Goal: Information Seeking & Learning: Learn about a topic

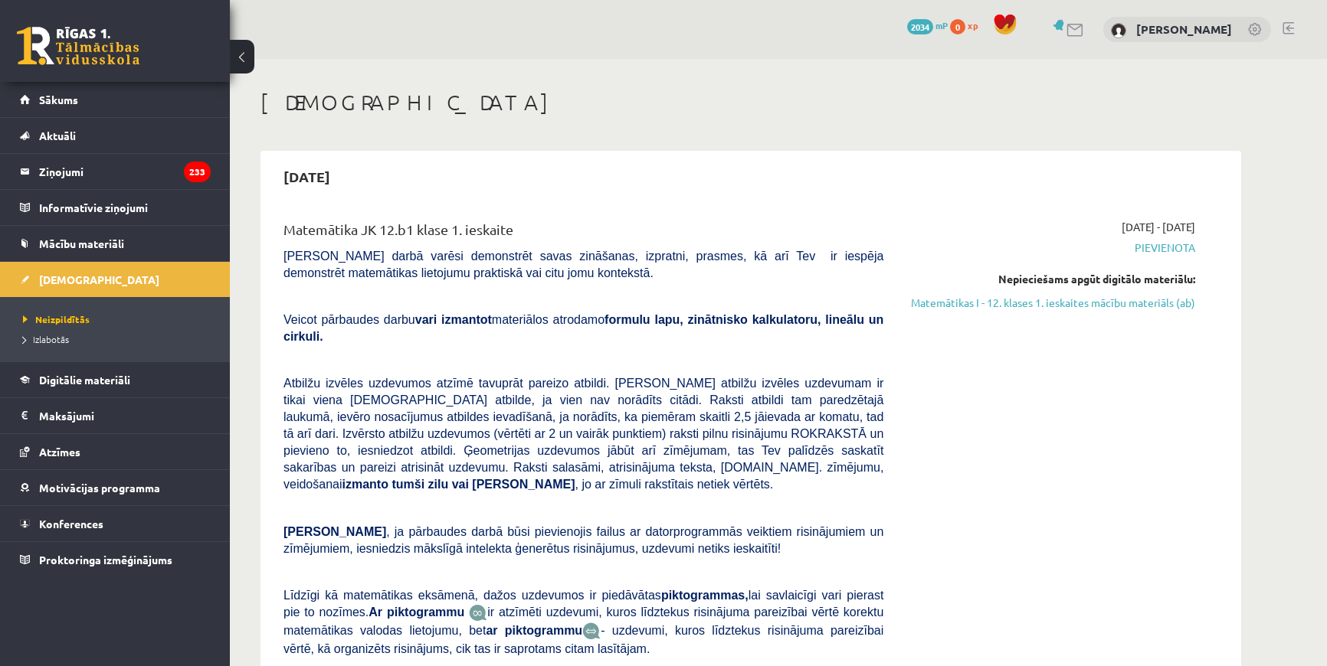
scroll to position [1114, 0]
click at [1038, 306] on link "Matemātikas I - 12. klases 1. ieskaites mācību materiāls (ab)" at bounding box center [1050, 303] width 289 height 16
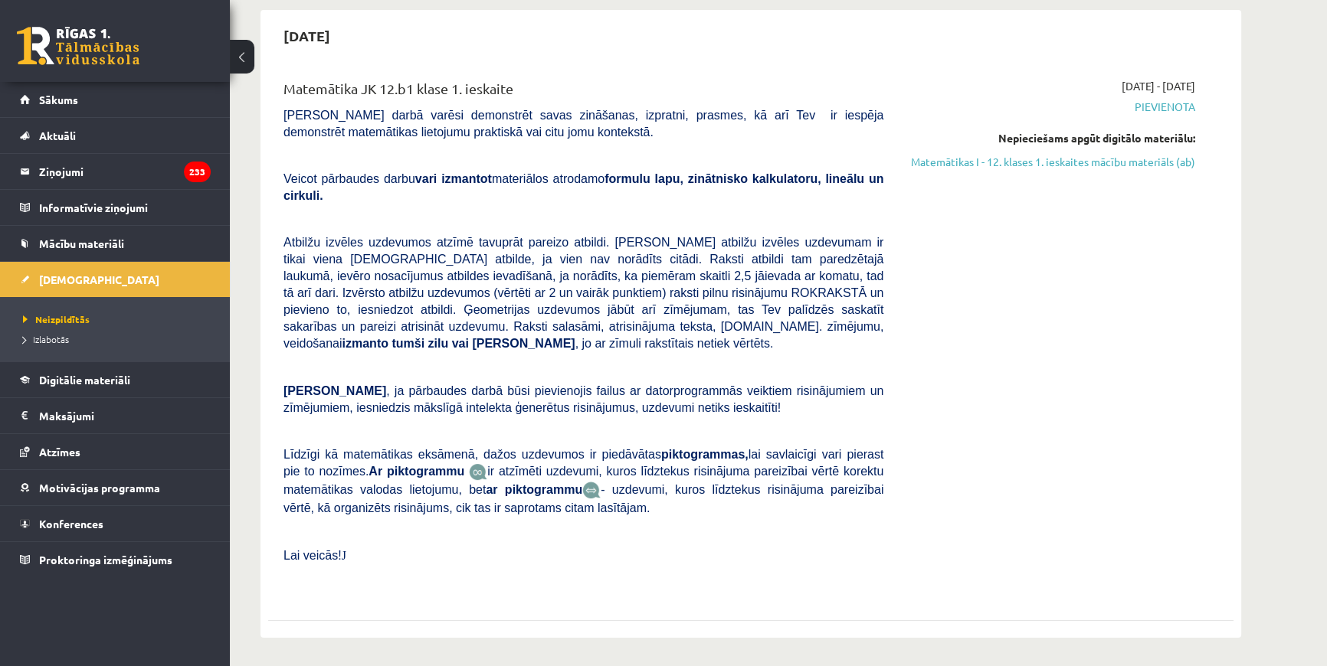
scroll to position [184, 0]
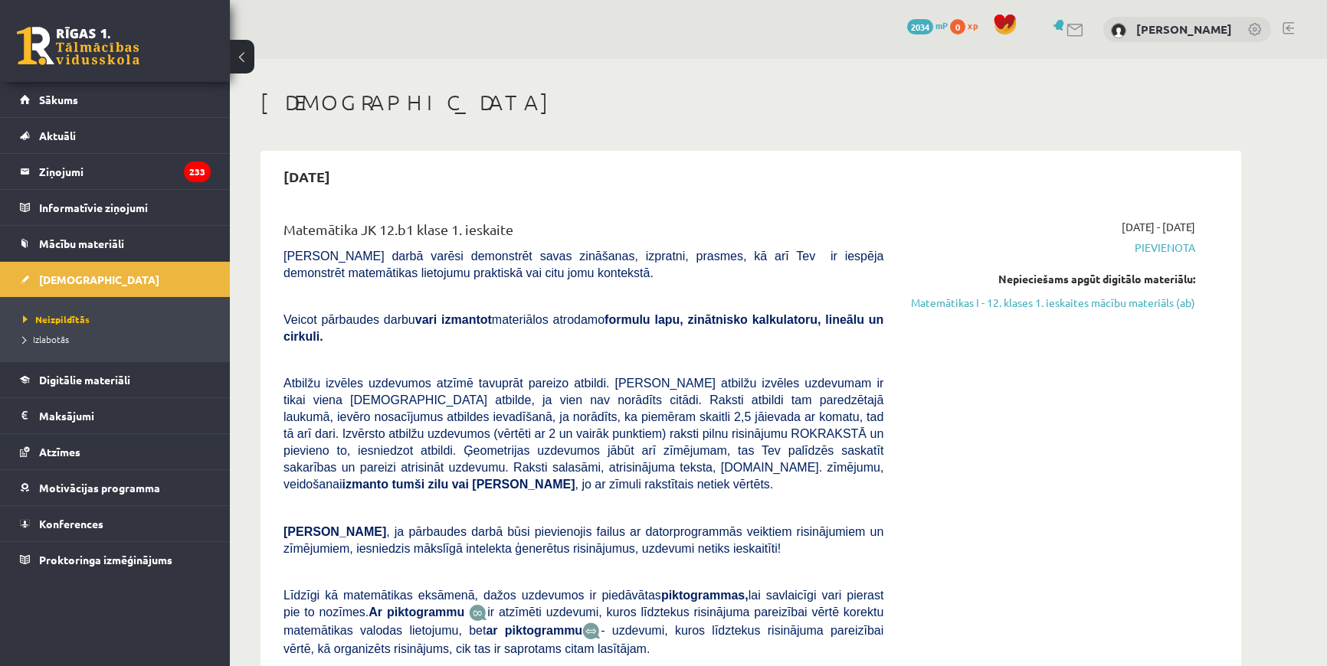
scroll to position [712, 0]
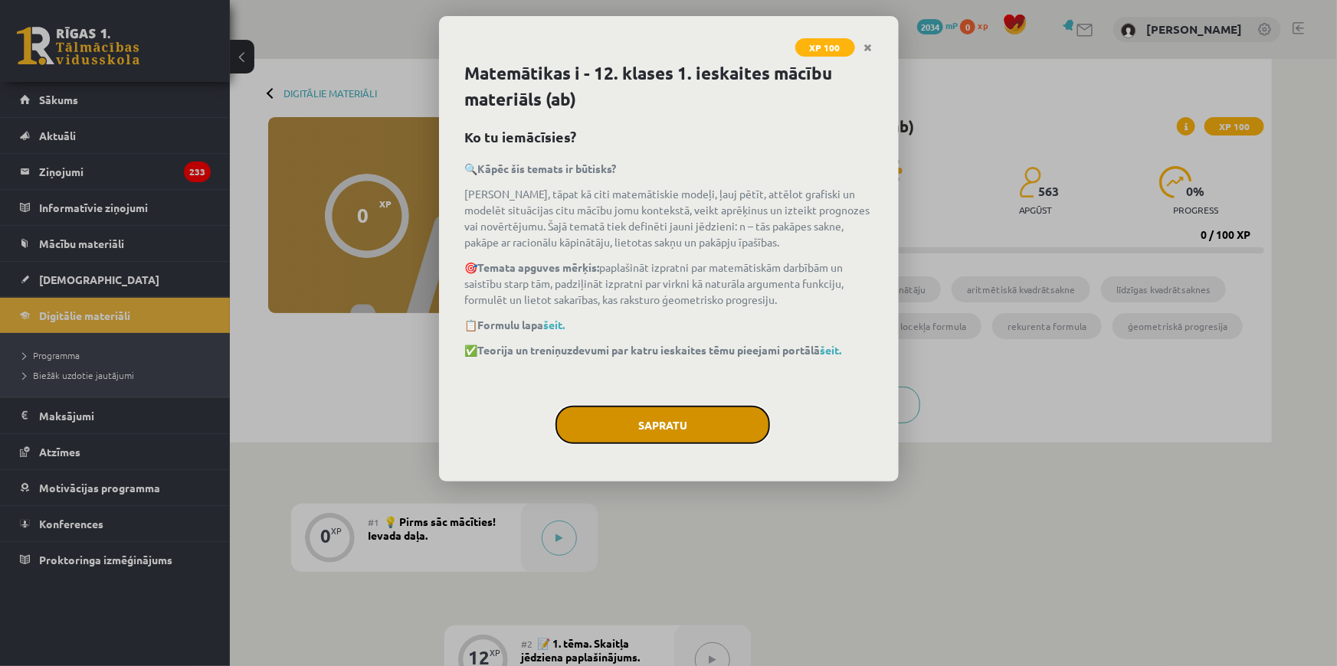
click at [693, 417] on button "Sapratu" at bounding box center [662, 425] width 214 height 38
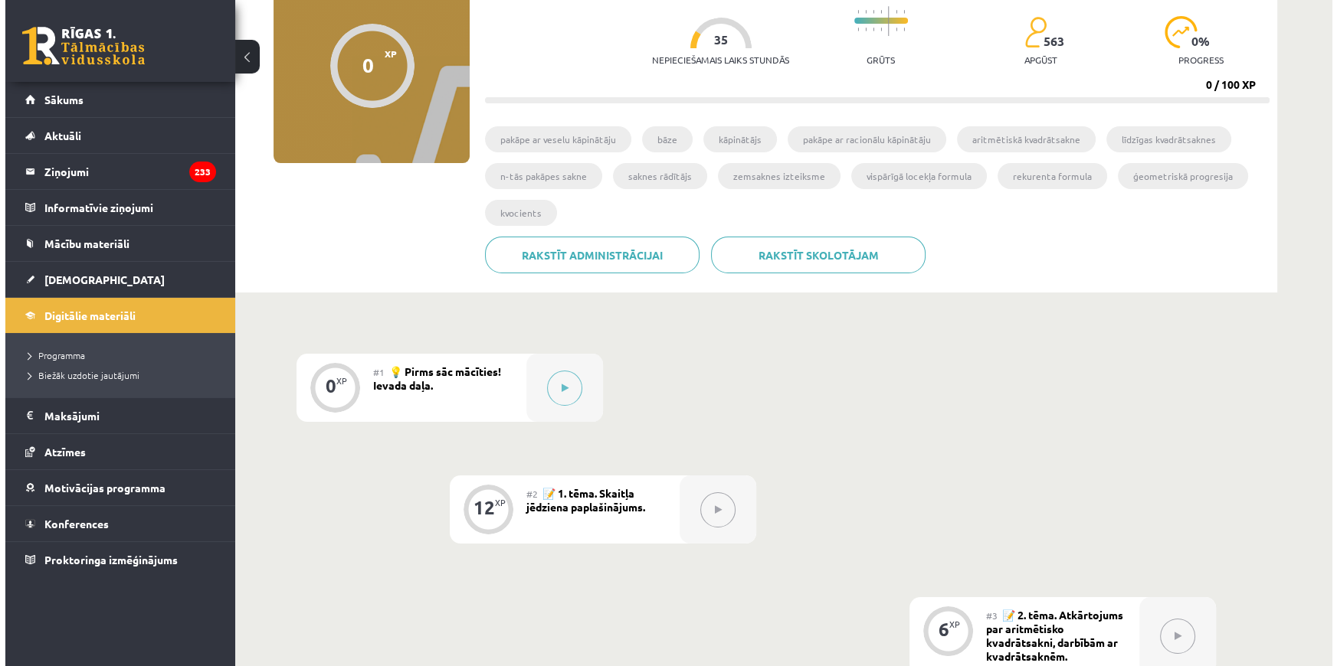
scroll to position [208, 0]
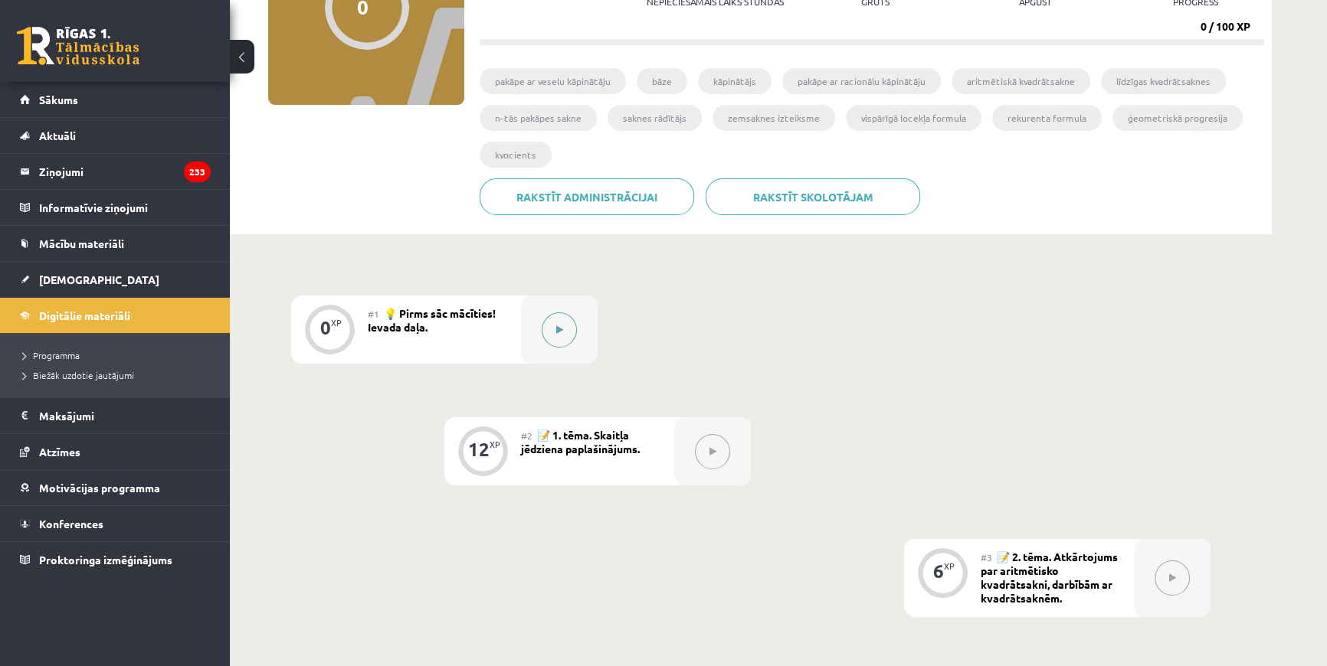
click at [563, 329] on button at bounding box center [559, 330] width 35 height 35
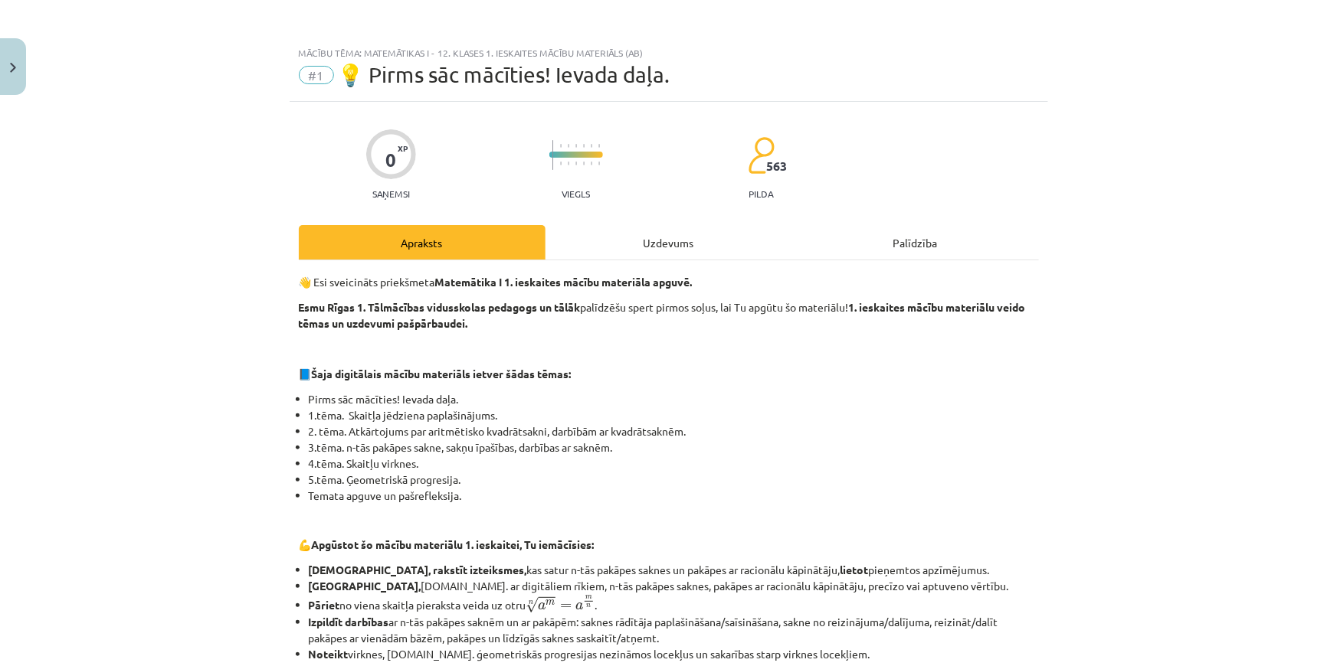
scroll to position [139, 0]
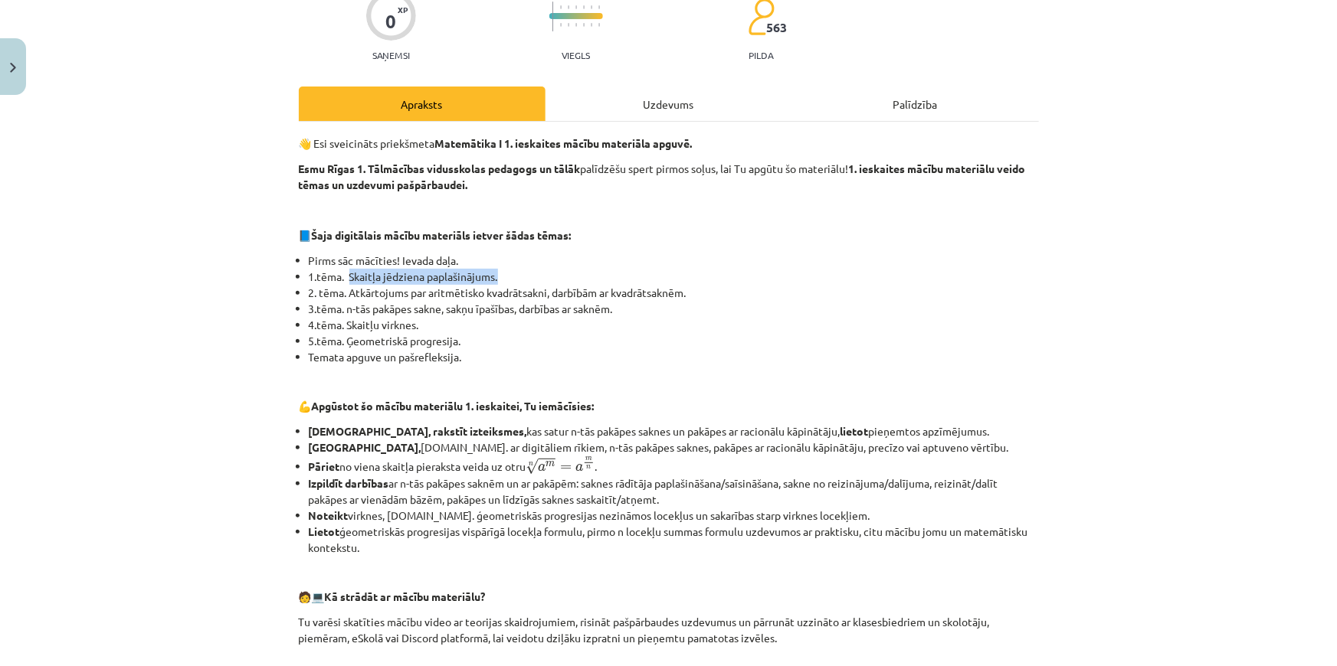
drag, startPoint x: 344, startPoint y: 277, endPoint x: 502, endPoint y: 276, distance: 157.8
click at [502, 276] on li "1.tēma. Skaitļa jēdziena paplašinājums." at bounding box center [674, 277] width 730 height 16
drag, startPoint x: 344, startPoint y: 294, endPoint x: 704, endPoint y: 299, distance: 360.0
click at [704, 299] on li "2. tēma. Atkārtojums par aritmētisko kvadrātsakni, darbībām ar kvadrātsaknēm." at bounding box center [674, 293] width 730 height 16
drag, startPoint x: 344, startPoint y: 311, endPoint x: 622, endPoint y: 313, distance: 278.1
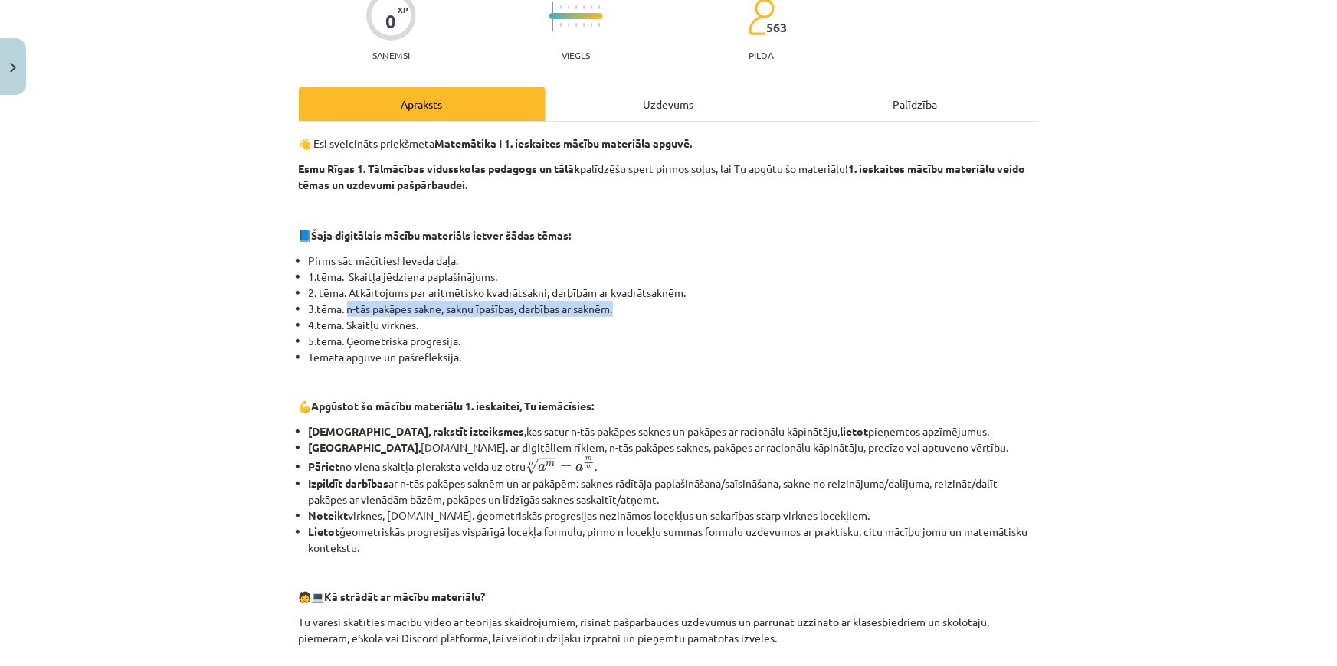
click at [622, 313] on li "3.tēma. n-tās pakāpes sakne, sakņu īpašības, darbības ar saknēm." at bounding box center [674, 309] width 730 height 16
drag, startPoint x: 399, startPoint y: 326, endPoint x: 361, endPoint y: 329, distance: 38.4
click at [398, 326] on li "4.tēma. Skaitļu virknes." at bounding box center [674, 325] width 730 height 16
drag, startPoint x: 343, startPoint y: 326, endPoint x: 425, endPoint y: 322, distance: 82.0
click at [425, 322] on li "4.tēma. Skaitļu virknes." at bounding box center [674, 325] width 730 height 16
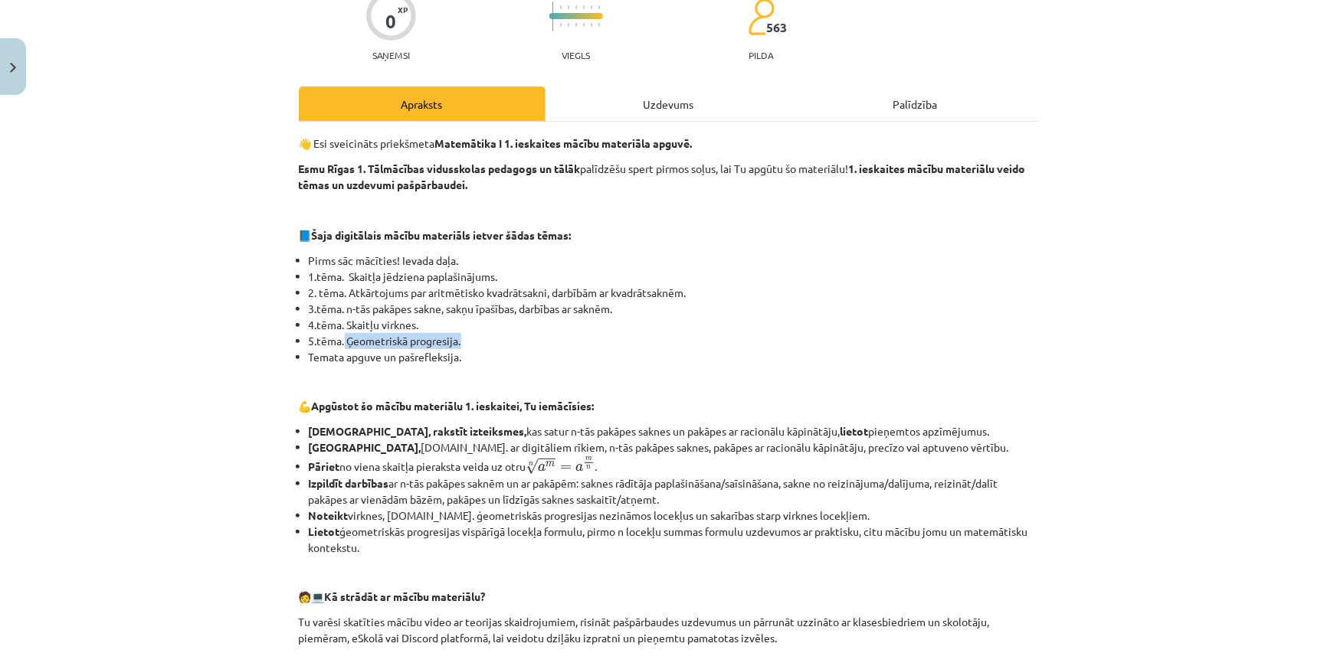
drag, startPoint x: 340, startPoint y: 340, endPoint x: 452, endPoint y: 342, distance: 111.8
click at [460, 337] on li "5.tēma. Ģeometriskā progresija." at bounding box center [674, 341] width 730 height 16
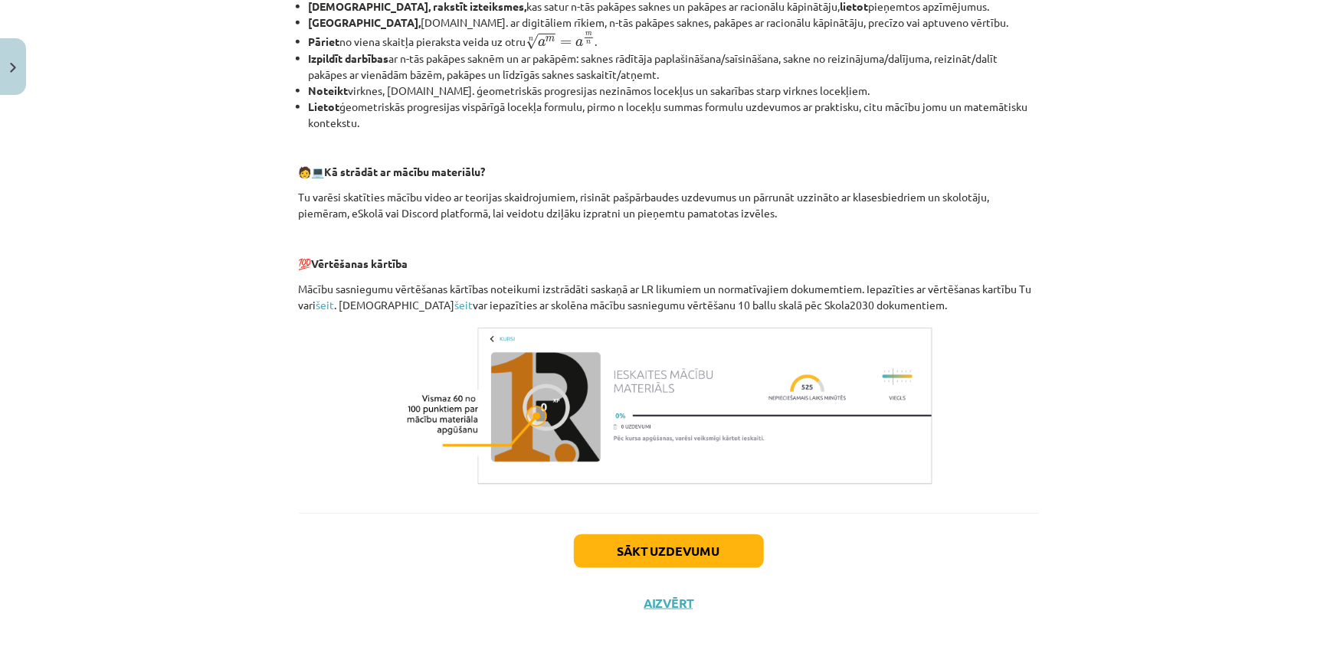
scroll to position [565, 0]
click at [626, 537] on button "Sākt uzdevumu" at bounding box center [669, 550] width 190 height 34
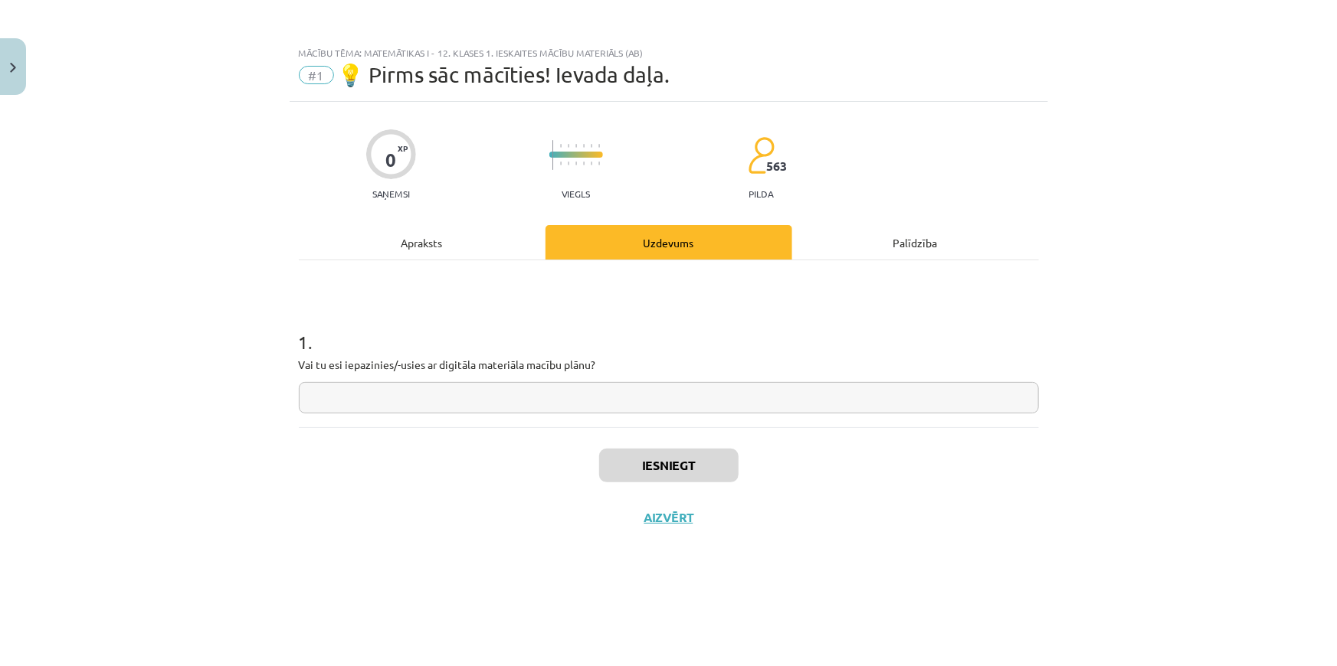
scroll to position [0, 0]
click at [406, 400] on input "text" at bounding box center [669, 397] width 740 height 31
type input "**********"
click at [664, 470] on button "Iesniegt" at bounding box center [668, 466] width 139 height 34
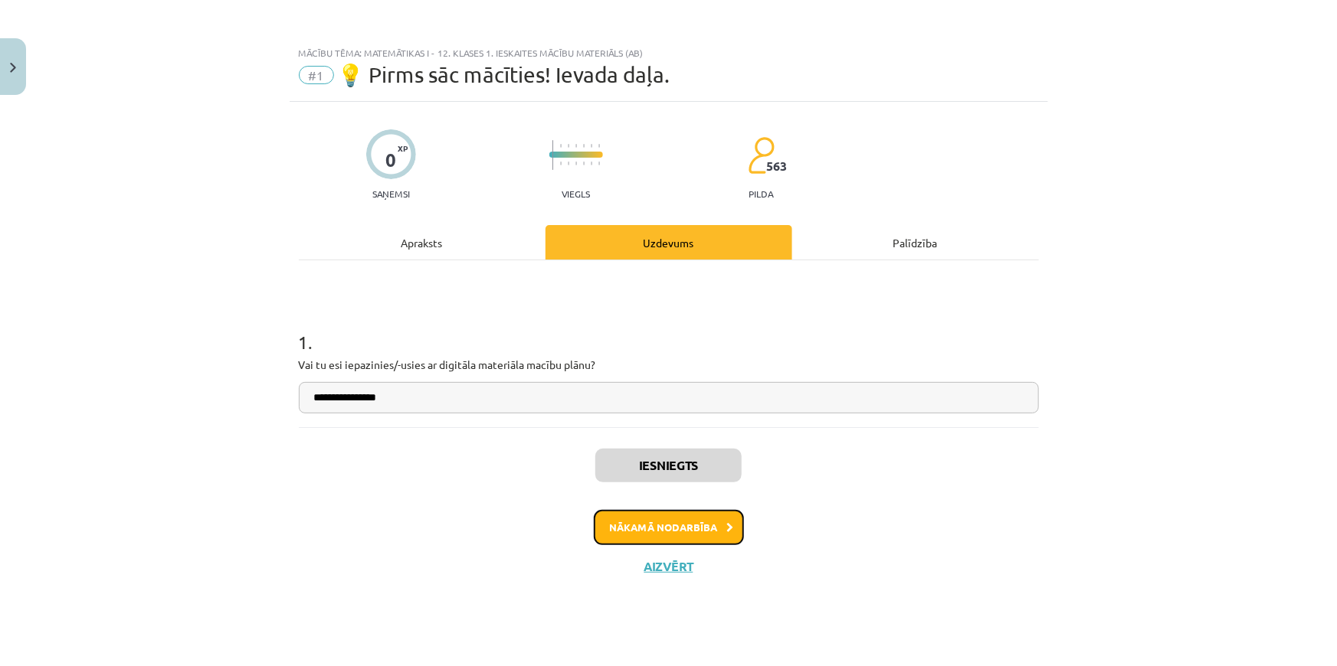
click at [663, 522] on button "Nākamā nodarbība" at bounding box center [669, 527] width 150 height 35
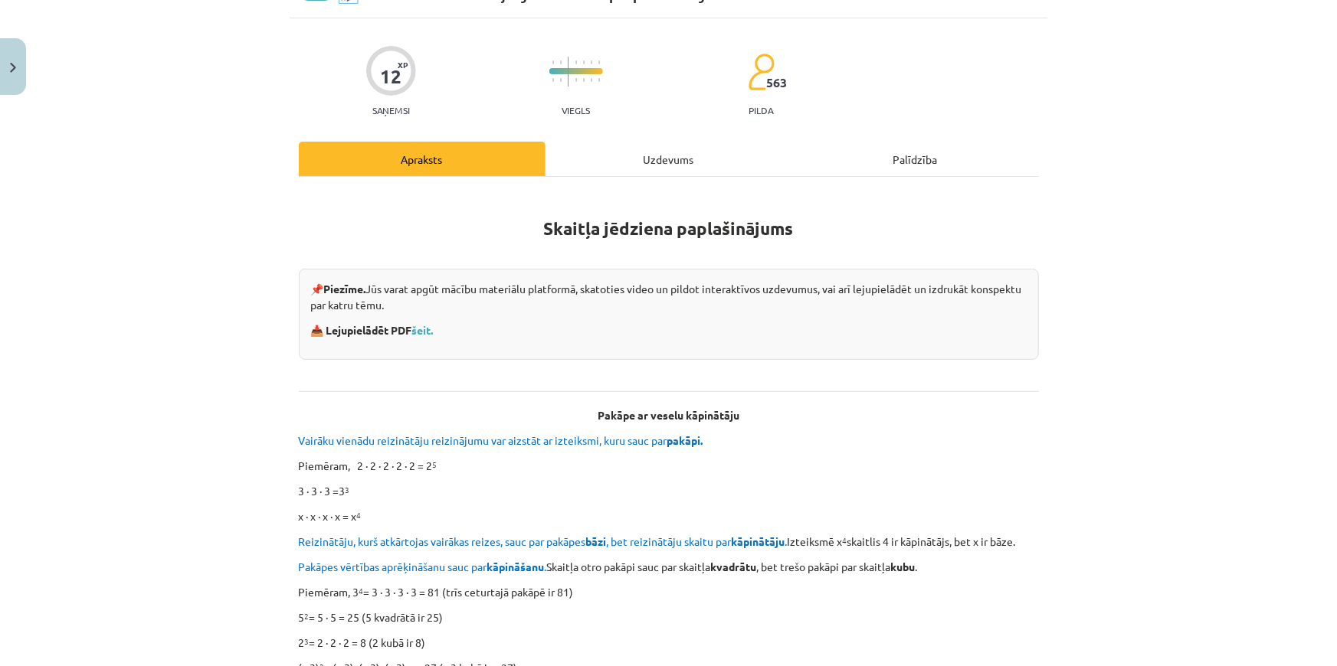
scroll to position [208, 0]
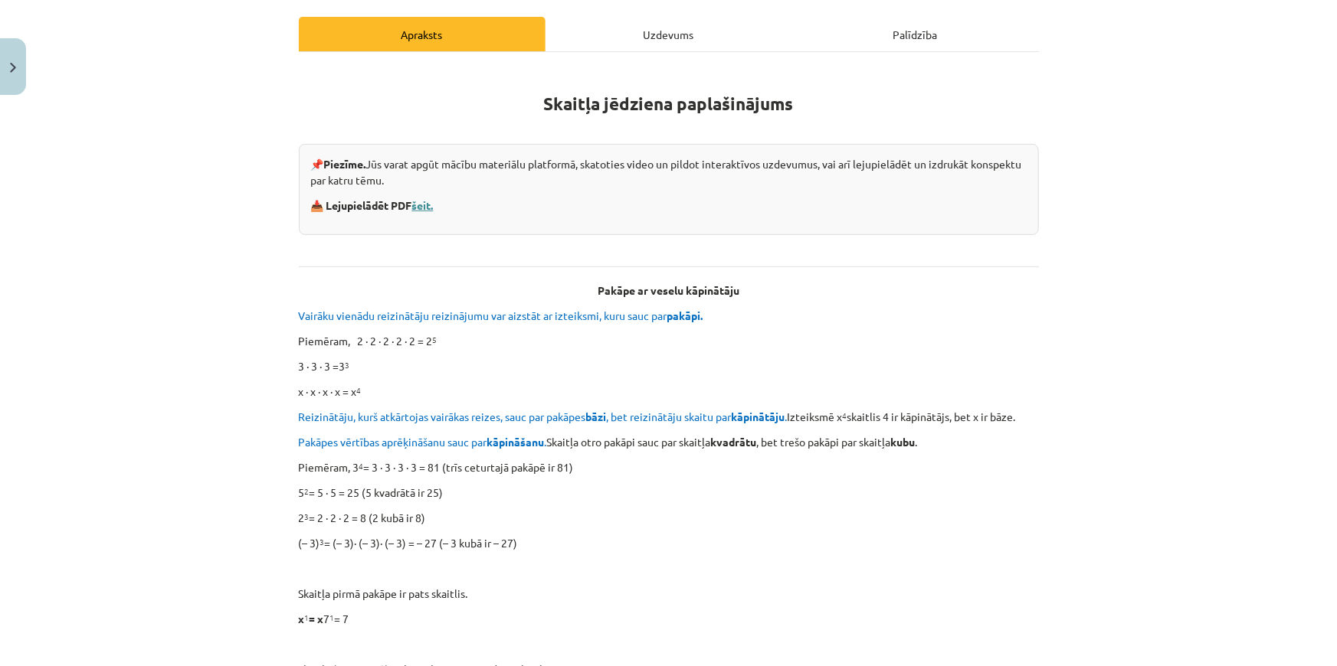
click at [417, 207] on link "šeit." at bounding box center [422, 205] width 21 height 14
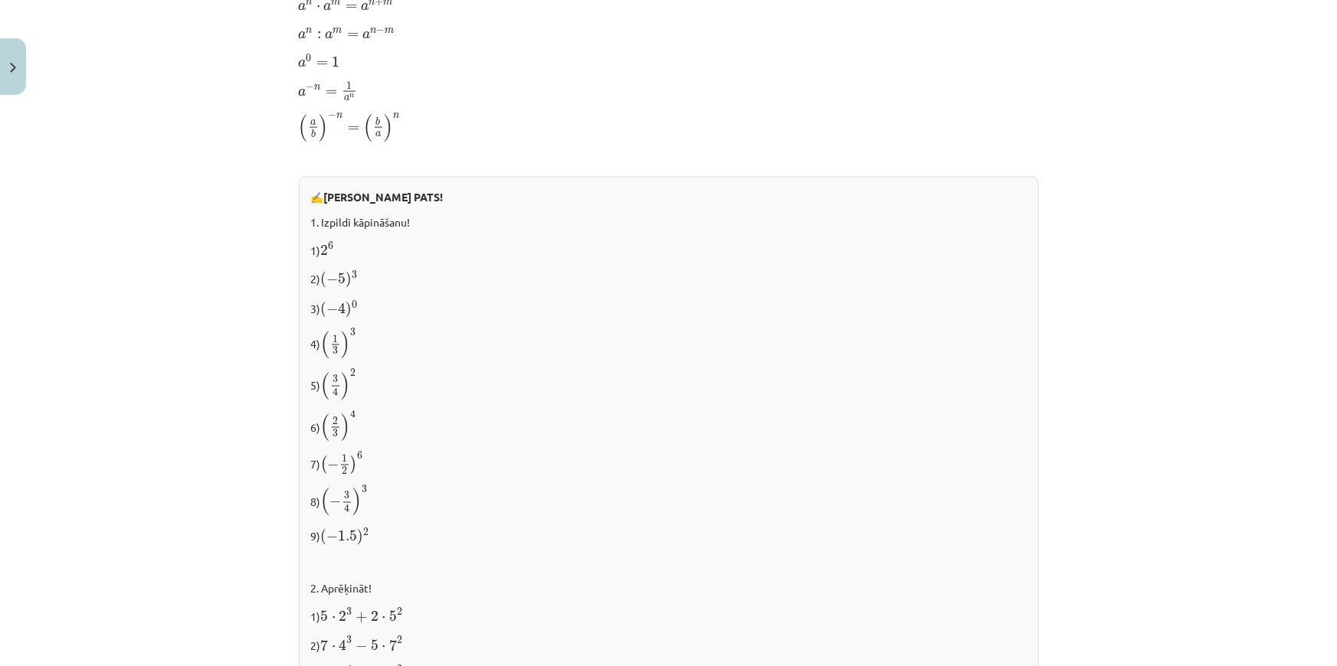
scroll to position [1167, 0]
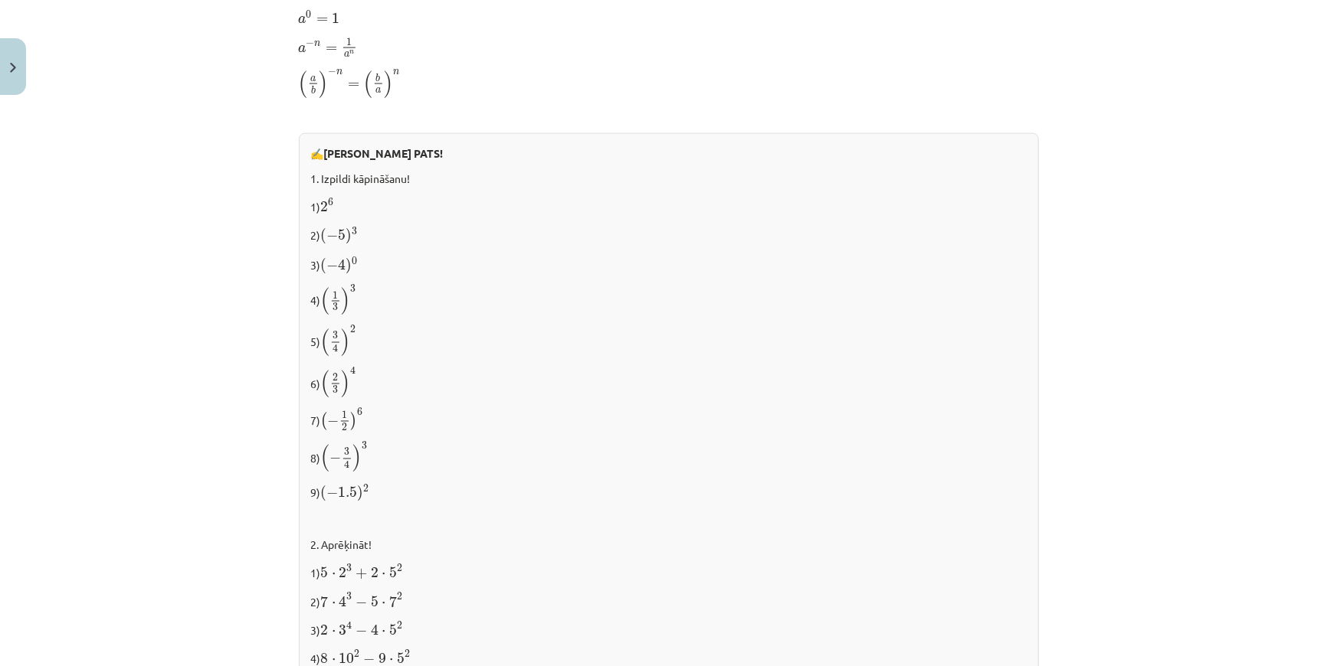
click at [349, 196] on p "1) 2 6 2 6" at bounding box center [668, 205] width 715 height 19
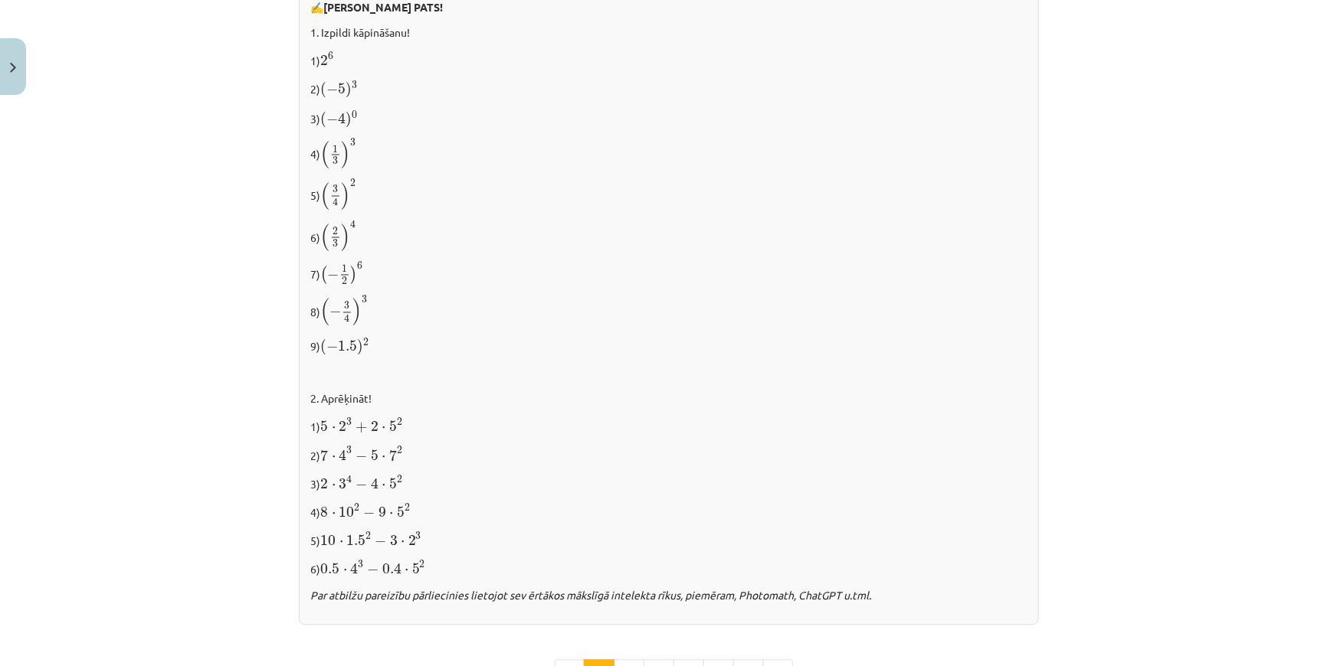
scroll to position [1516, 0]
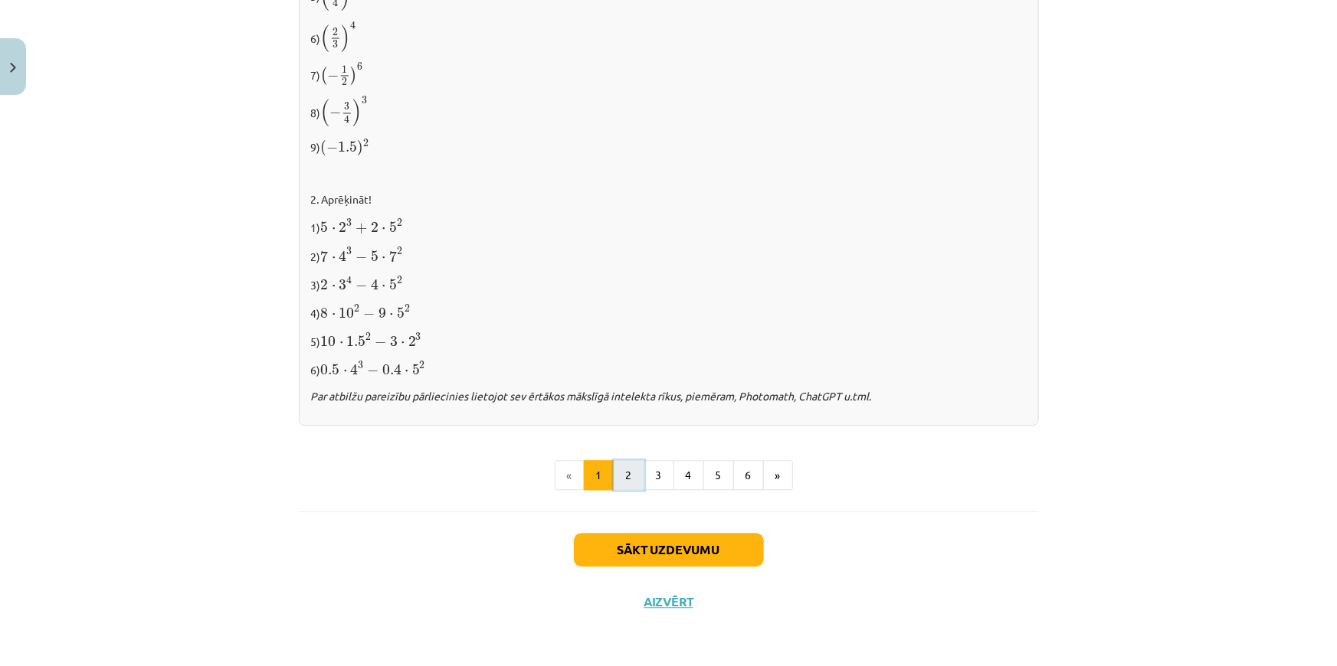
click at [627, 466] on button "2" at bounding box center [629, 475] width 31 height 31
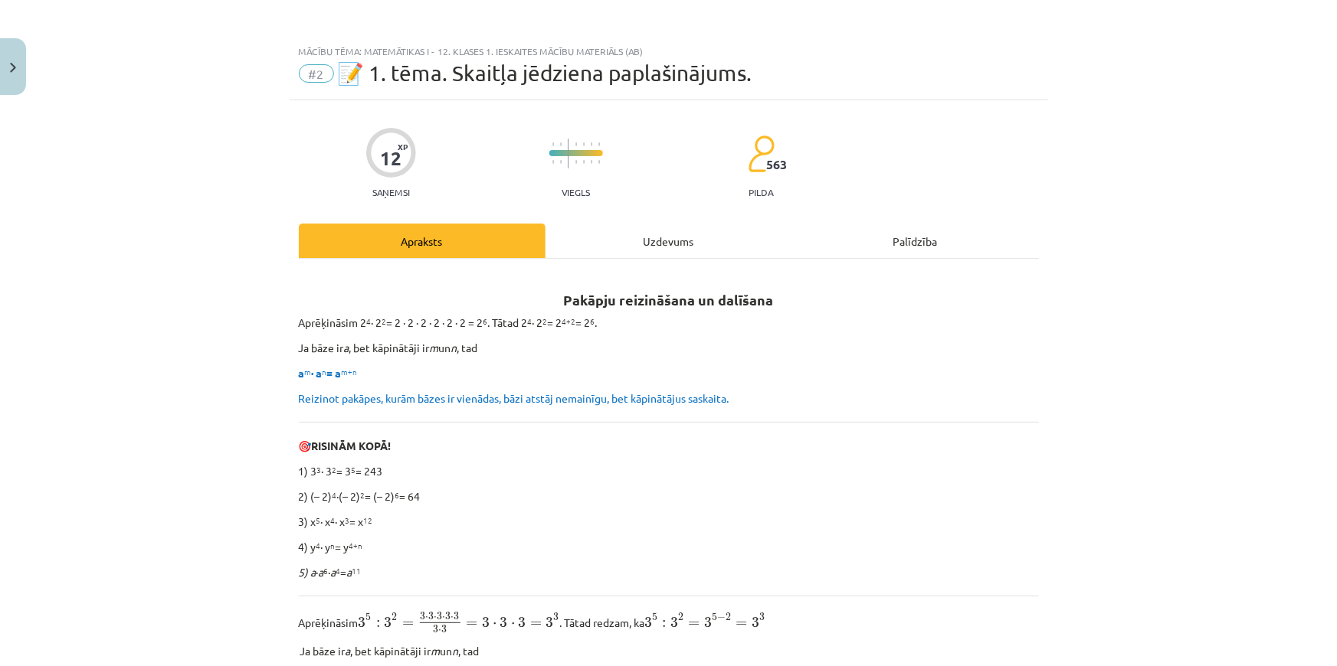
scroll to position [0, 0]
click at [650, 248] on div "Uzdevums" at bounding box center [668, 242] width 247 height 34
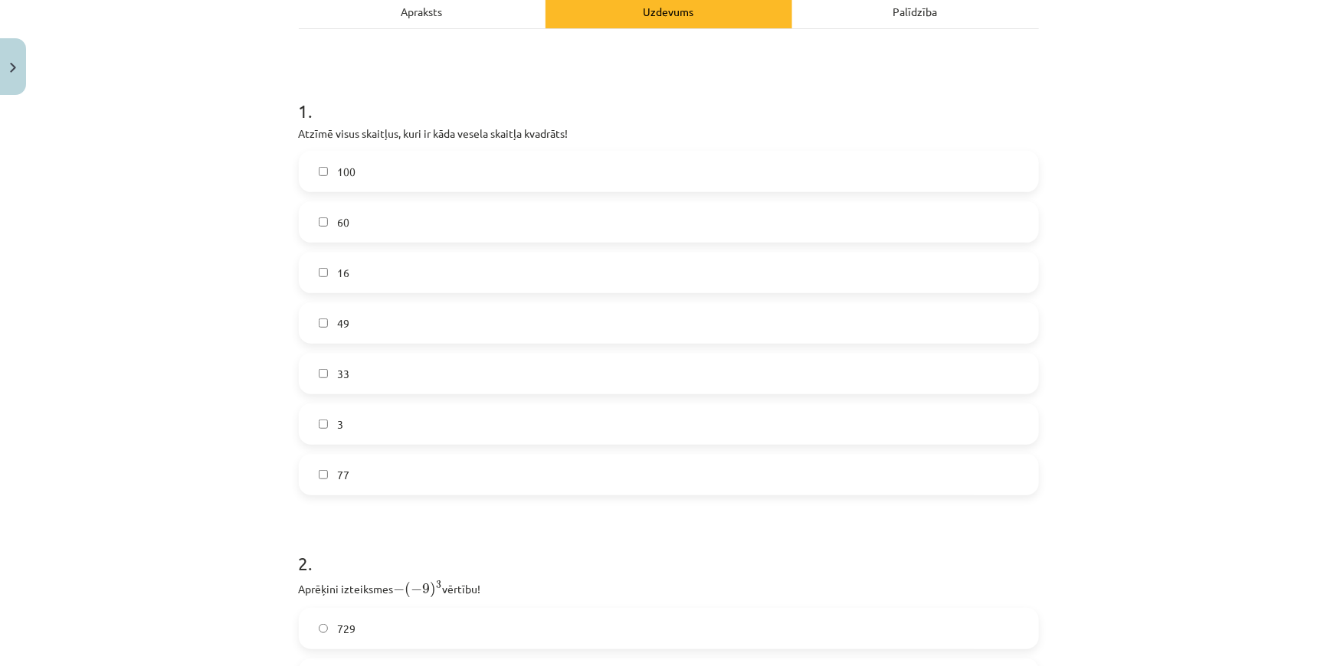
scroll to position [247, 0]
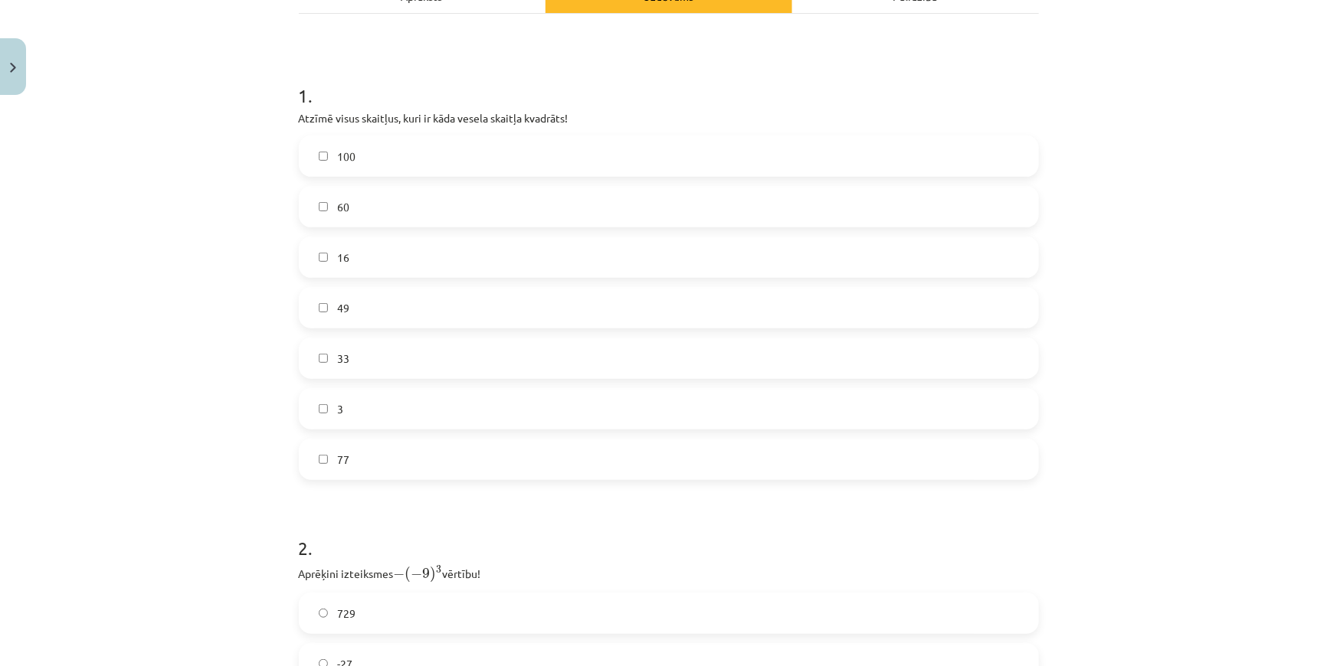
click at [353, 162] on label "100" at bounding box center [668, 156] width 737 height 38
click at [355, 256] on label "16" at bounding box center [668, 257] width 737 height 38
click at [374, 304] on label "49" at bounding box center [668, 308] width 737 height 38
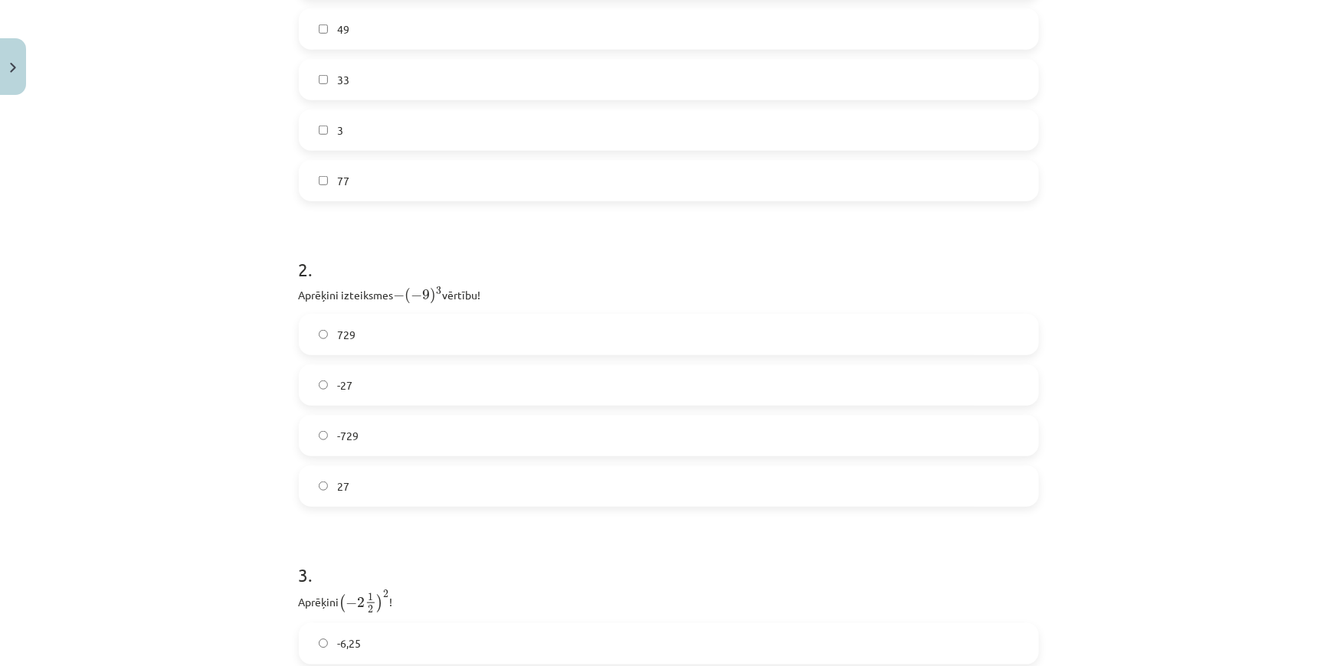
scroll to position [595, 0]
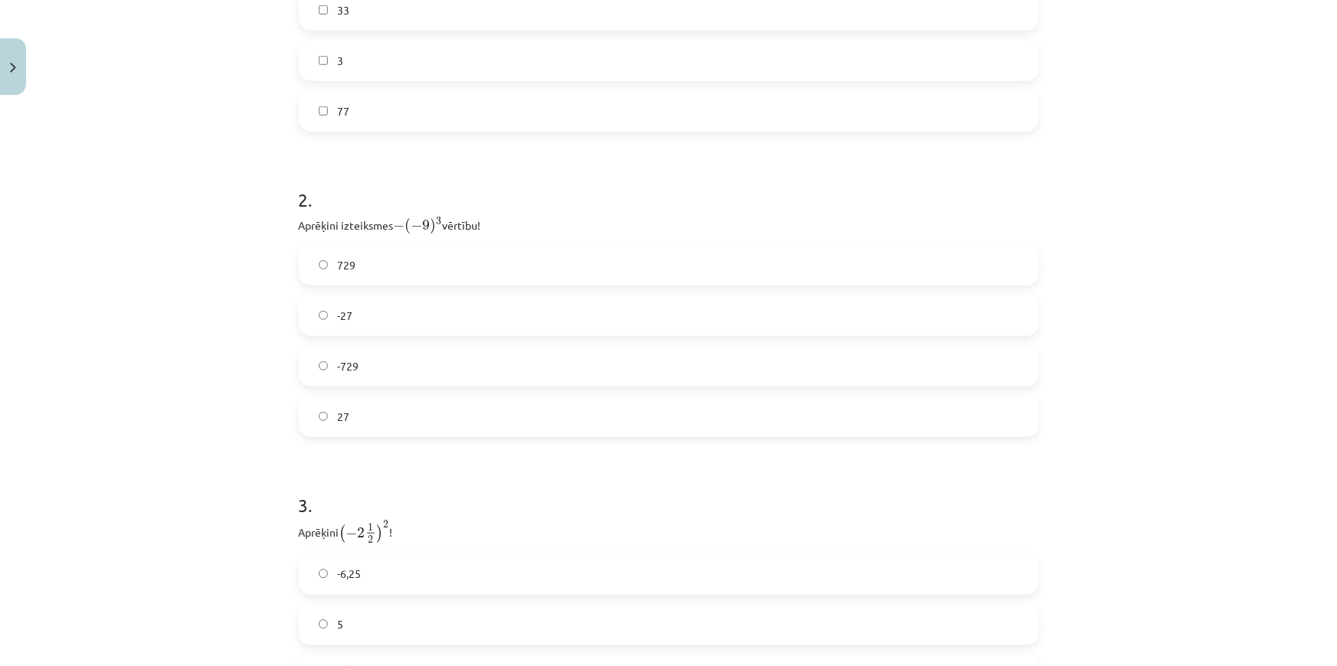
click at [374, 264] on label "729" at bounding box center [668, 265] width 737 height 38
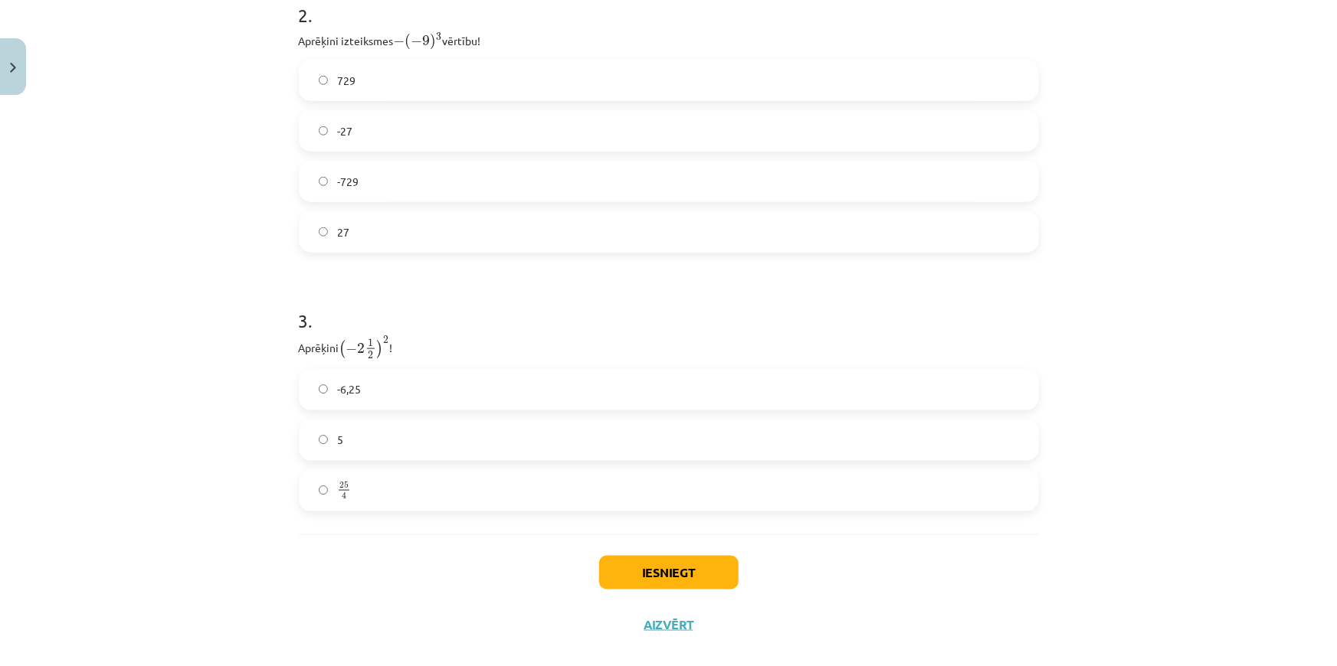
scroll to position [801, 0]
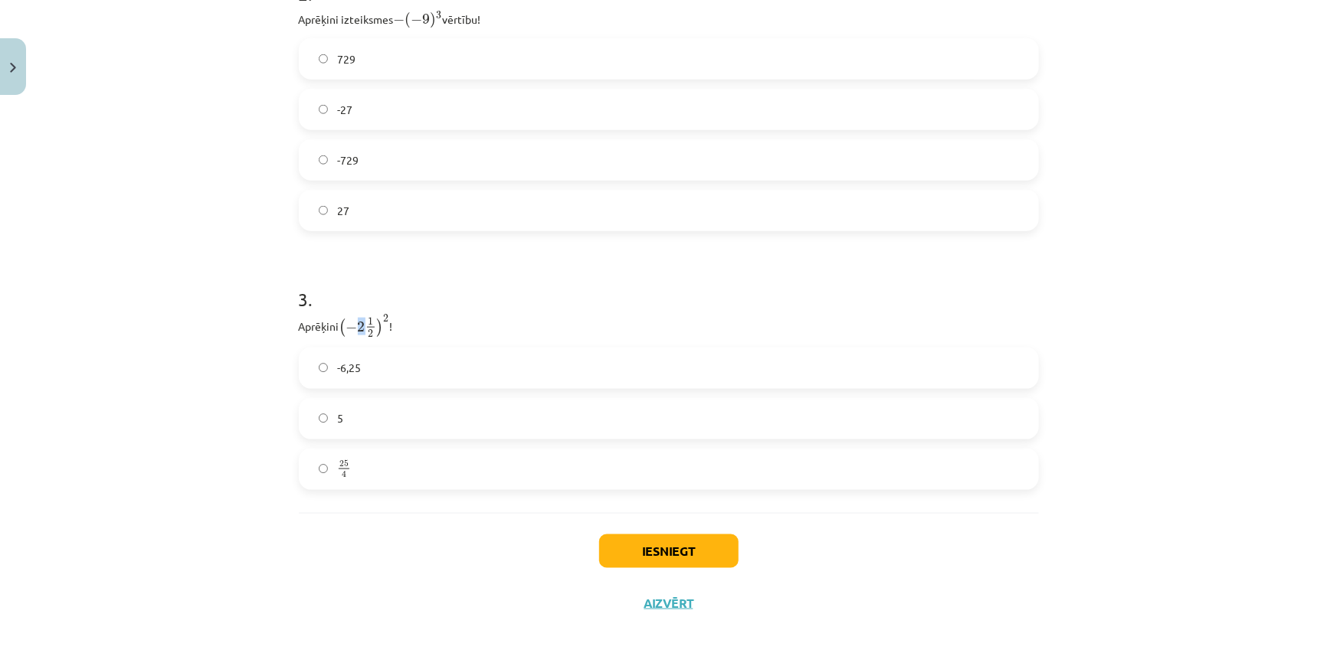
drag, startPoint x: 361, startPoint y: 329, endPoint x: 352, endPoint y: 329, distance: 9.2
click at [352, 329] on span "( − 2 1 2 )" at bounding box center [361, 328] width 44 height 20
click at [368, 332] on span "2" at bounding box center [370, 334] width 5 height 8
drag, startPoint x: 385, startPoint y: 319, endPoint x: 375, endPoint y: 319, distance: 10.0
click at [375, 319] on span "( − 2 1 2 ) 2" at bounding box center [364, 326] width 50 height 23
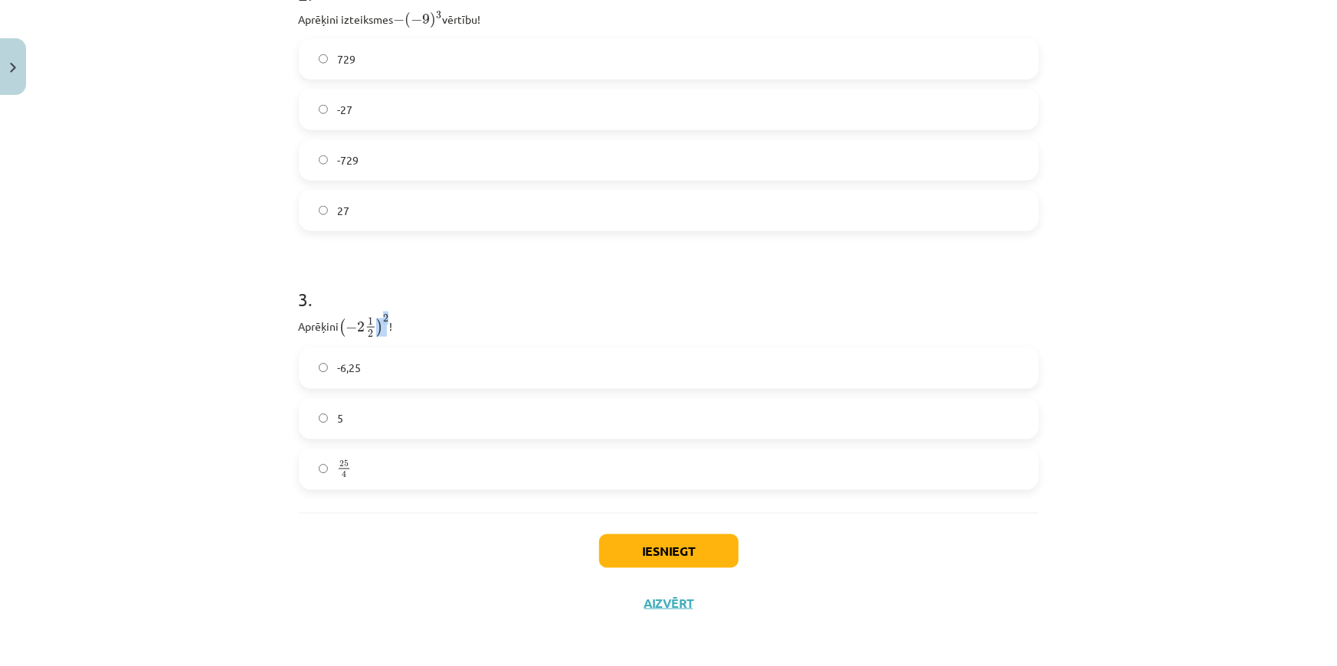
click at [376, 319] on span ")" at bounding box center [379, 328] width 7 height 18
click at [337, 473] on span "25 4" at bounding box center [344, 469] width 14 height 18
click at [639, 544] on button "Iesniegt" at bounding box center [668, 552] width 139 height 34
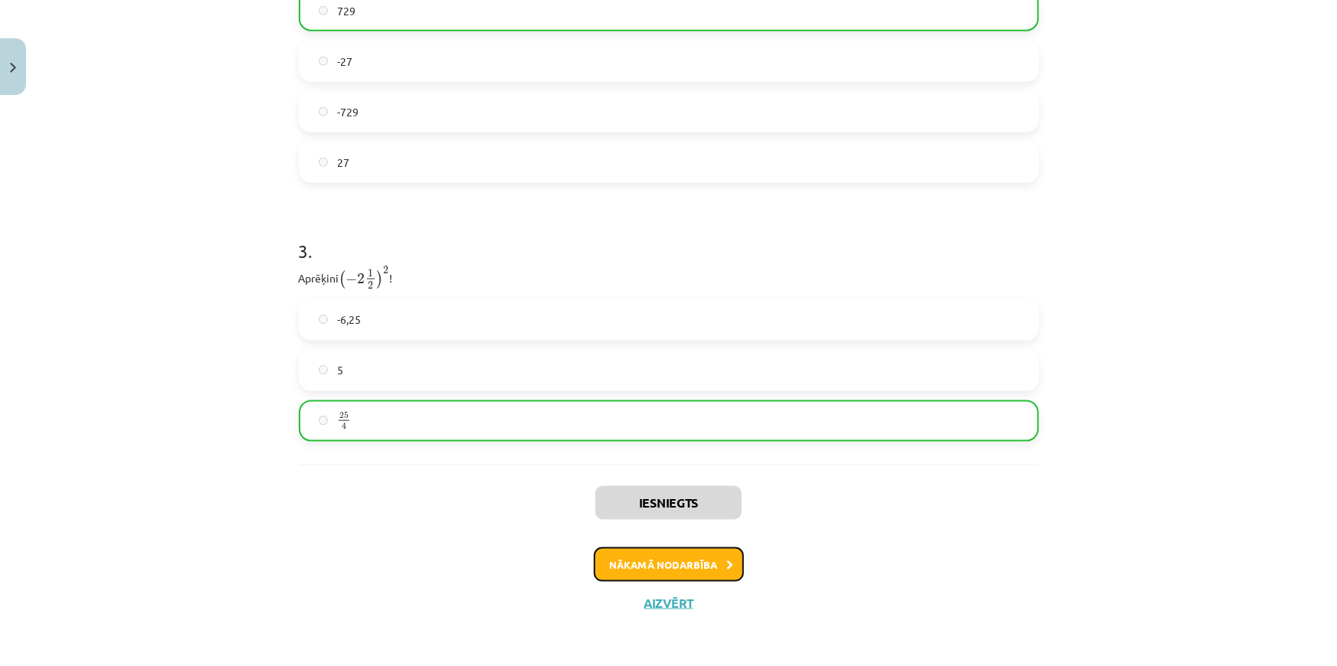
click at [704, 553] on button "Nākamā nodarbība" at bounding box center [669, 565] width 150 height 35
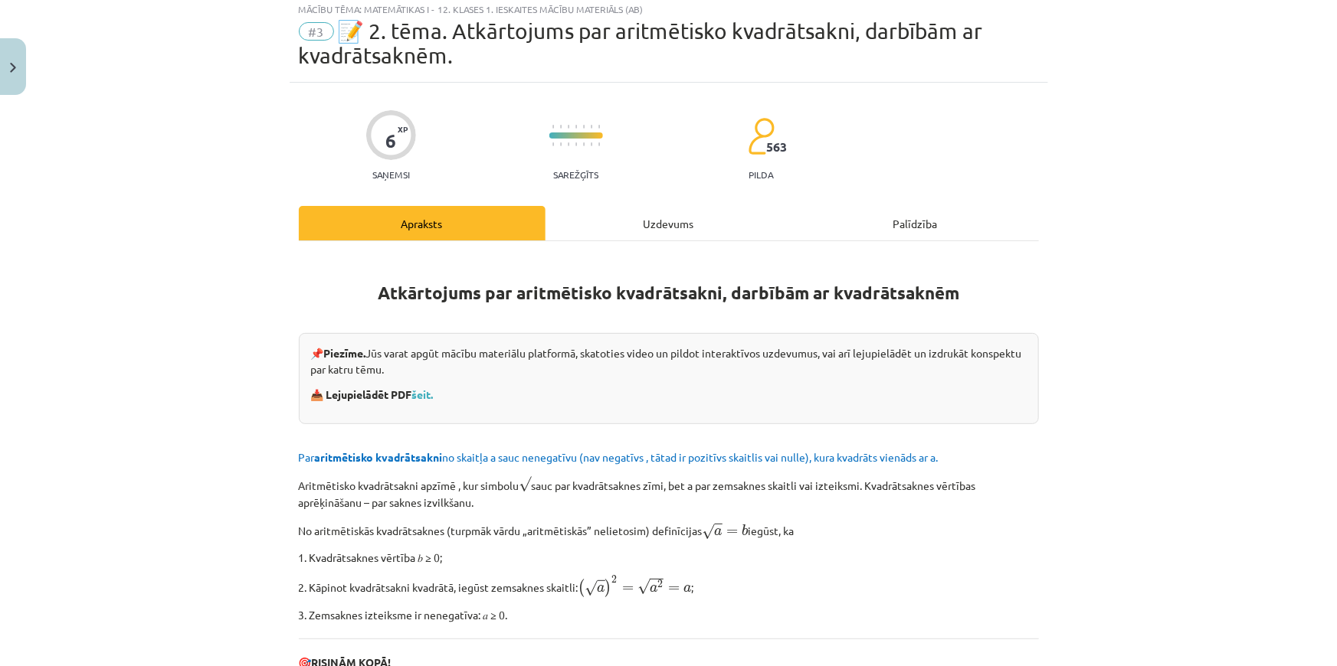
scroll to position [38, 0]
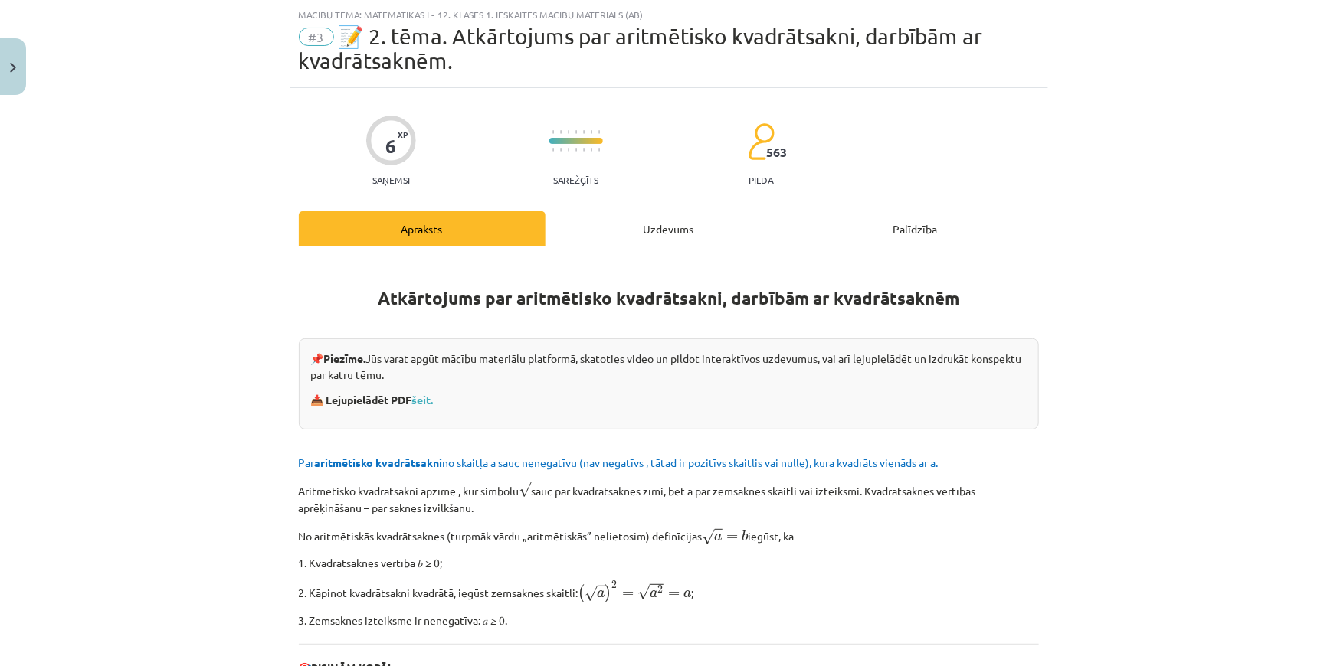
click at [651, 232] on div "Uzdevums" at bounding box center [668, 228] width 247 height 34
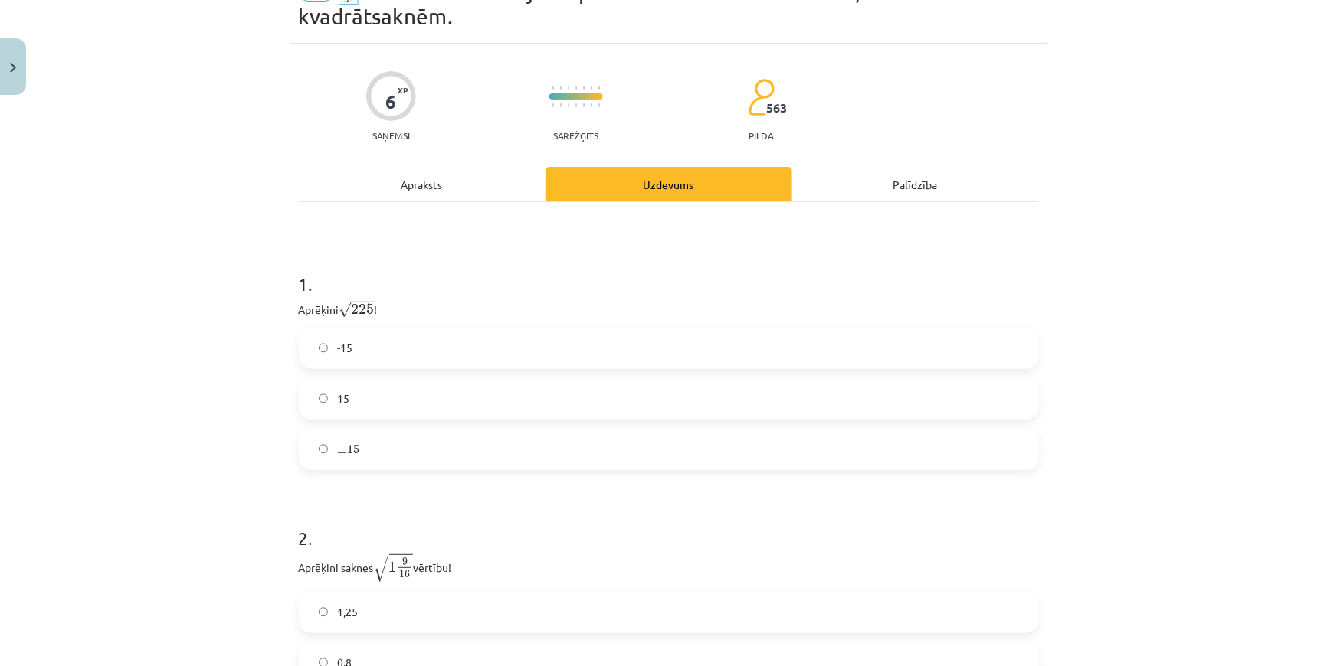
scroll to position [107, 0]
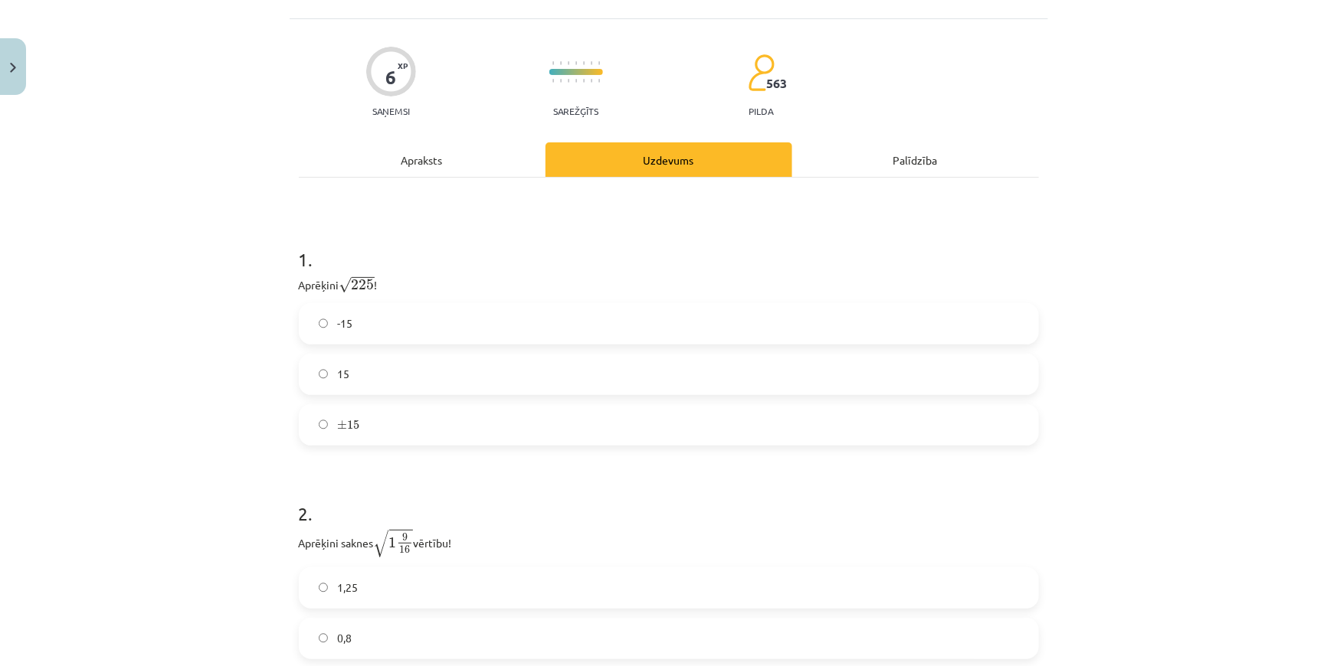
click at [398, 362] on label "15" at bounding box center [668, 374] width 737 height 38
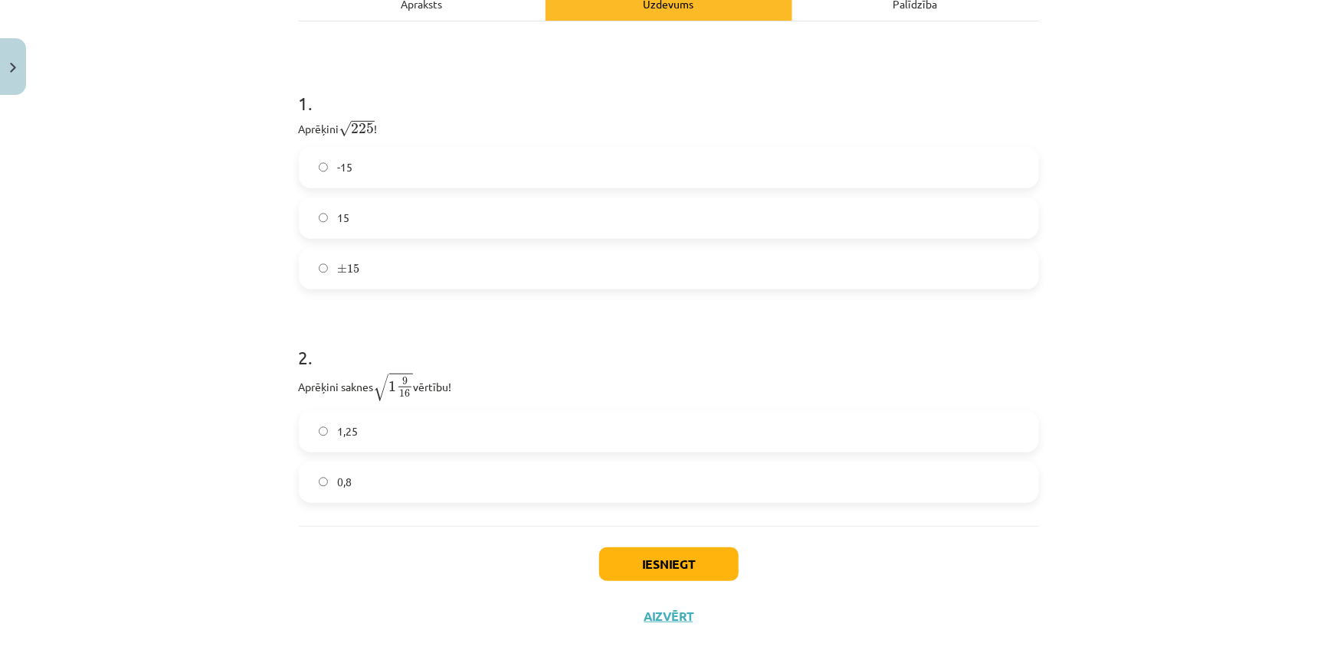
scroll to position [277, 0]
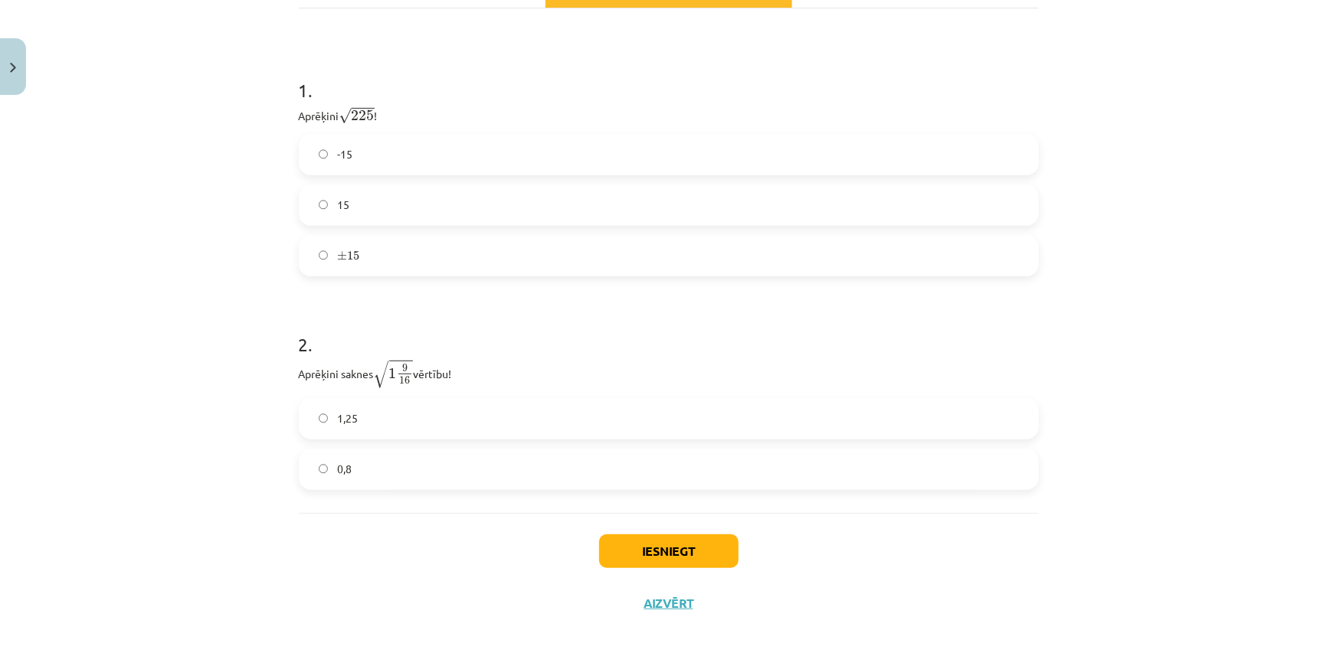
click at [391, 459] on label "0,8" at bounding box center [668, 469] width 737 height 38
click at [679, 538] on button "Iesniegt" at bounding box center [668, 552] width 139 height 34
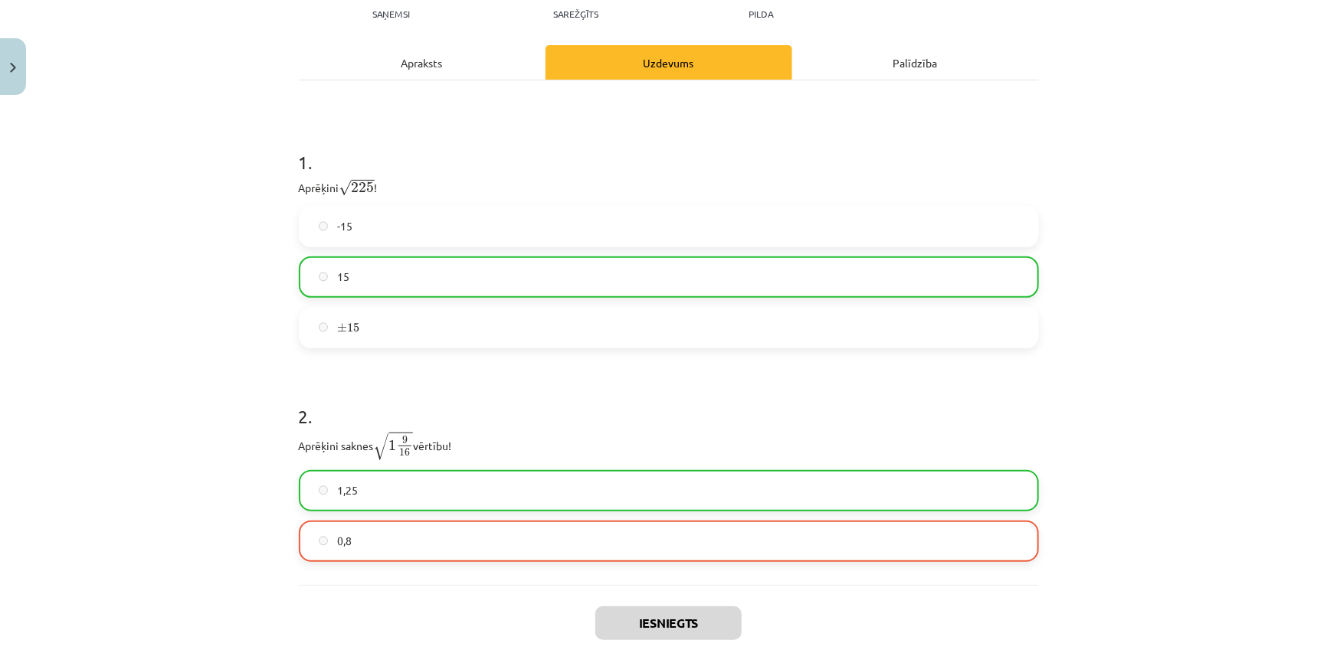
scroll to position [0, 0]
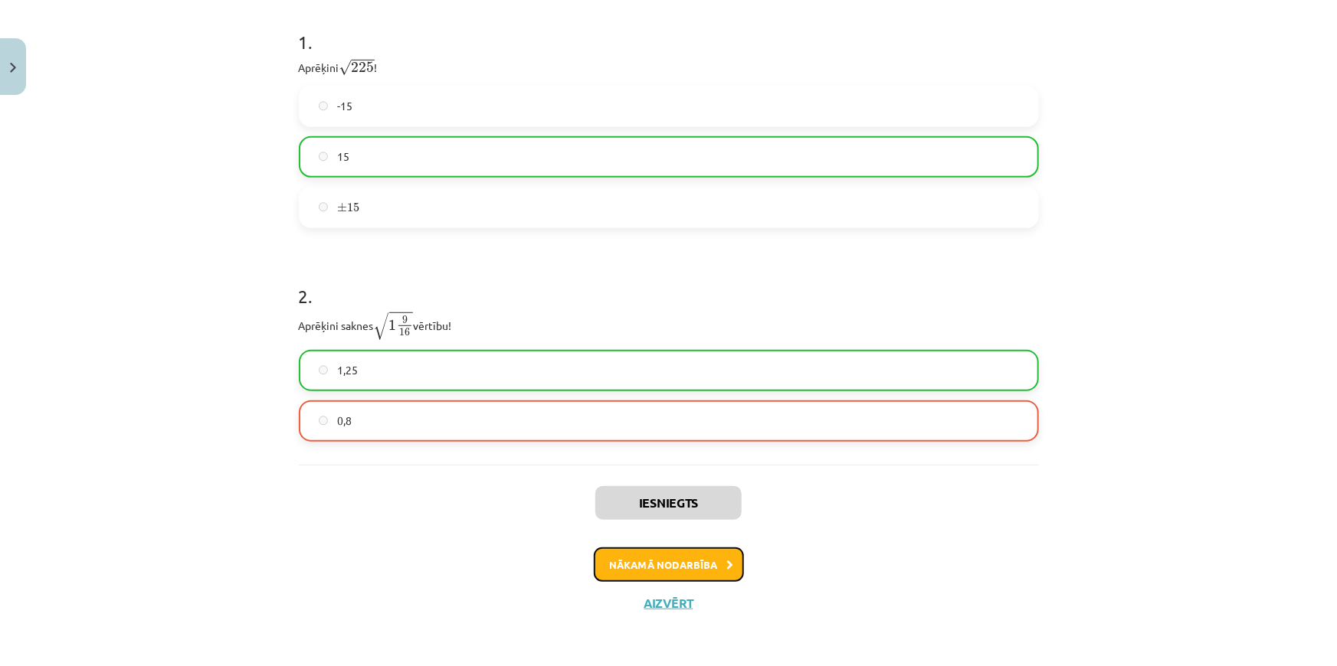
click at [637, 548] on button "Nākamā nodarbība" at bounding box center [669, 565] width 150 height 35
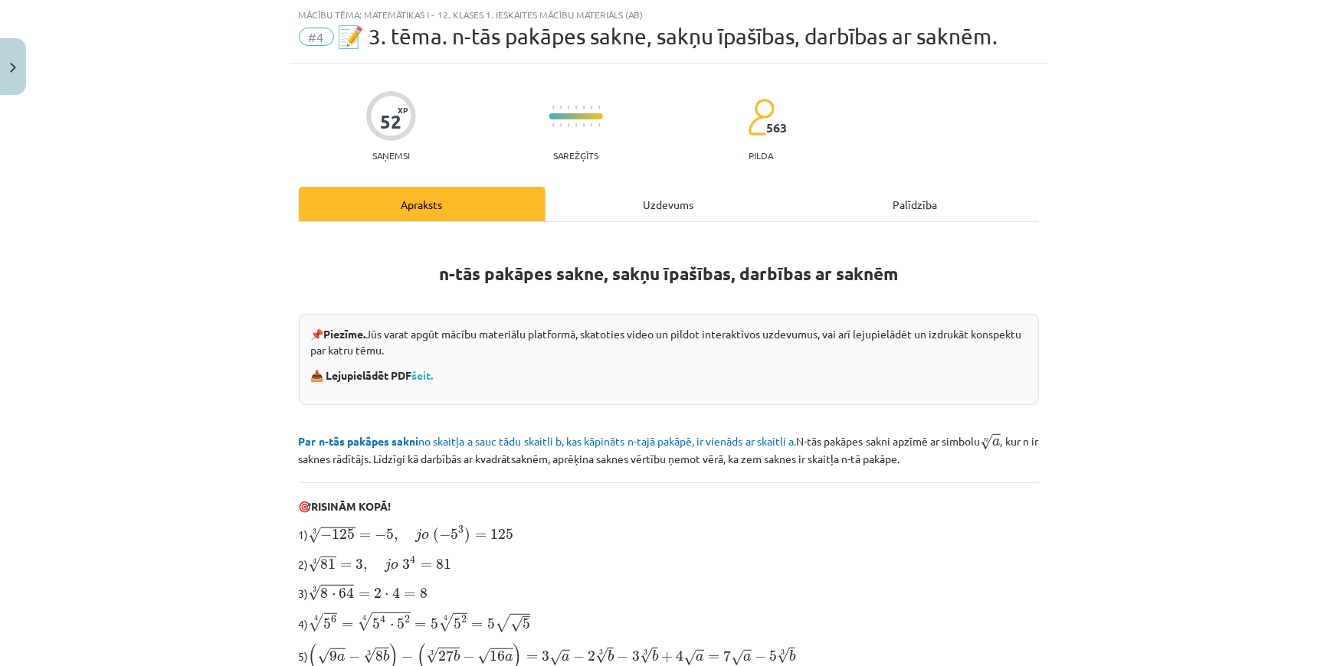
scroll to position [38, 0]
click at [657, 196] on div "Uzdevums" at bounding box center [668, 204] width 247 height 34
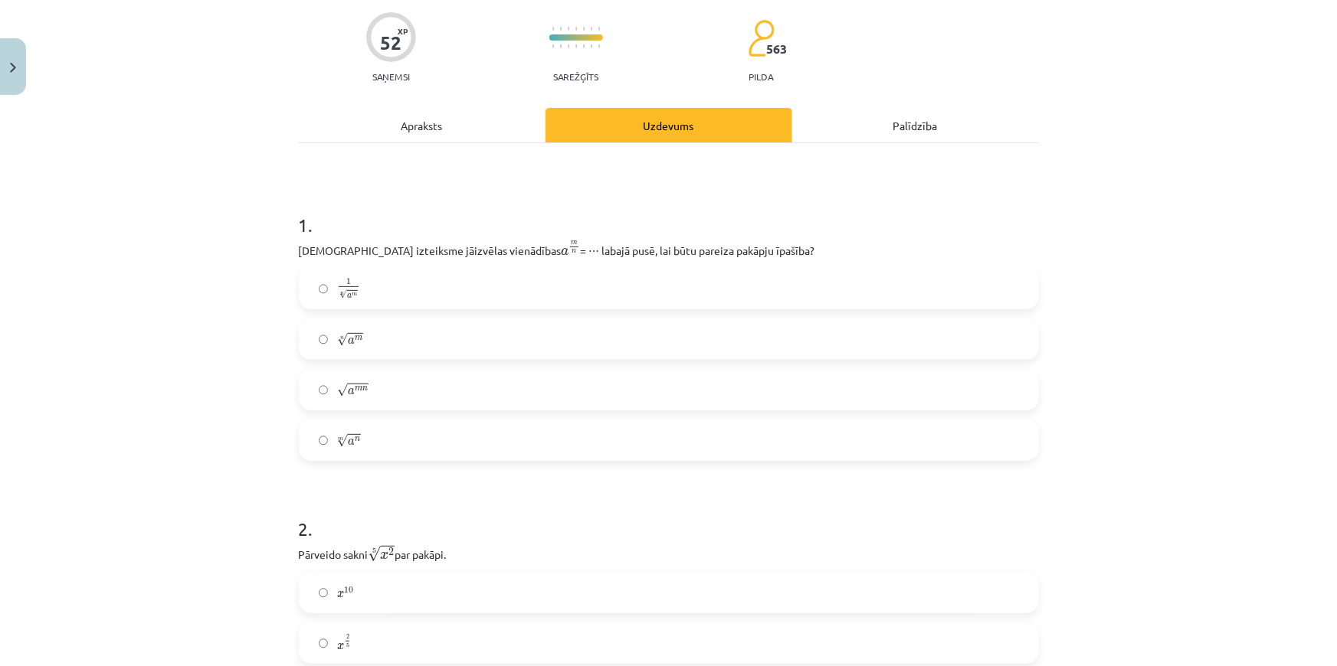
scroll to position [247, 0]
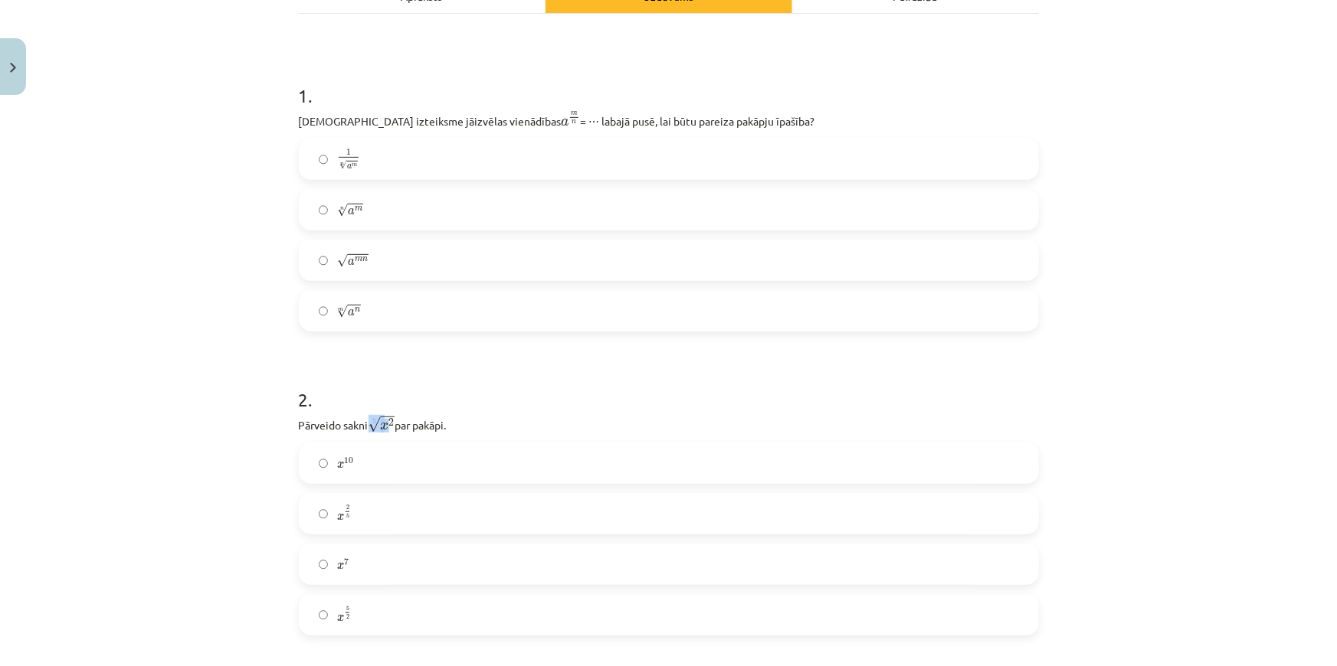
drag, startPoint x: 371, startPoint y: 421, endPoint x: 385, endPoint y: 424, distance: 14.1
click at [385, 424] on span "√ x 2" at bounding box center [381, 424] width 27 height 17
click at [404, 417] on p "Pārveido sakni 5 √ x 2 x 2 5 par pakāpi." at bounding box center [669, 423] width 740 height 19
click at [374, 419] on span "√" at bounding box center [374, 425] width 12 height 16
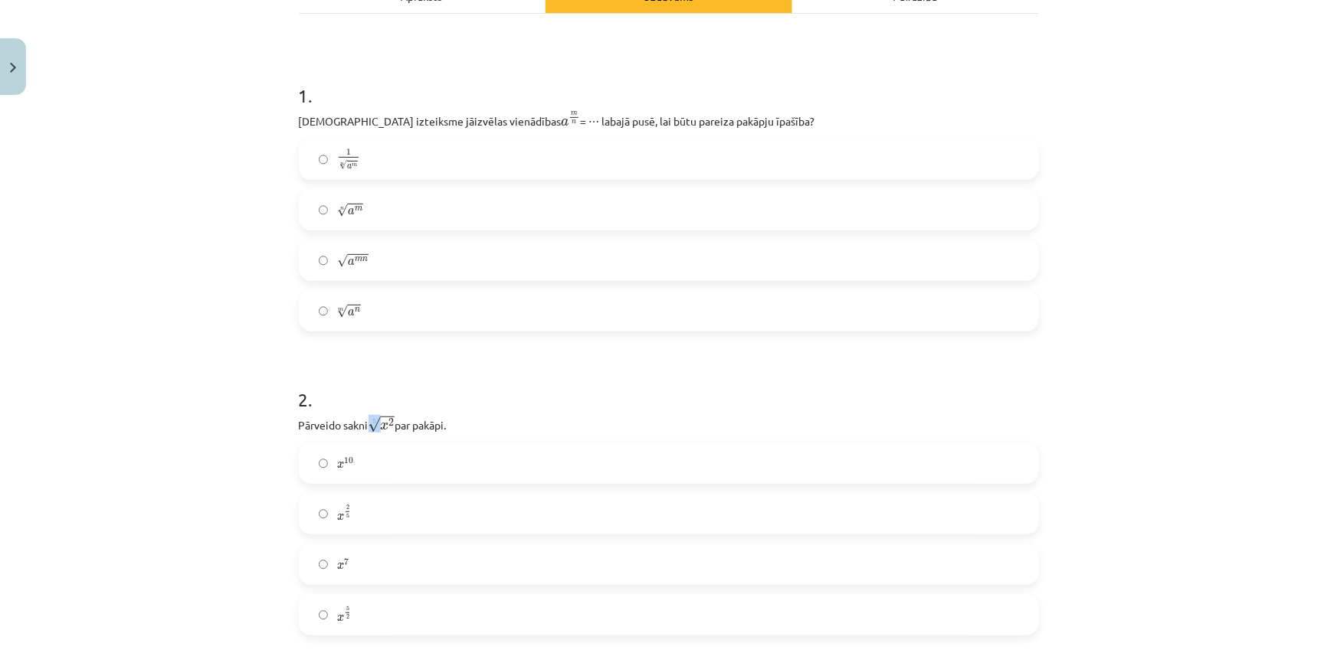
click at [370, 419] on span "√" at bounding box center [374, 425] width 12 height 16
click at [378, 208] on label "n √ a m a m n" at bounding box center [668, 210] width 737 height 38
click at [377, 507] on label "x 2 5 x 2 5" at bounding box center [668, 514] width 737 height 38
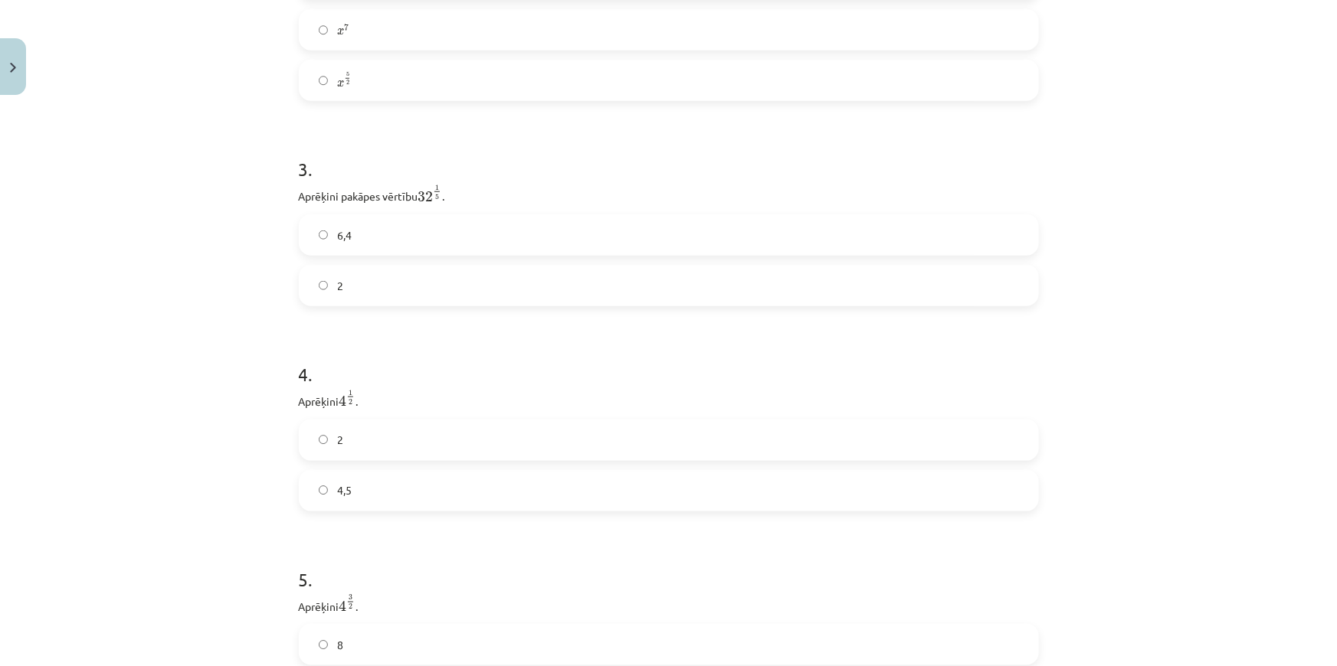
scroll to position [804, 0]
click at [437, 166] on span "1" at bounding box center [437, 164] width 4 height 5
click at [437, 167] on span "1" at bounding box center [437, 164] width 4 height 5
drag, startPoint x: 441, startPoint y: 178, endPoint x: 434, endPoint y: 169, distance: 12.0
click at [434, 169] on p "Aprēķini pakāpes vērtību 32 1 5 32 1 5 ." at bounding box center [669, 171] width 740 height 21
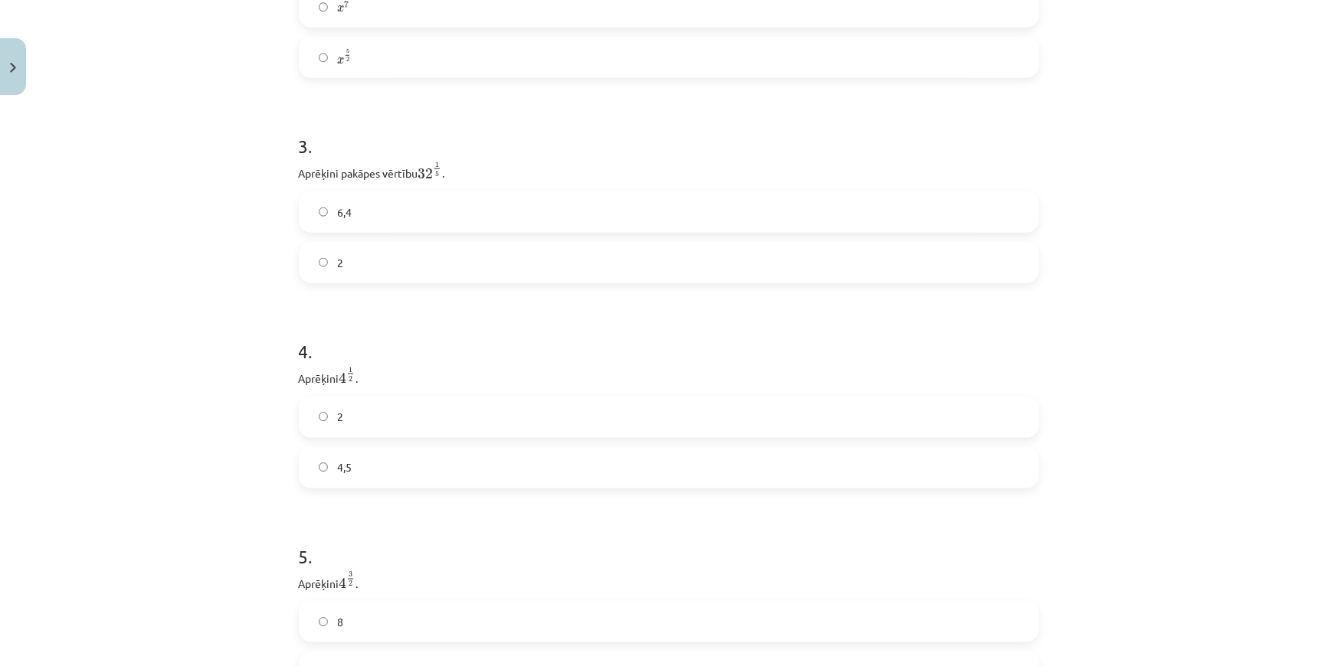
click at [485, 153] on h1 "3 ." at bounding box center [669, 132] width 740 height 47
click at [438, 168] on p "Aprēķini pakāpes vērtību 32 1 5 32 1 5 ." at bounding box center [669, 171] width 740 height 21
click at [437, 167] on span "1" at bounding box center [437, 164] width 4 height 5
click at [437, 171] on span "1 5" at bounding box center [438, 169] width 8 height 15
click at [435, 209] on label "6,4" at bounding box center [668, 212] width 737 height 38
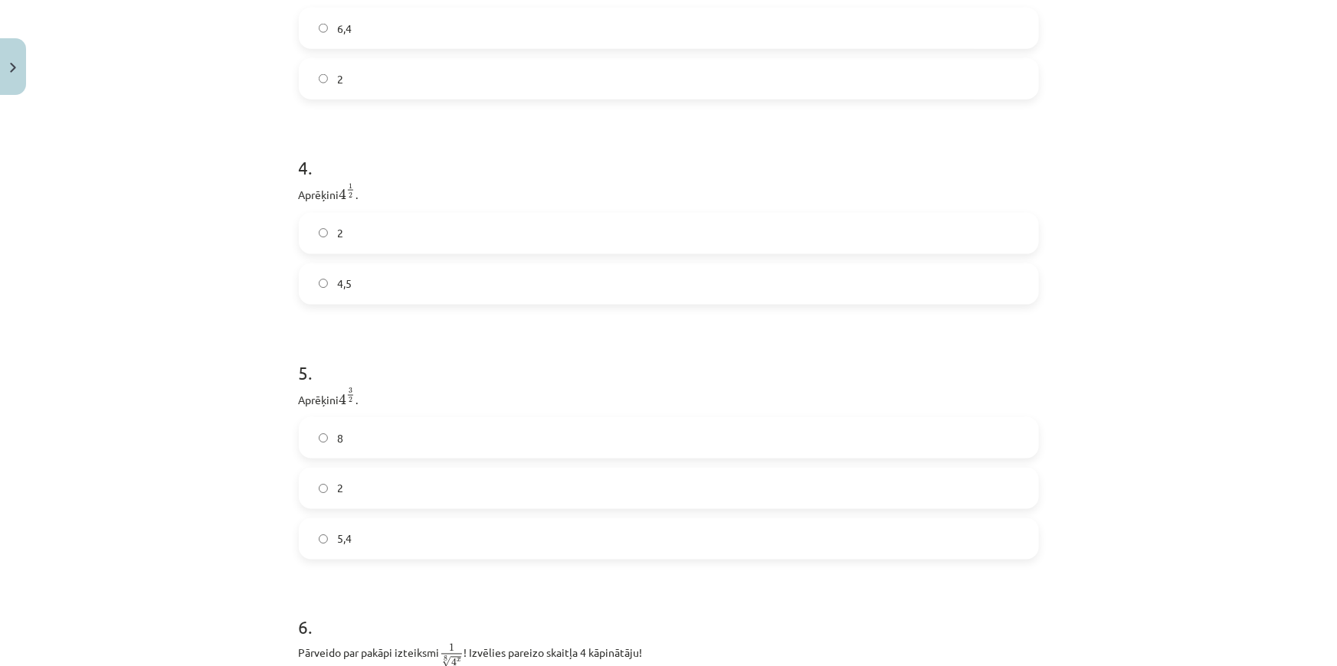
scroll to position [1013, 0]
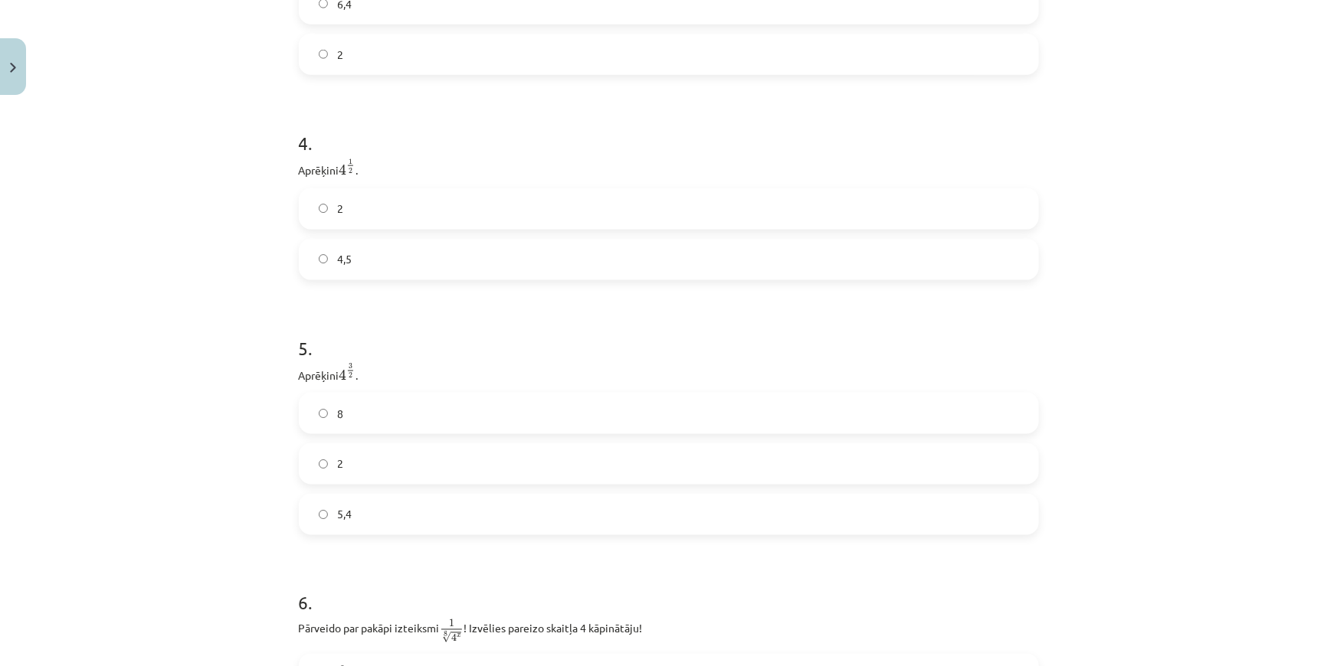
click at [360, 222] on label "2" at bounding box center [668, 209] width 737 height 38
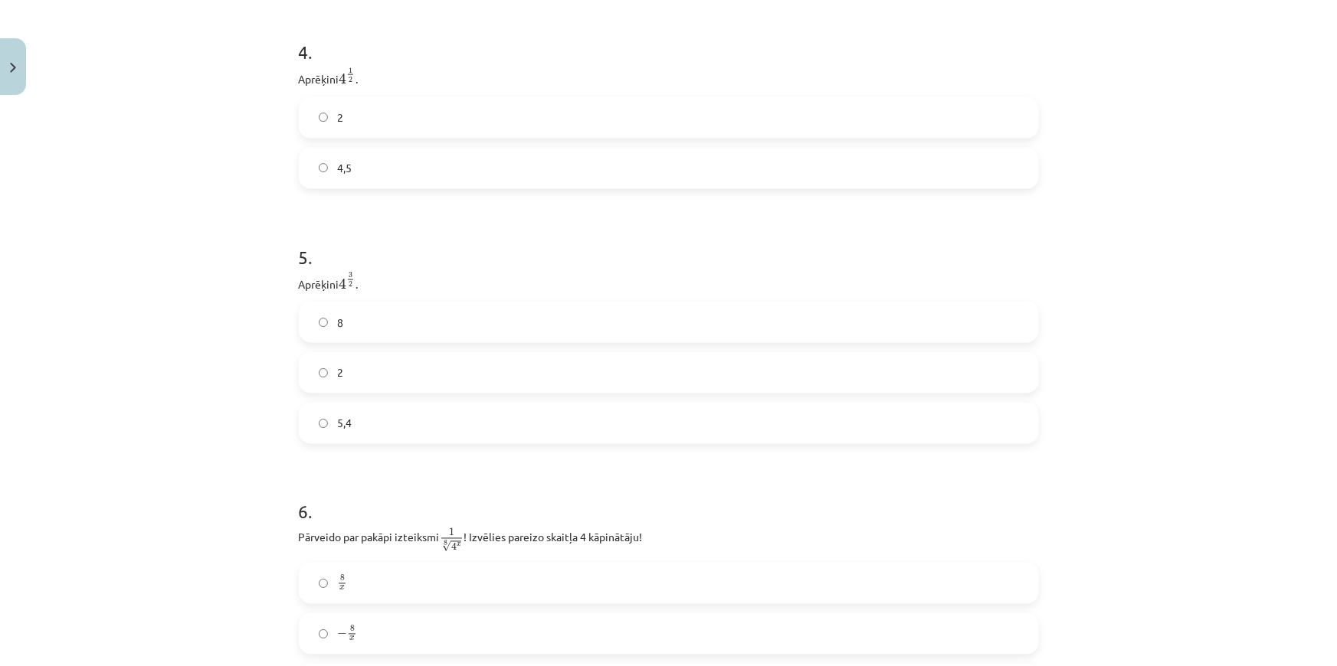
scroll to position [1082, 0]
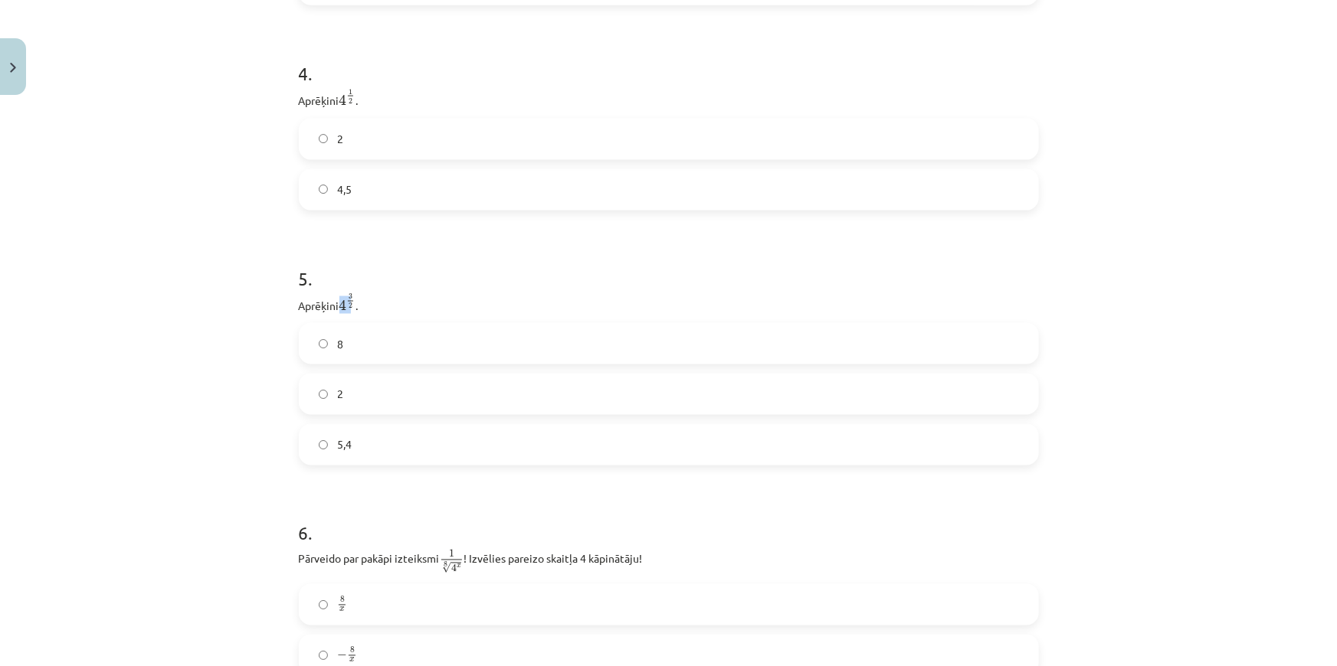
click at [345, 296] on div "5 . Aprēķini 4 3 2 4 3 2 . 8 2 5,4" at bounding box center [669, 353] width 740 height 225
click at [349, 296] on span "3" at bounding box center [351, 296] width 4 height 5
drag, startPoint x: 345, startPoint y: 296, endPoint x: 349, endPoint y: 304, distance: 8.2
click at [349, 304] on span "3 2" at bounding box center [351, 304] width 8 height 0
click at [380, 310] on p "Aprēķini 4 3 2 4 3 2 ." at bounding box center [669, 303] width 740 height 21
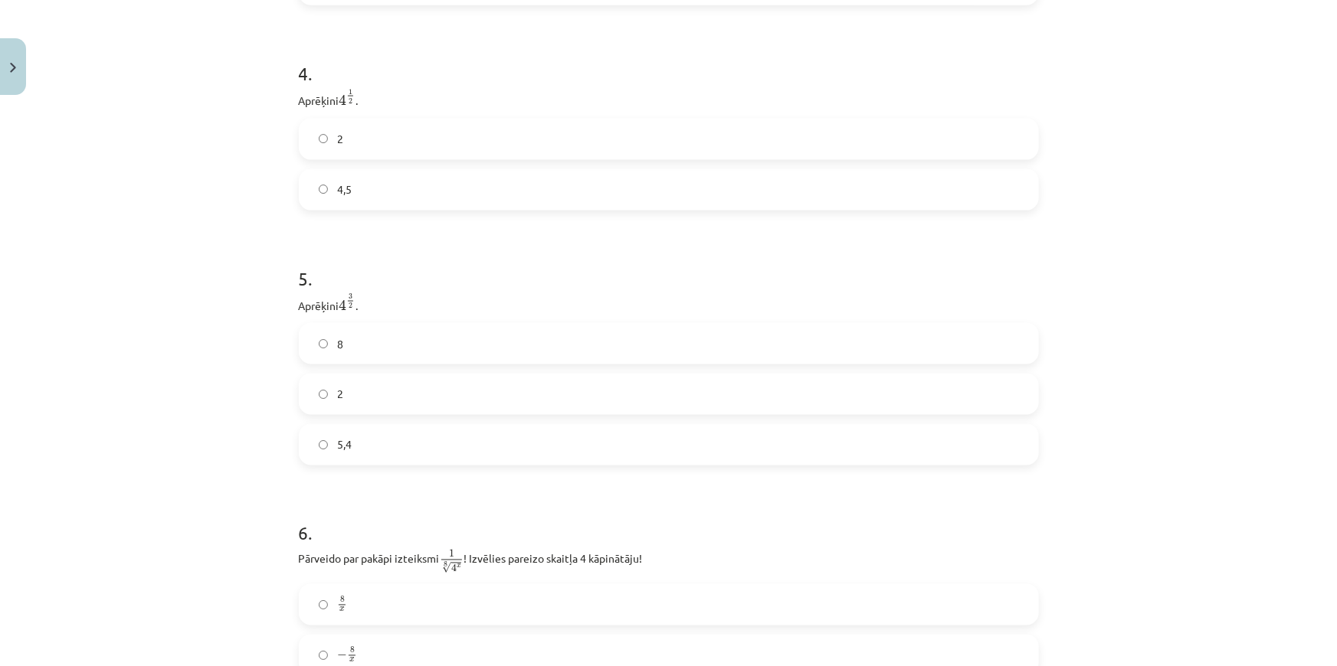
click at [350, 343] on label "8" at bounding box center [668, 344] width 737 height 38
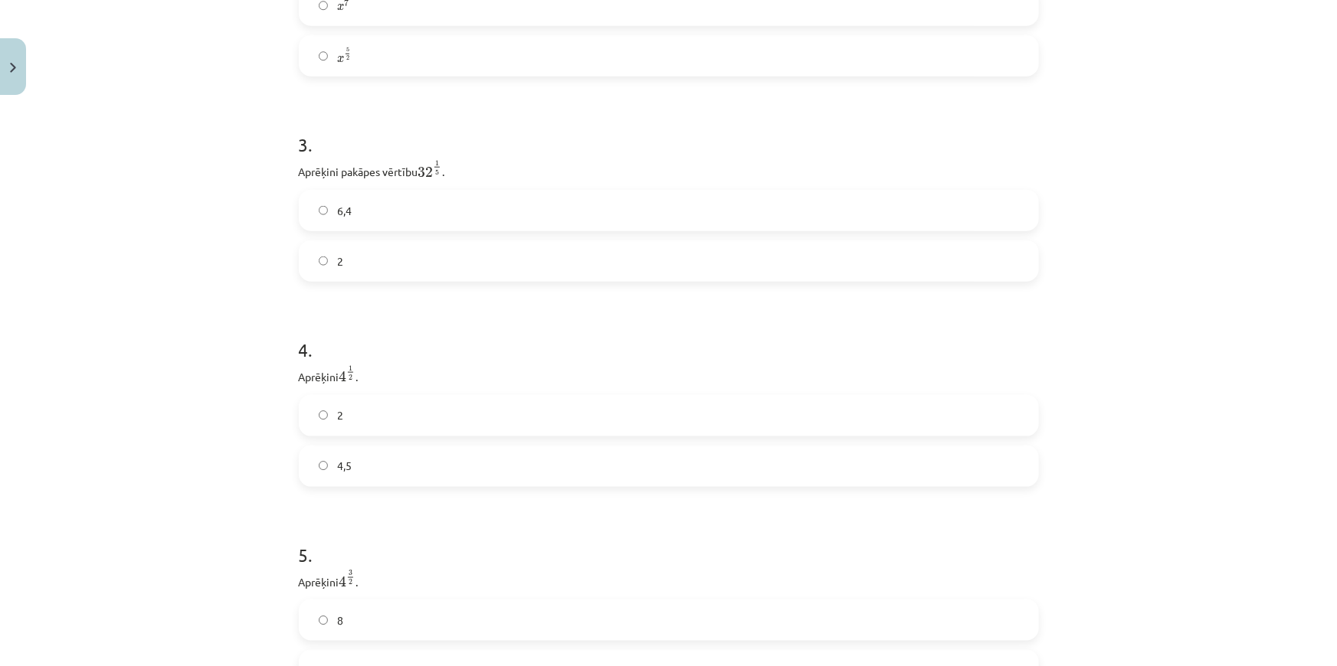
scroll to position [804, 0]
click at [364, 273] on label "2" at bounding box center [668, 263] width 737 height 38
click at [198, 279] on div "Mācību tēma: Matemātikas i - 12. klases 1. ieskaites mācību materiāls (ab) #4 📝…" at bounding box center [668, 333] width 1337 height 666
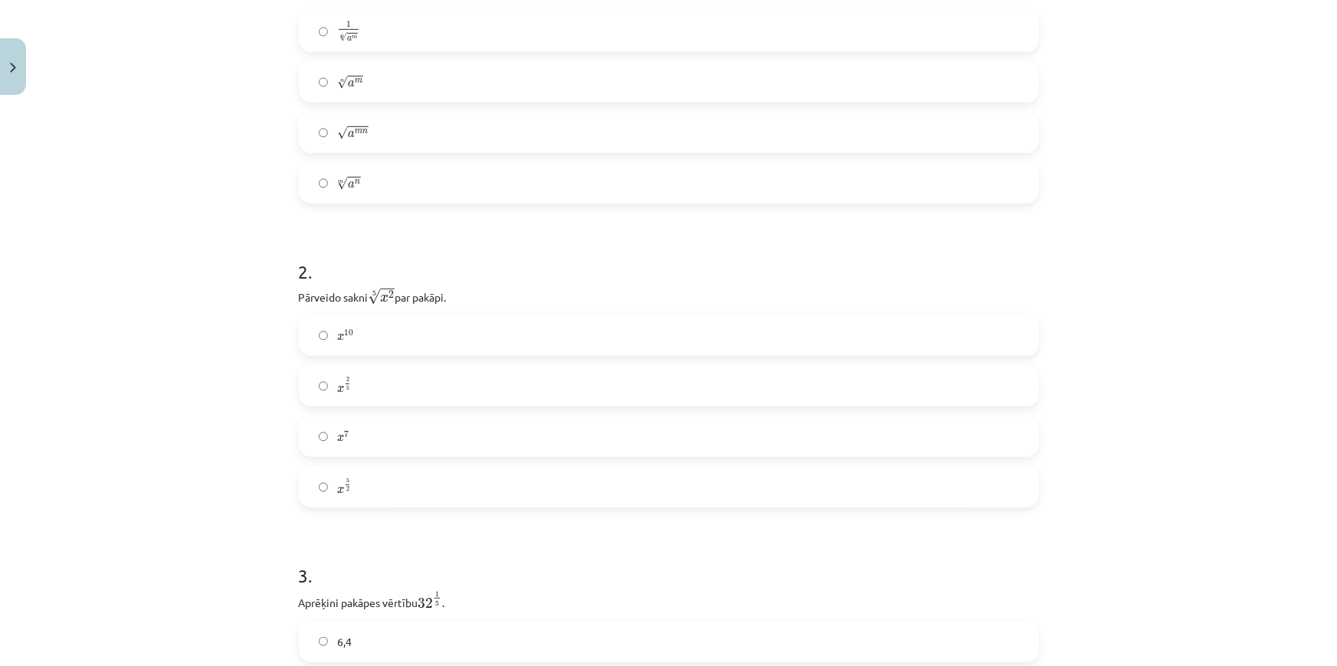
scroll to position [107, 0]
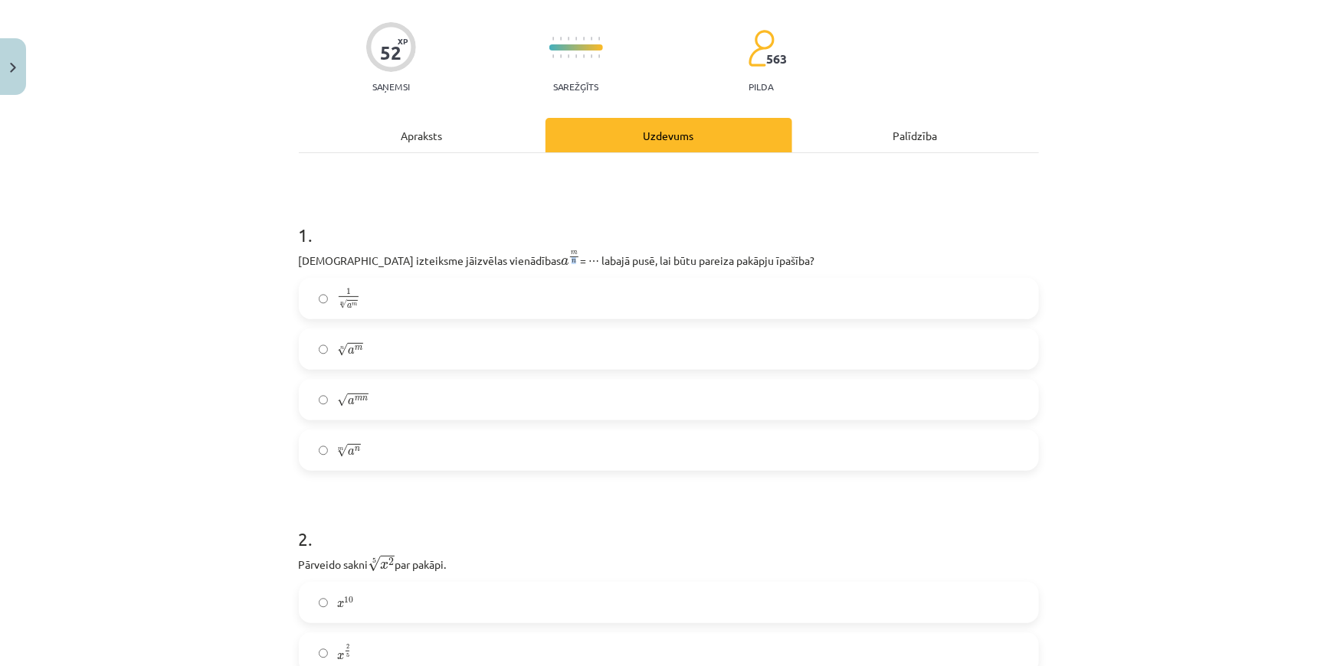
click at [571, 261] on span "n" at bounding box center [573, 262] width 5 height 4
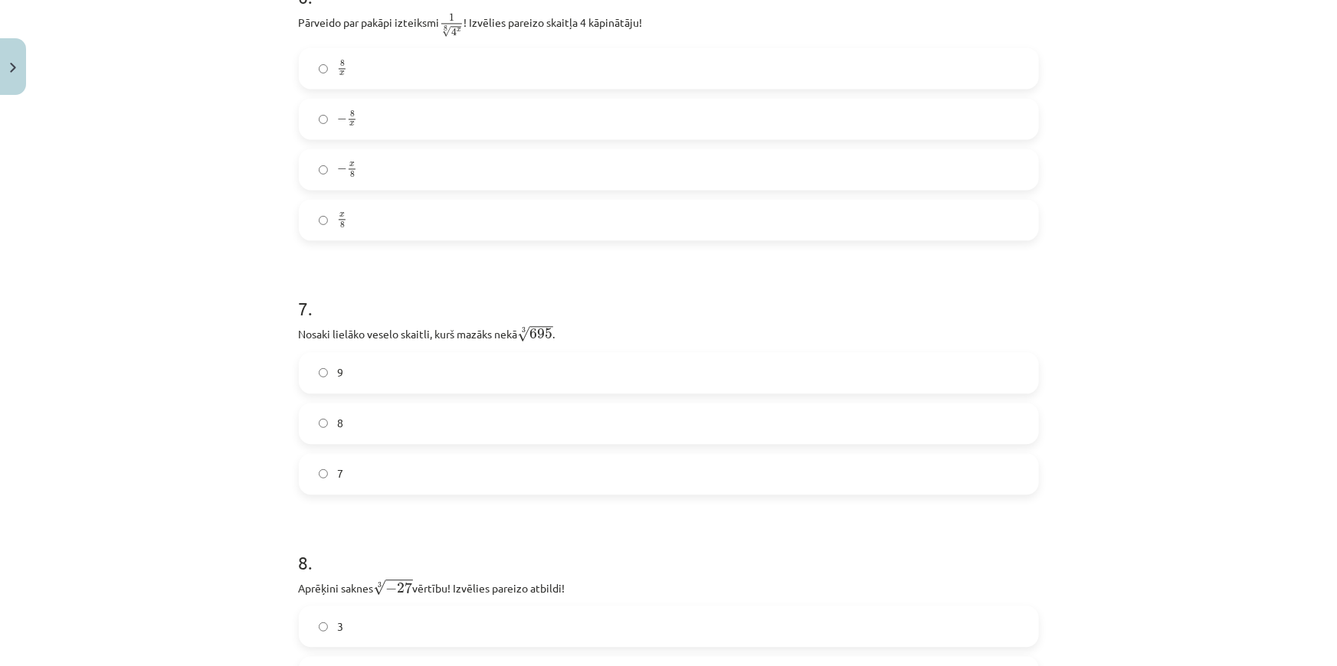
scroll to position [1501, 0]
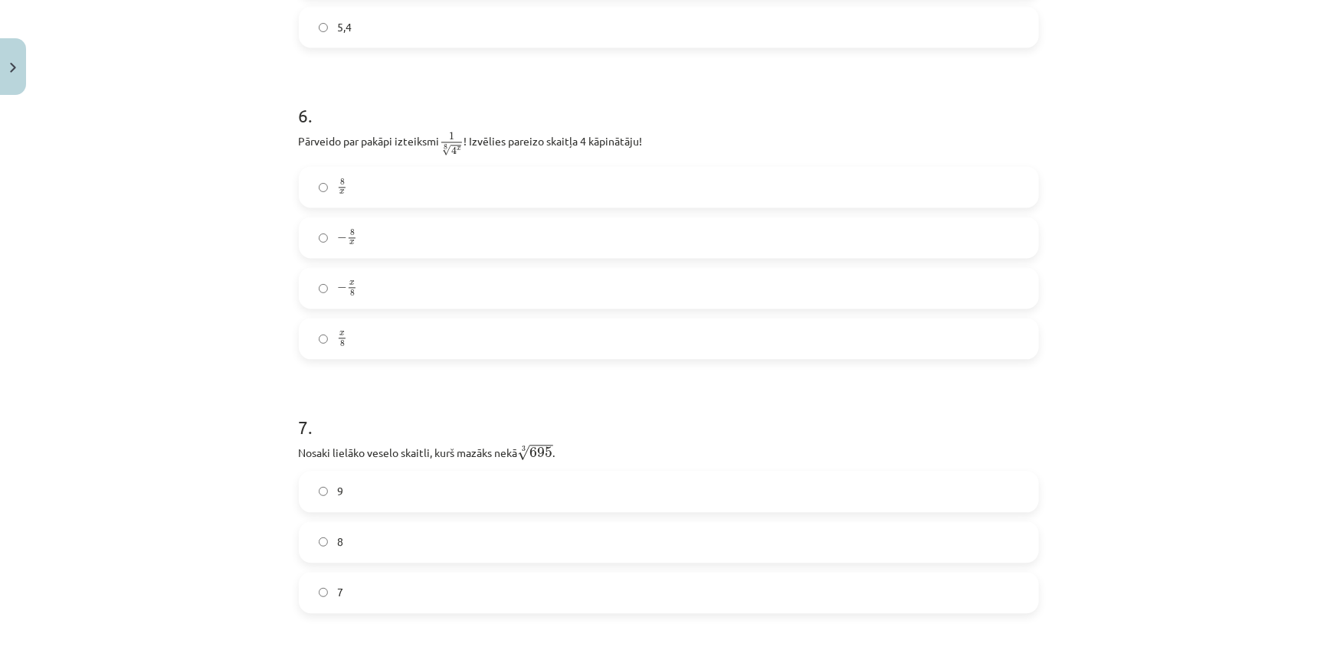
click at [344, 346] on label "x 8 x 8" at bounding box center [668, 338] width 737 height 38
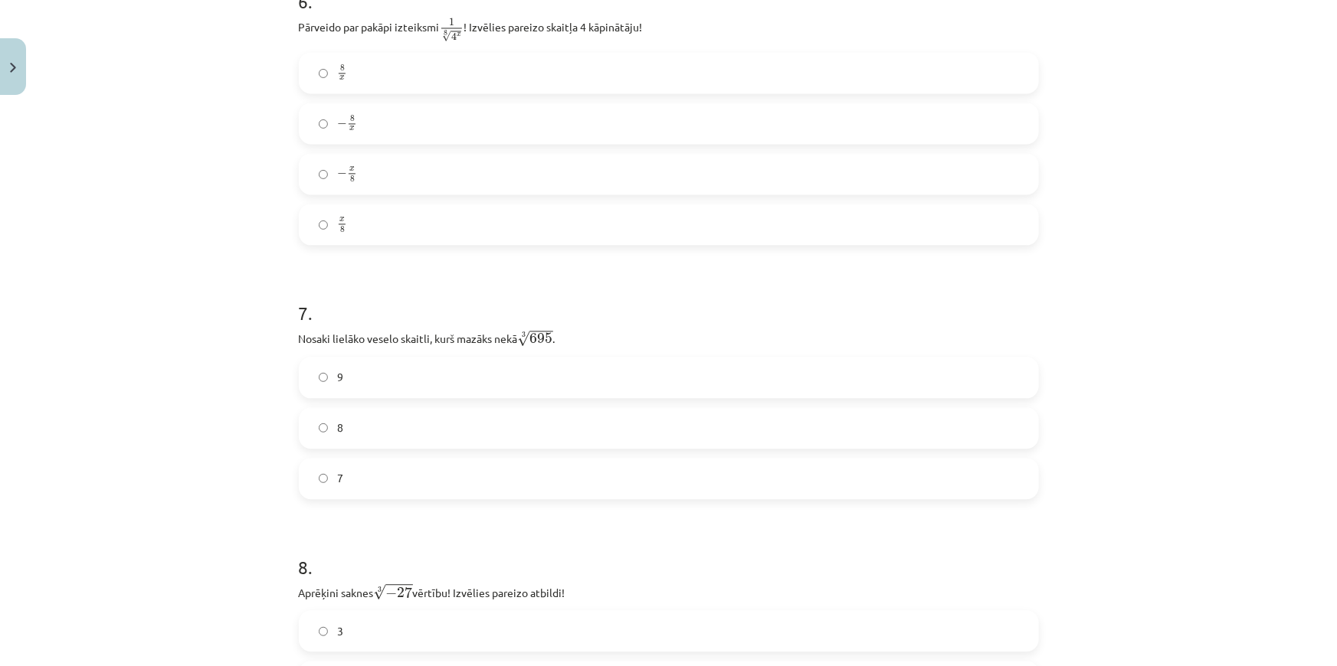
scroll to position [1639, 0]
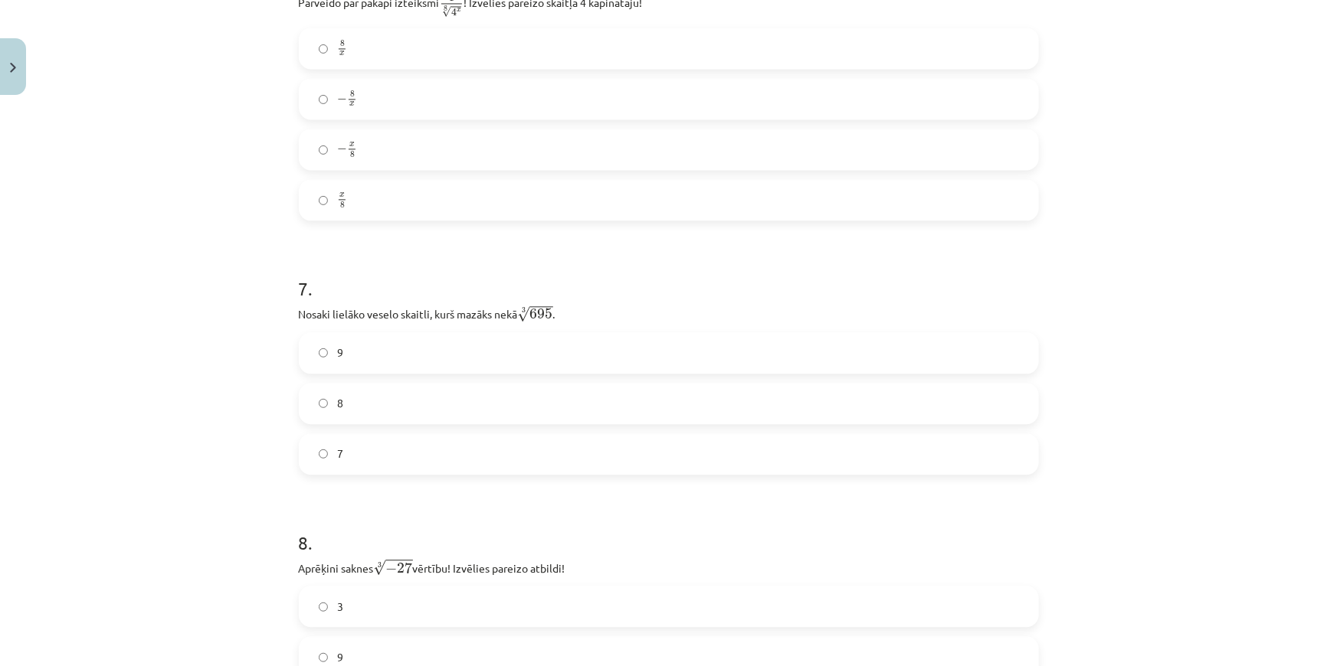
click at [358, 407] on label "8" at bounding box center [668, 404] width 737 height 38
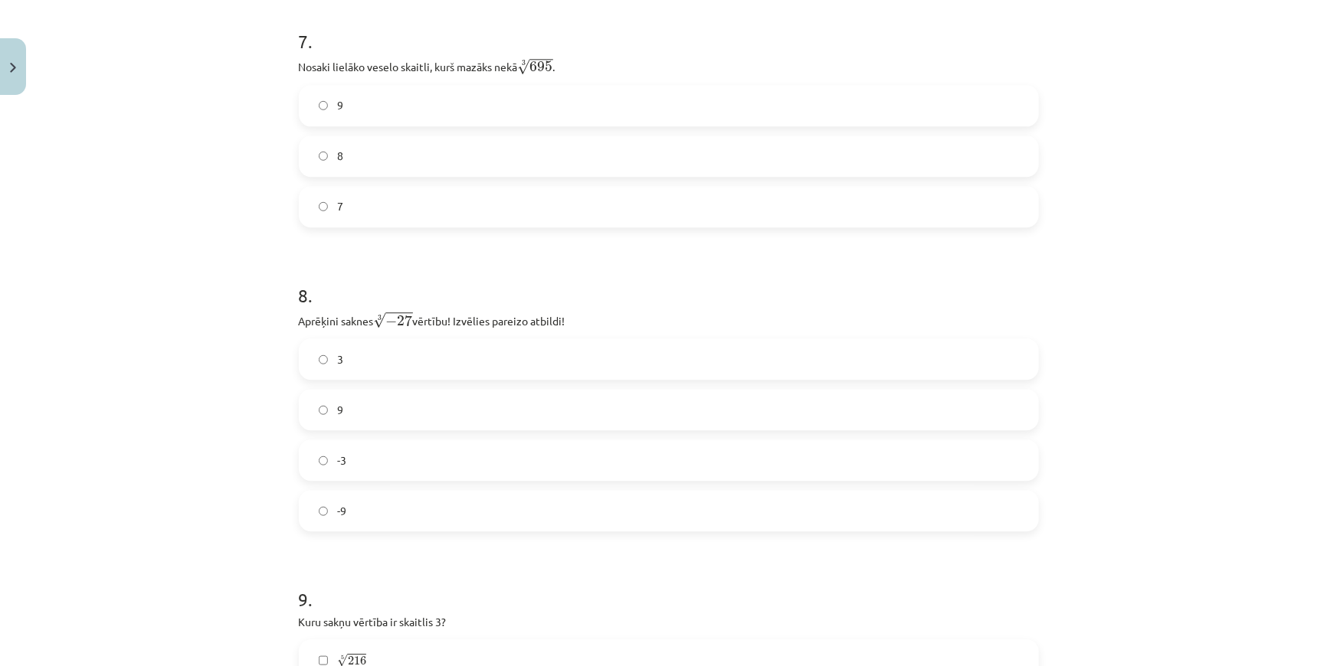
scroll to position [1918, 0]
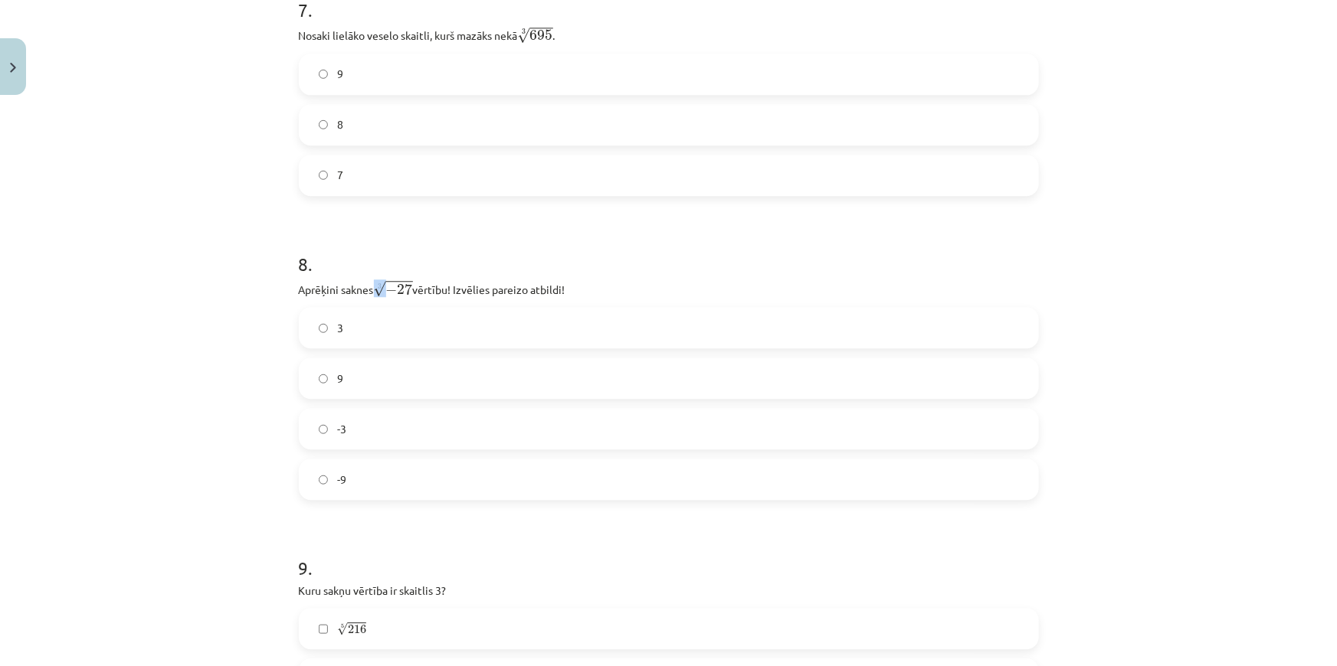
click at [380, 290] on span "√" at bounding box center [380, 289] width 12 height 16
click at [375, 434] on label "-3" at bounding box center [668, 429] width 737 height 38
click at [382, 284] on span "√" at bounding box center [380, 289] width 12 height 16
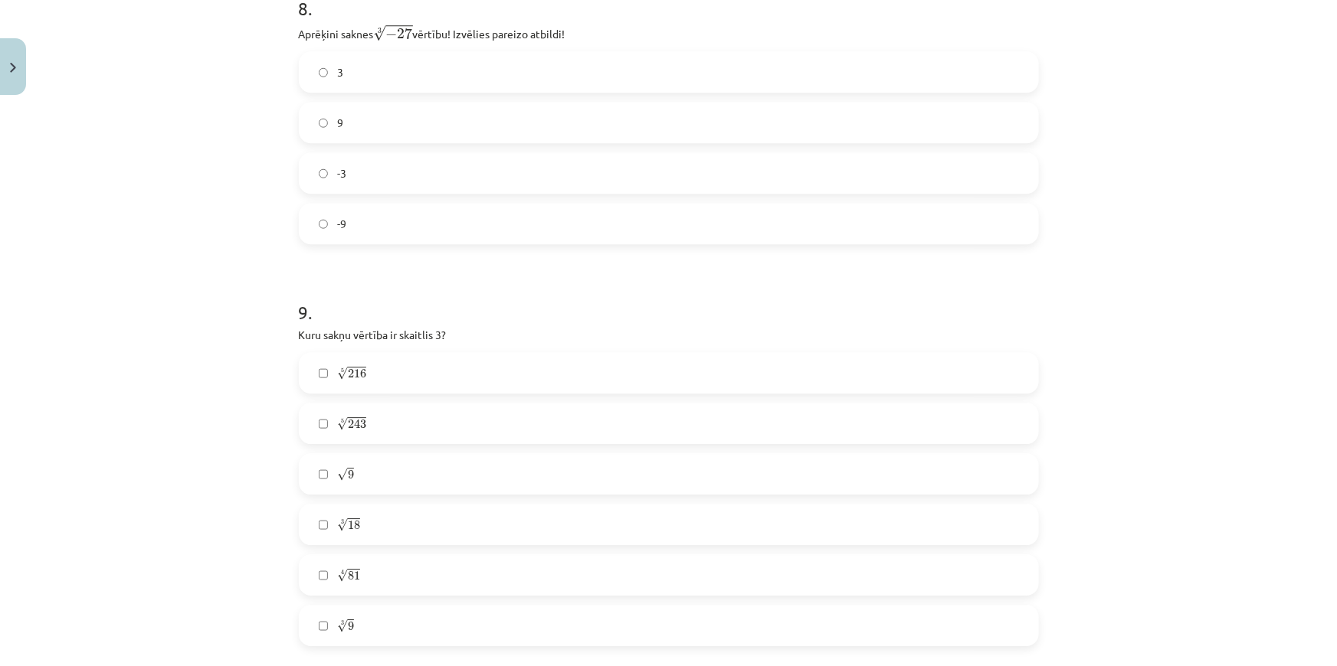
scroll to position [2197, 0]
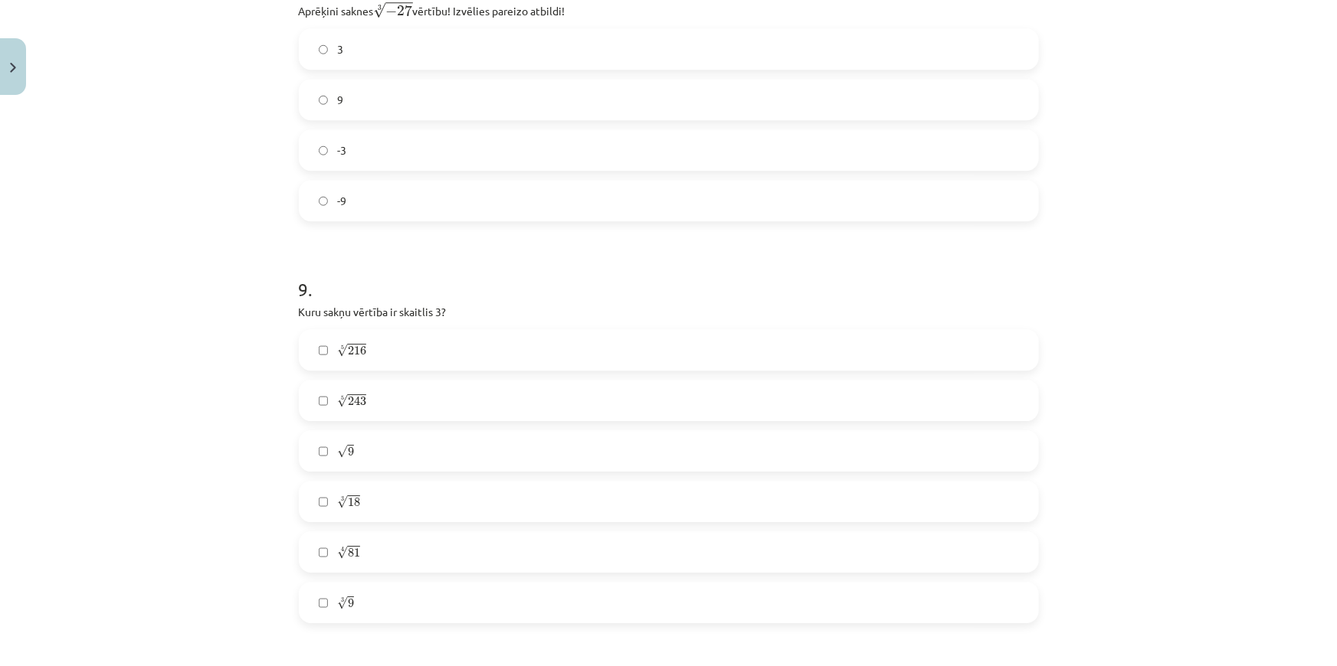
click at [389, 458] on label "√ 9 9" at bounding box center [668, 451] width 737 height 38
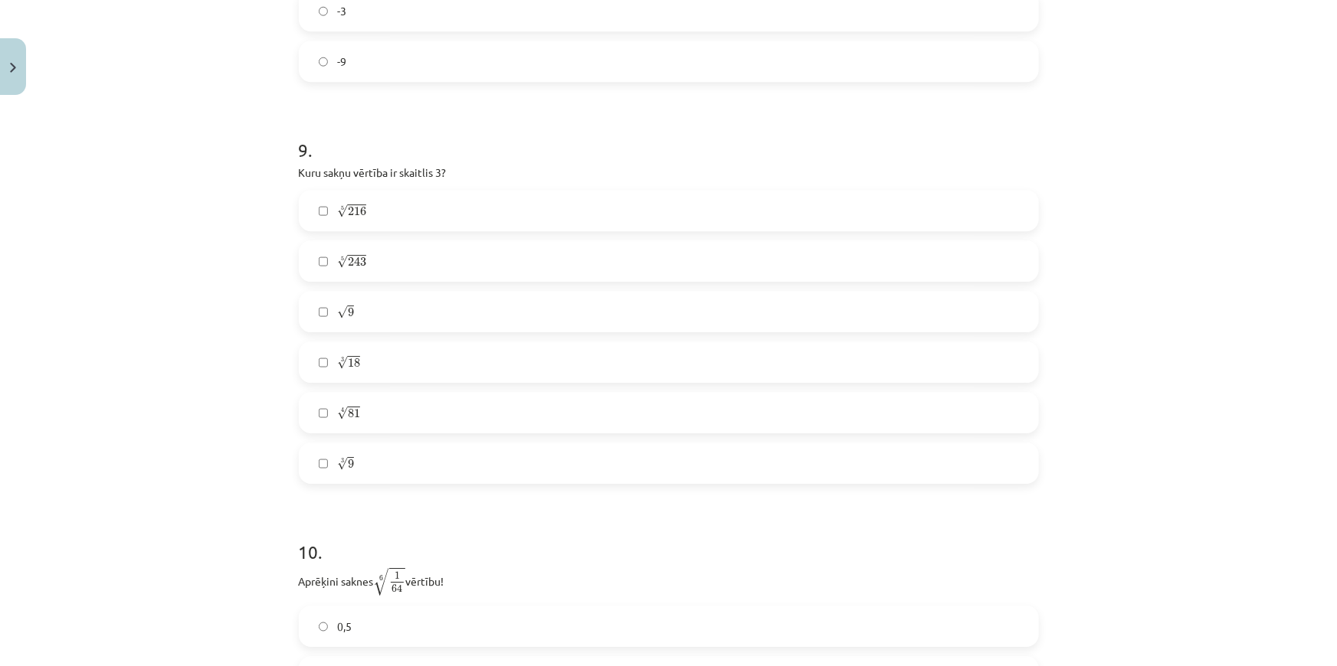
scroll to position [2267, 0]
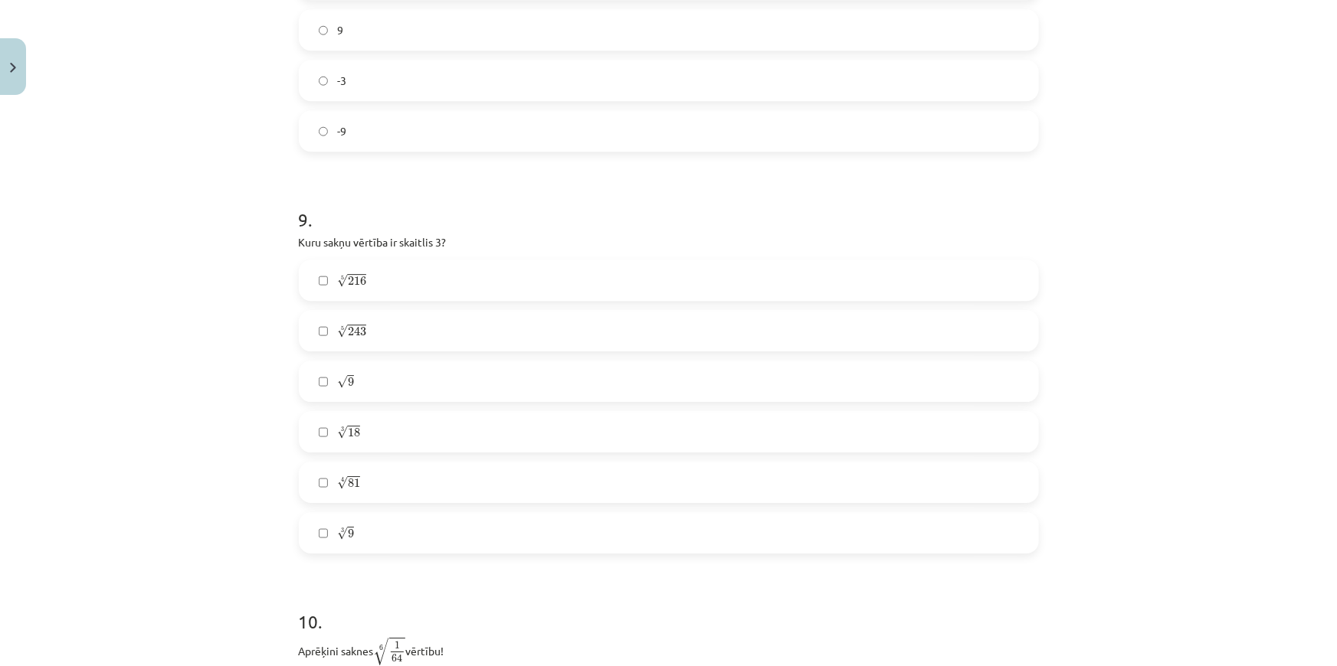
click at [348, 537] on span "9" at bounding box center [351, 533] width 6 height 9
click at [340, 539] on span "√" at bounding box center [342, 533] width 11 height 13
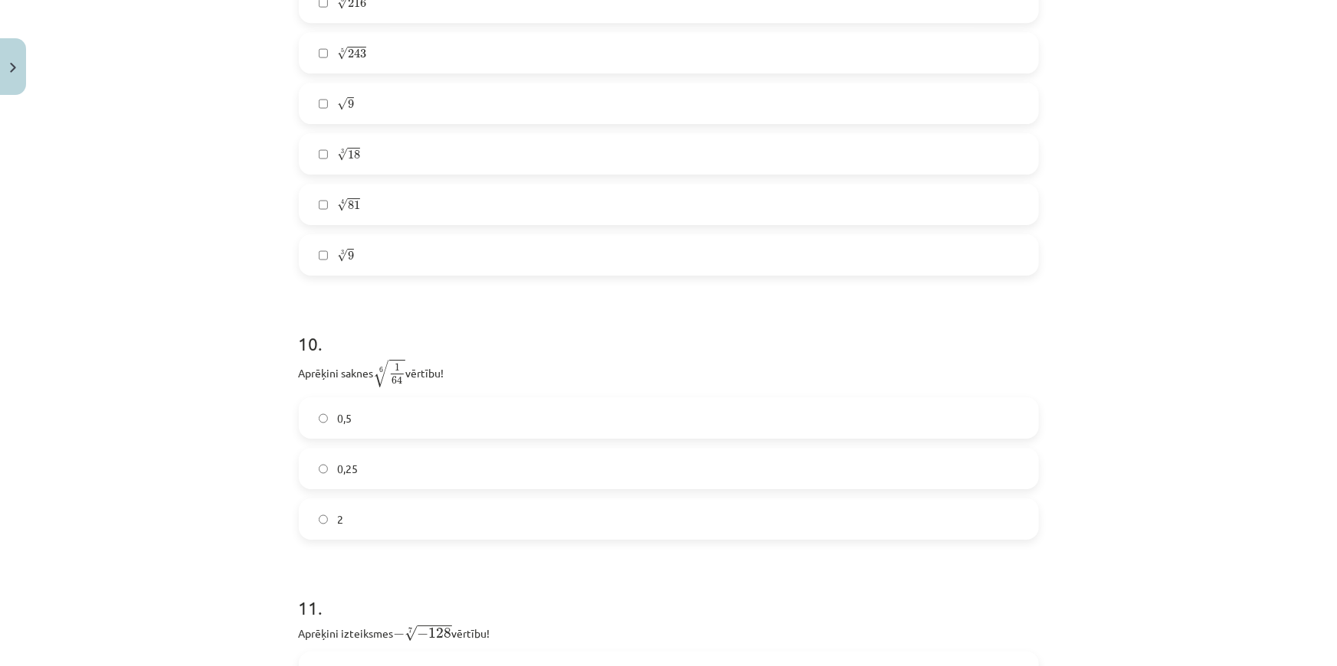
scroll to position [2336, 0]
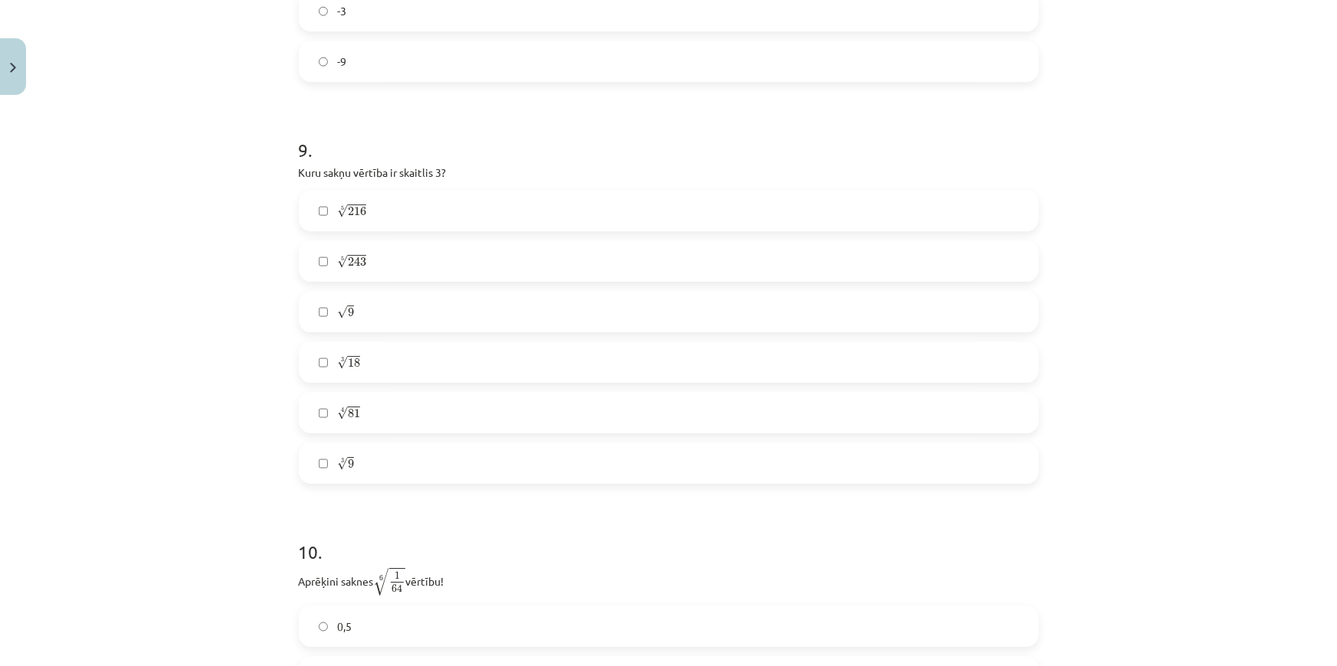
click at [335, 402] on label "4 √ 81 81 4" at bounding box center [668, 413] width 737 height 38
click at [337, 261] on span "√" at bounding box center [342, 261] width 11 height 13
drag, startPoint x: 345, startPoint y: 267, endPoint x: 360, endPoint y: 267, distance: 14.6
click at [360, 267] on span "243" at bounding box center [357, 261] width 18 height 9
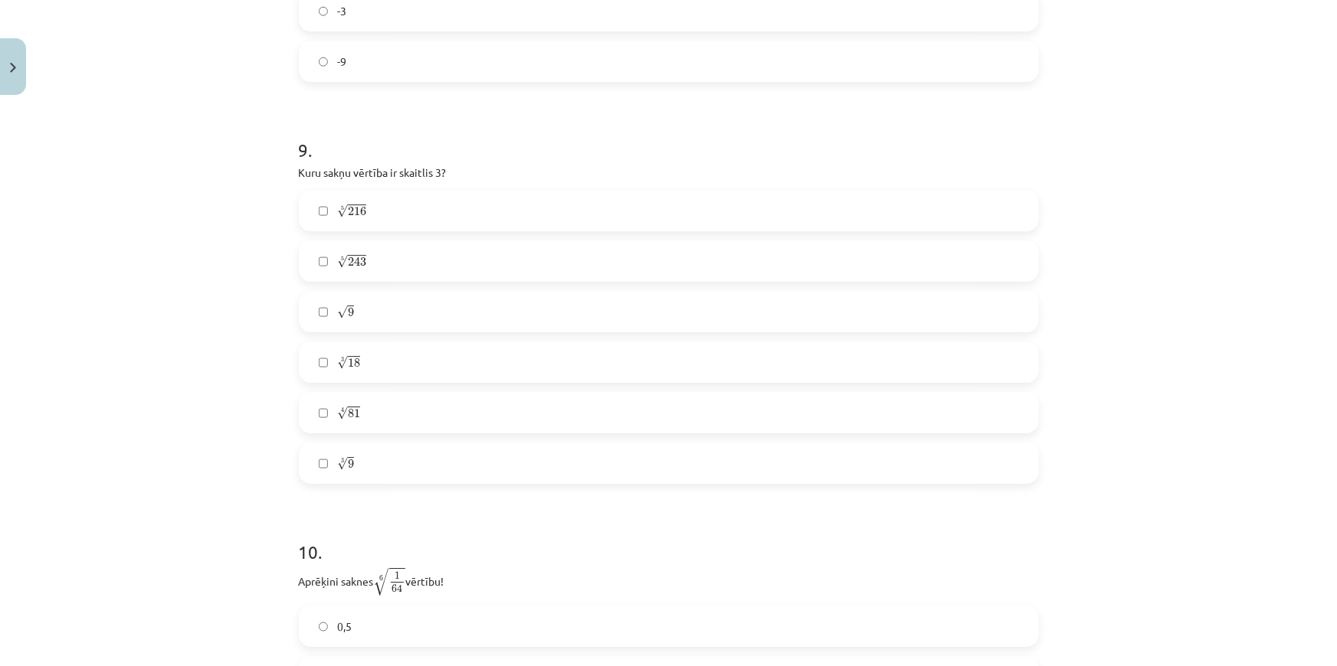
click at [312, 263] on label "5 √ 243 243 5" at bounding box center [668, 261] width 737 height 38
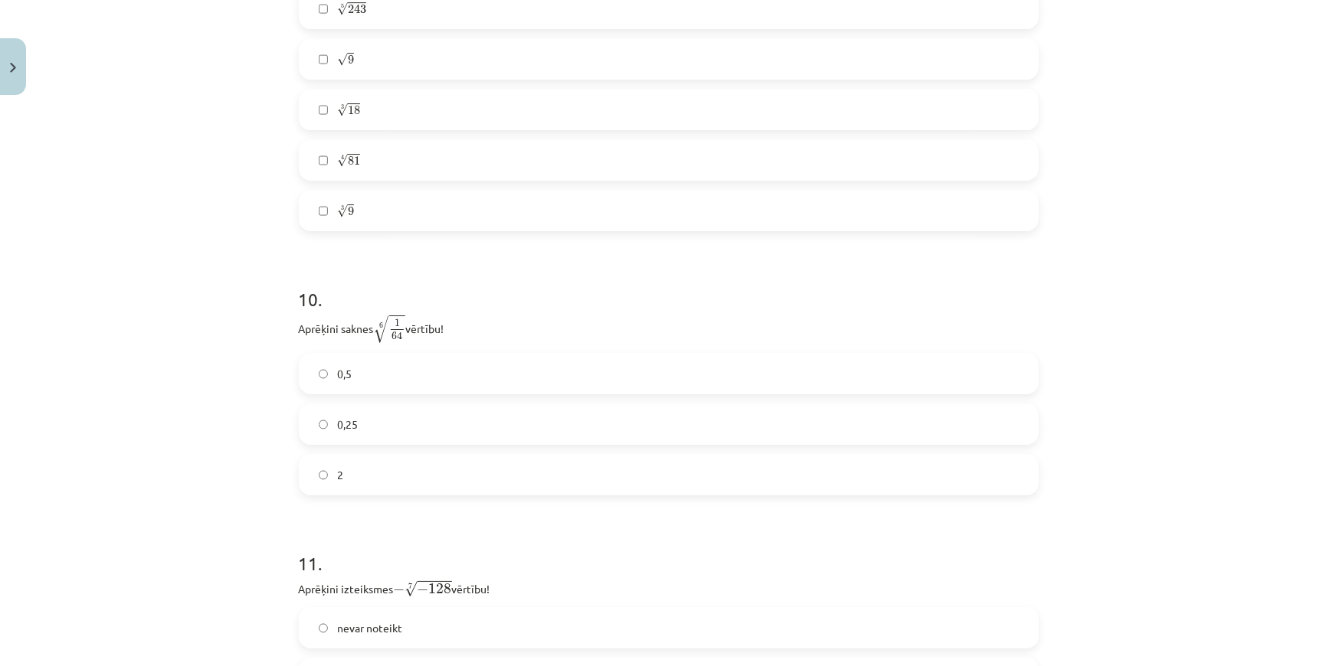
scroll to position [2614, 0]
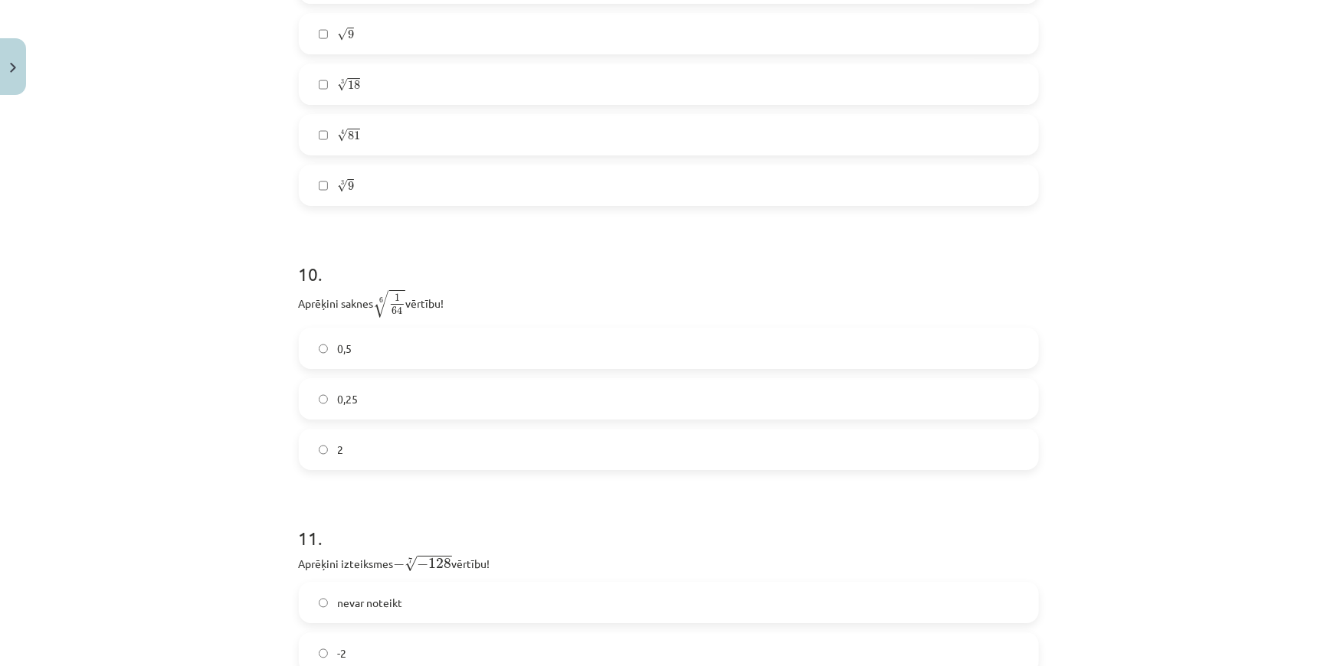
click at [353, 337] on label "0,5" at bounding box center [668, 348] width 737 height 38
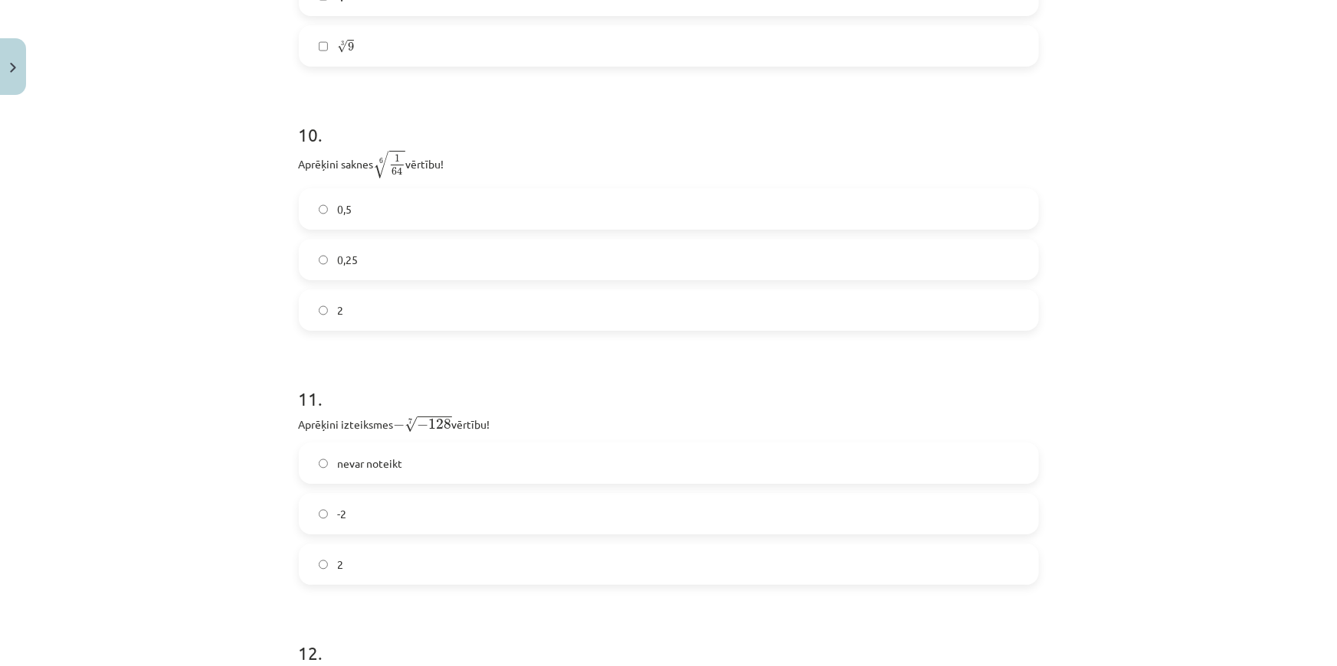
scroll to position [2823, 0]
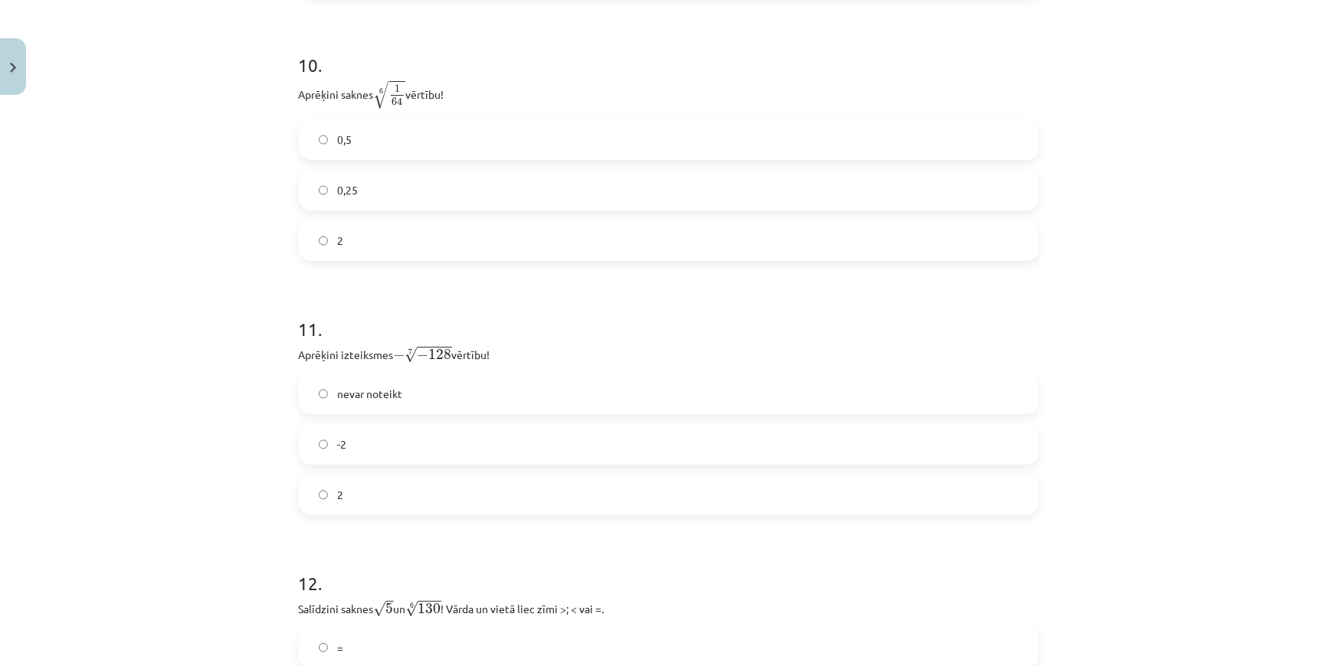
click at [364, 489] on label "2" at bounding box center [668, 495] width 737 height 38
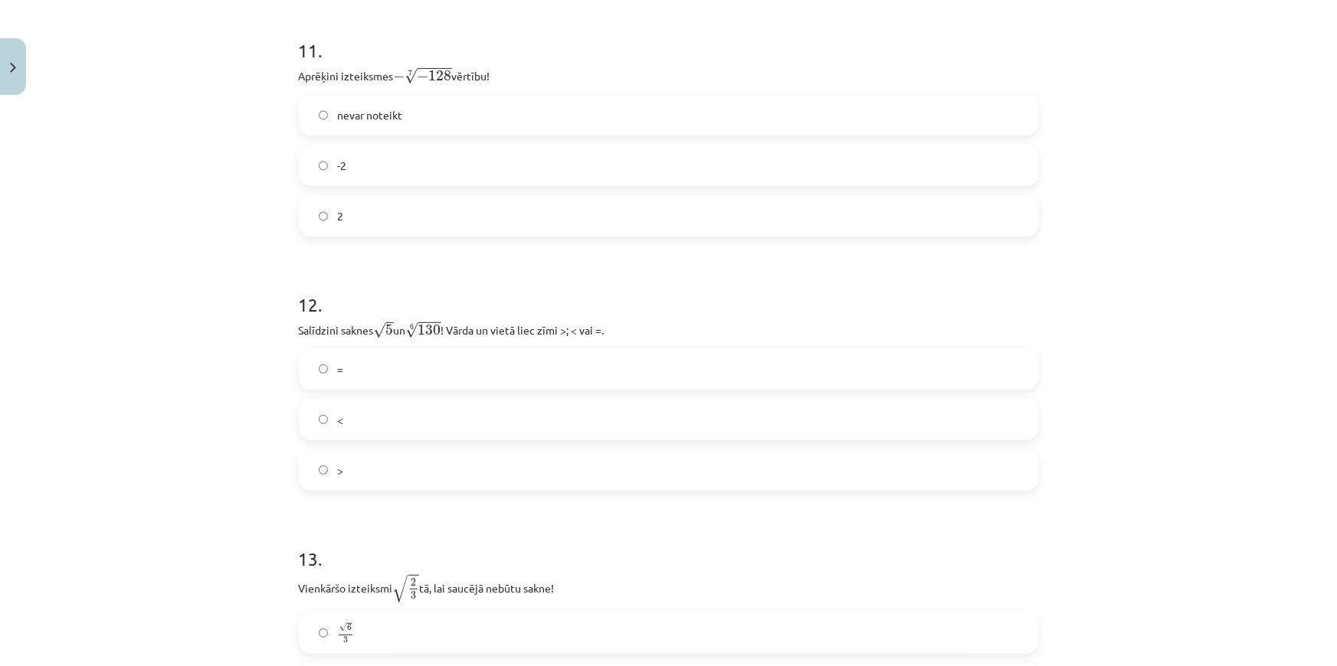
scroll to position [3032, 0]
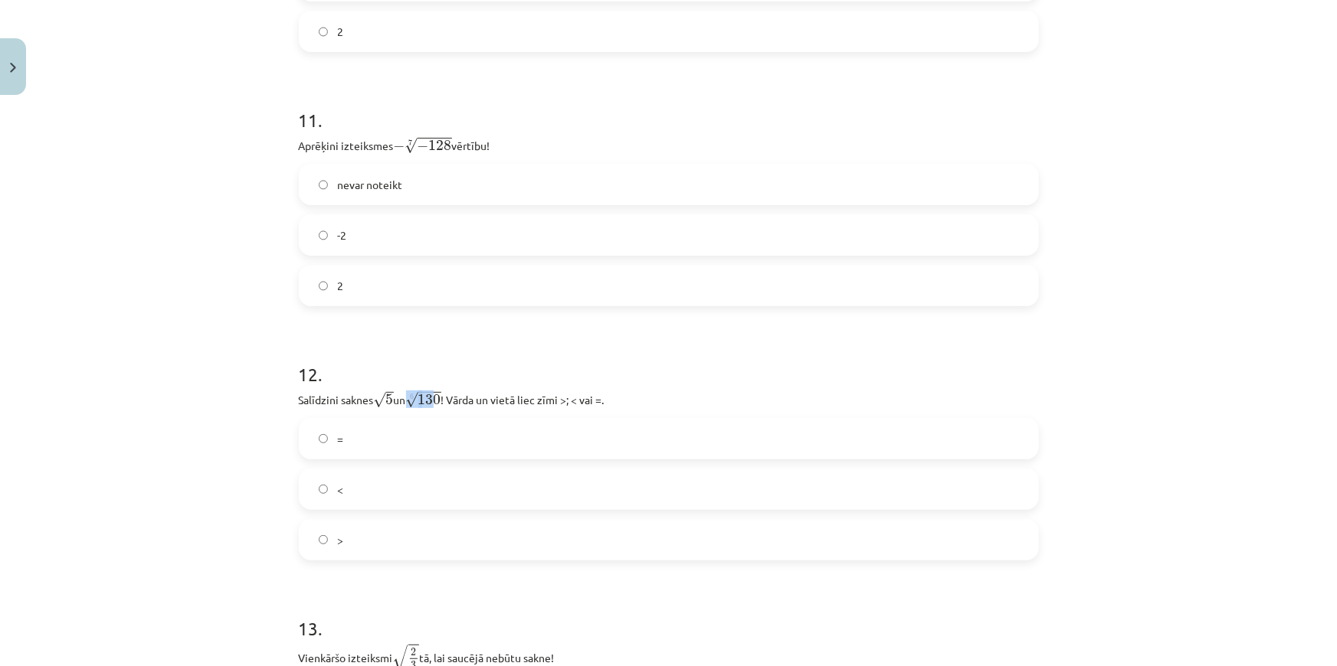
drag, startPoint x: 411, startPoint y: 404, endPoint x: 437, endPoint y: 404, distance: 26.0
click at [437, 404] on span "√ 130" at bounding box center [423, 399] width 35 height 17
click at [438, 401] on span "130" at bounding box center [429, 399] width 23 height 11
drag, startPoint x: 408, startPoint y: 406, endPoint x: 441, endPoint y: 404, distance: 33.0
click at [441, 404] on span "√ 130" at bounding box center [423, 399] width 35 height 17
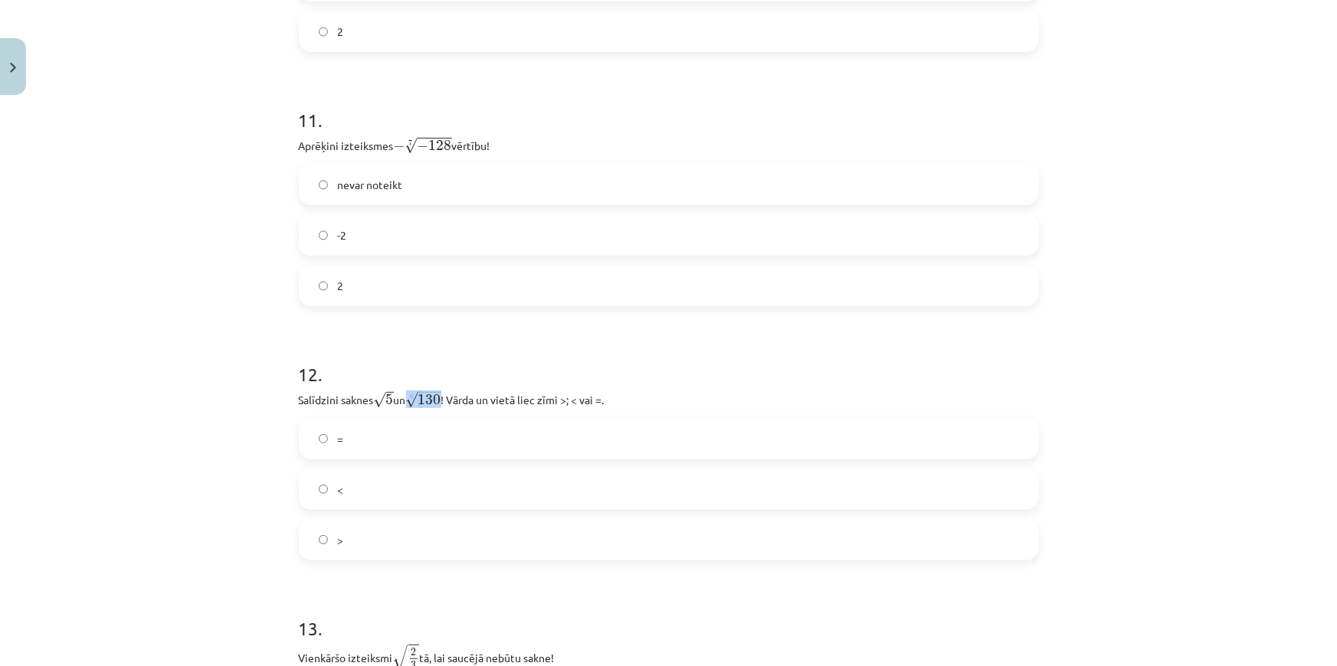
copy span "√ 130"
click at [371, 548] on label ">" at bounding box center [668, 540] width 737 height 38
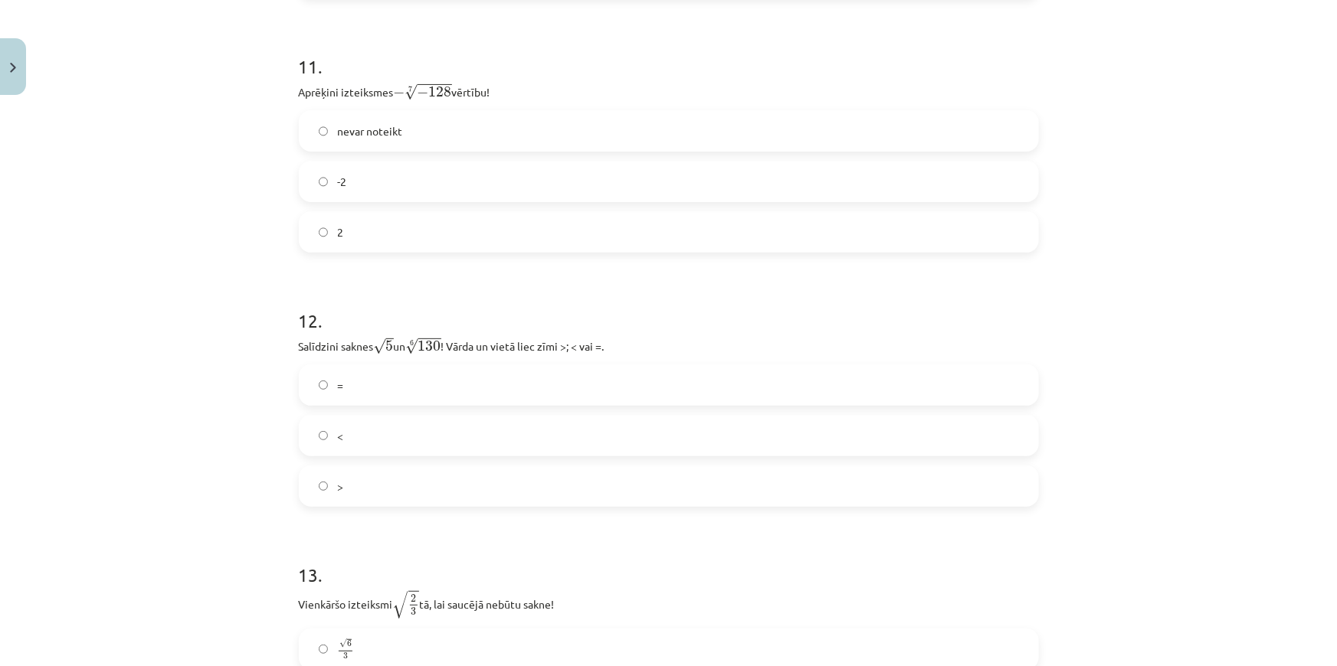
scroll to position [3311, 0]
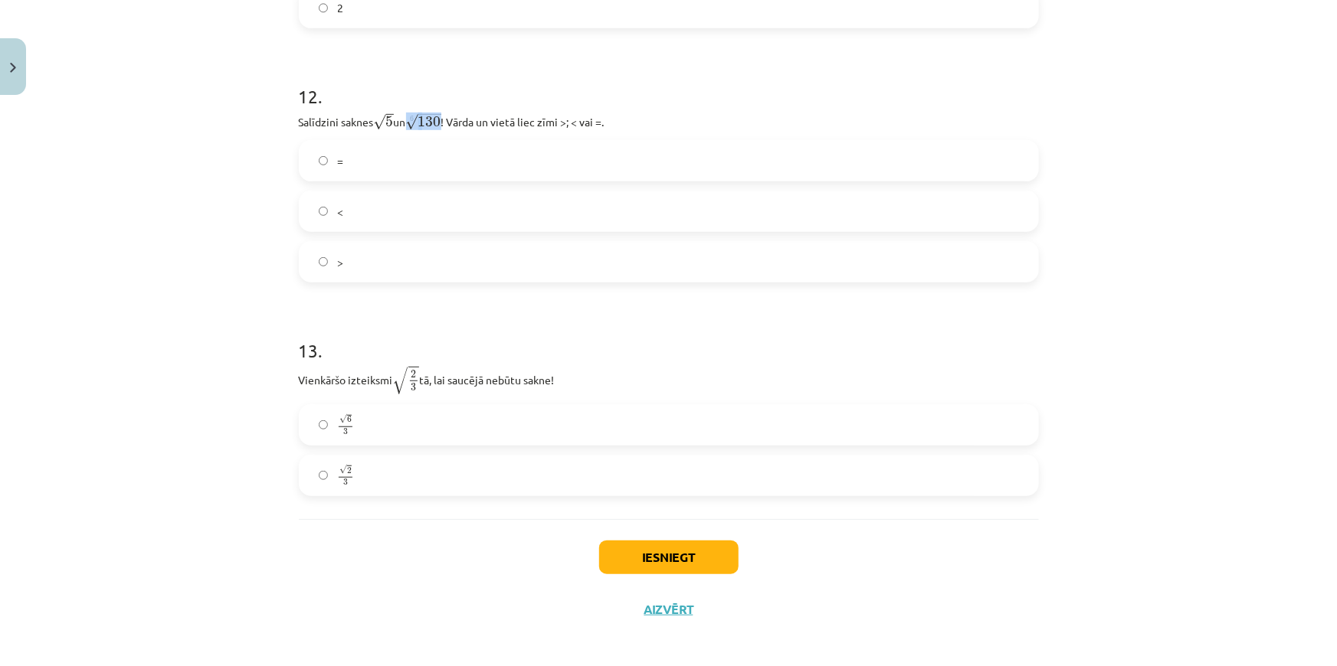
drag, startPoint x: 411, startPoint y: 126, endPoint x: 442, endPoint y: 123, distance: 30.7
click at [441, 123] on span "√ 130" at bounding box center [423, 121] width 35 height 17
click at [441, 123] on span "130" at bounding box center [429, 121] width 23 height 11
click at [338, 218] on label "<" at bounding box center [668, 211] width 737 height 38
click at [339, 420] on span "√" at bounding box center [343, 419] width 8 height 9
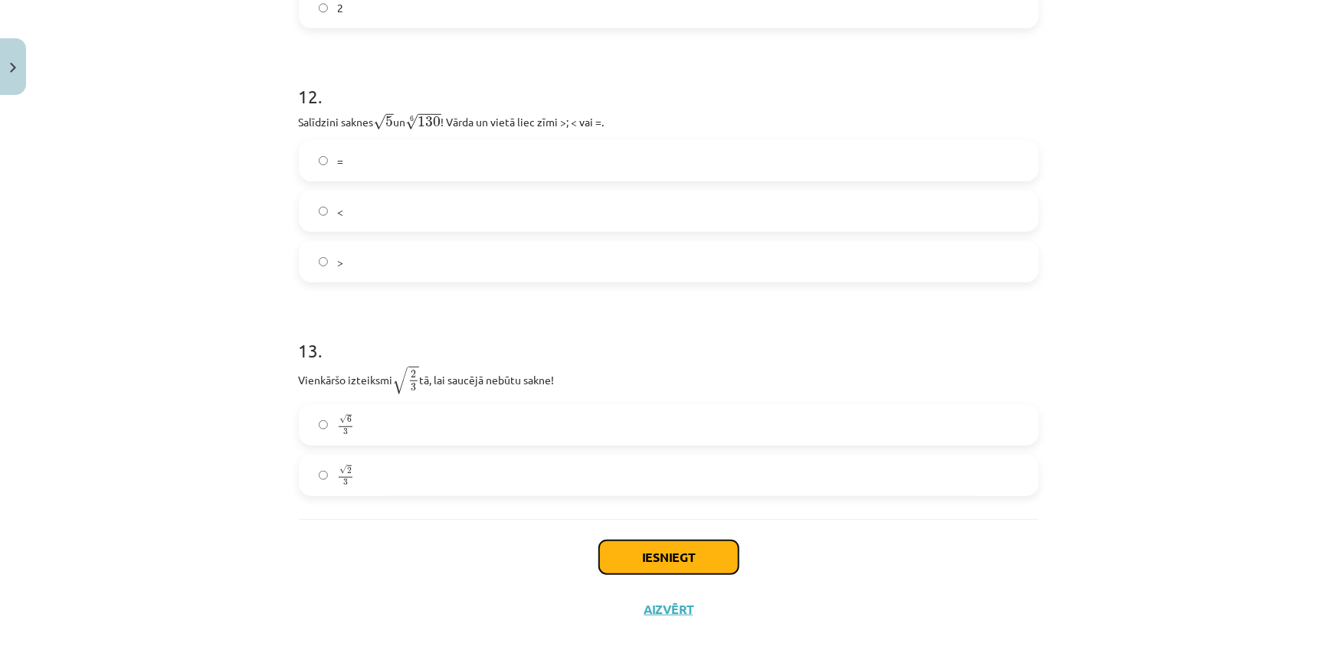
click at [669, 562] on button "Iesniegt" at bounding box center [668, 558] width 139 height 34
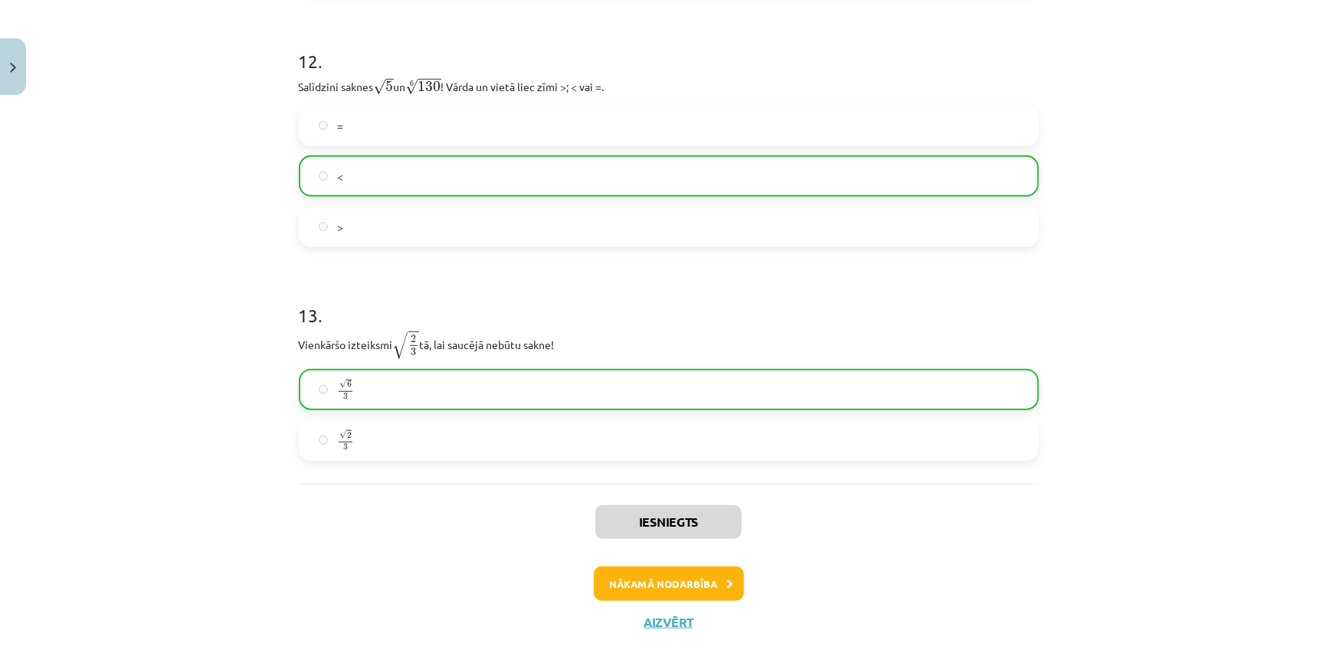
scroll to position [3369, 0]
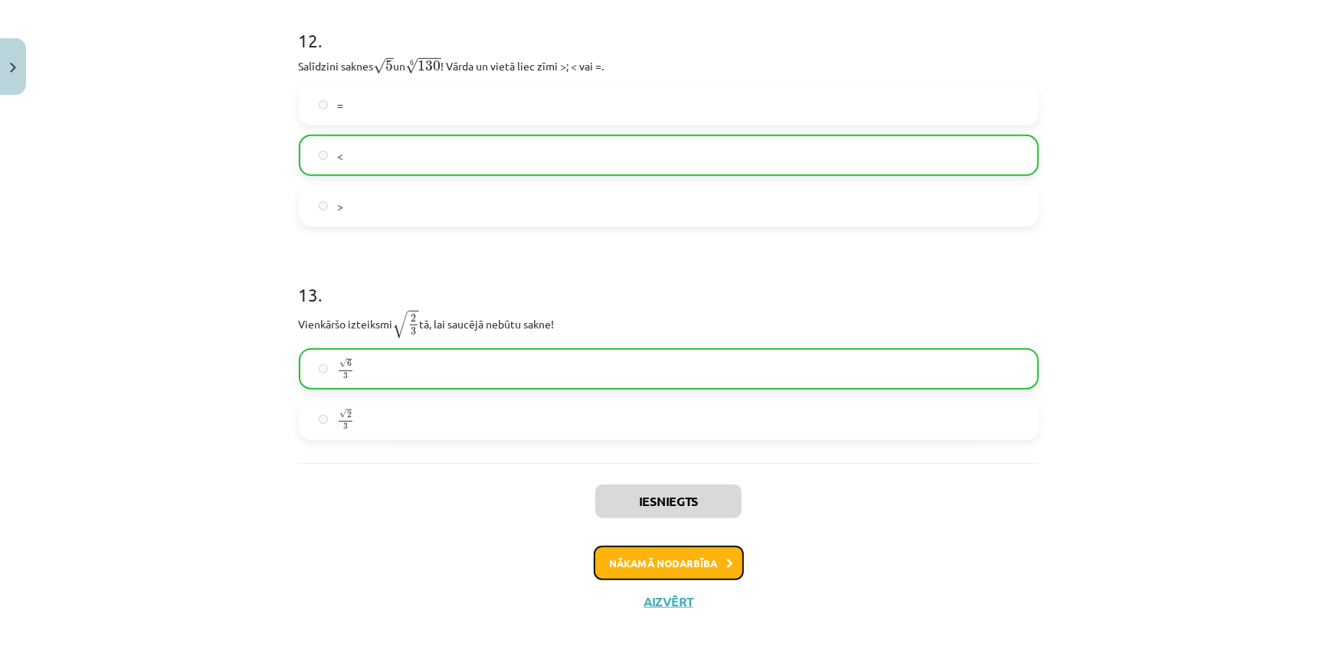
click at [643, 566] on button "Nākamā nodarbība" at bounding box center [669, 563] width 150 height 35
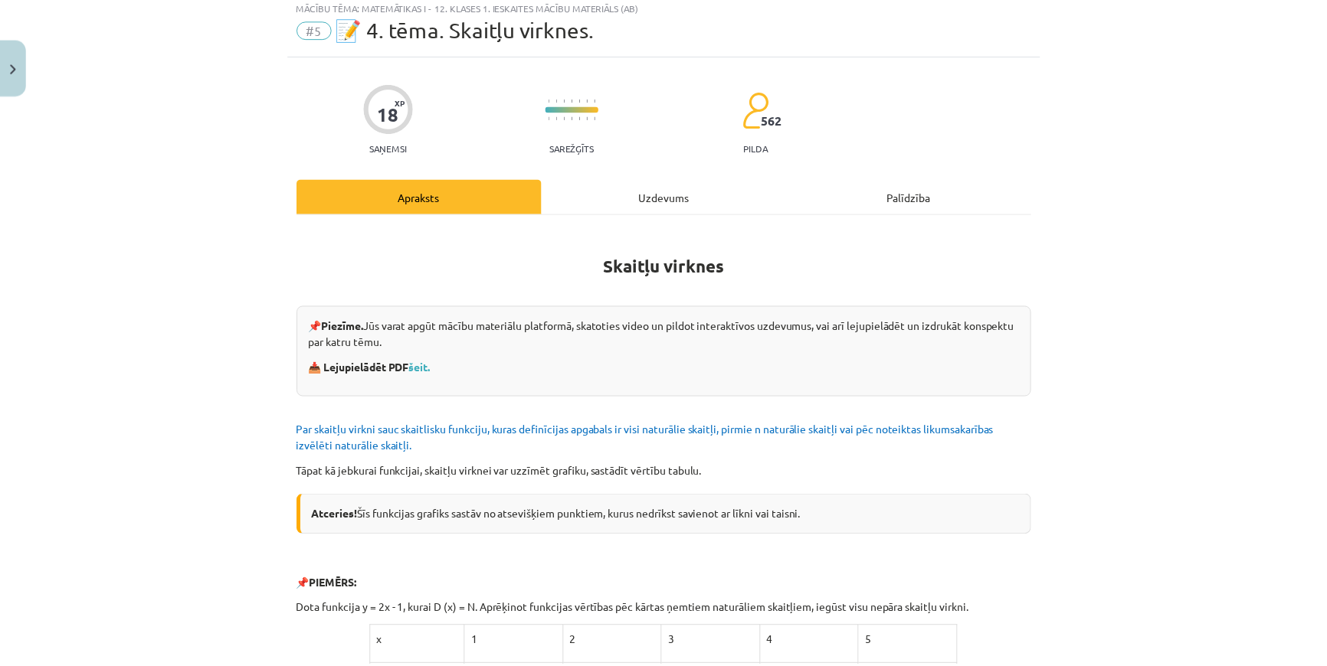
scroll to position [38, 0]
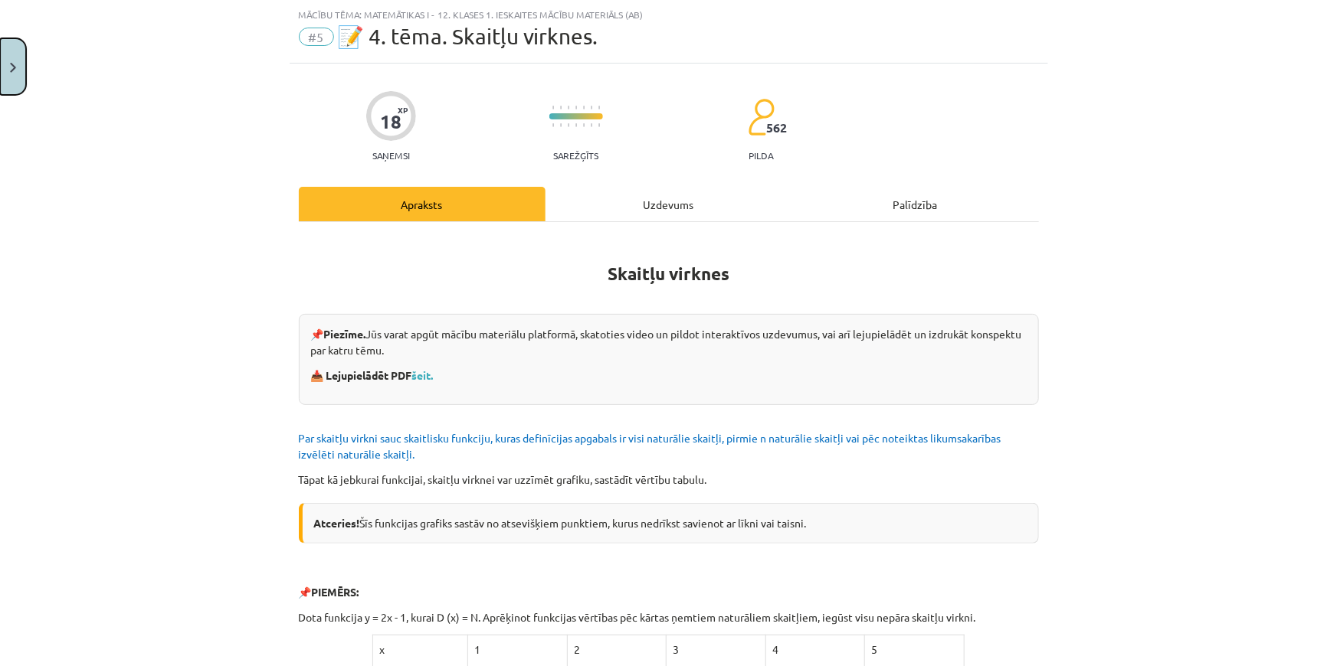
click at [18, 61] on button "Close" at bounding box center [13, 66] width 26 height 57
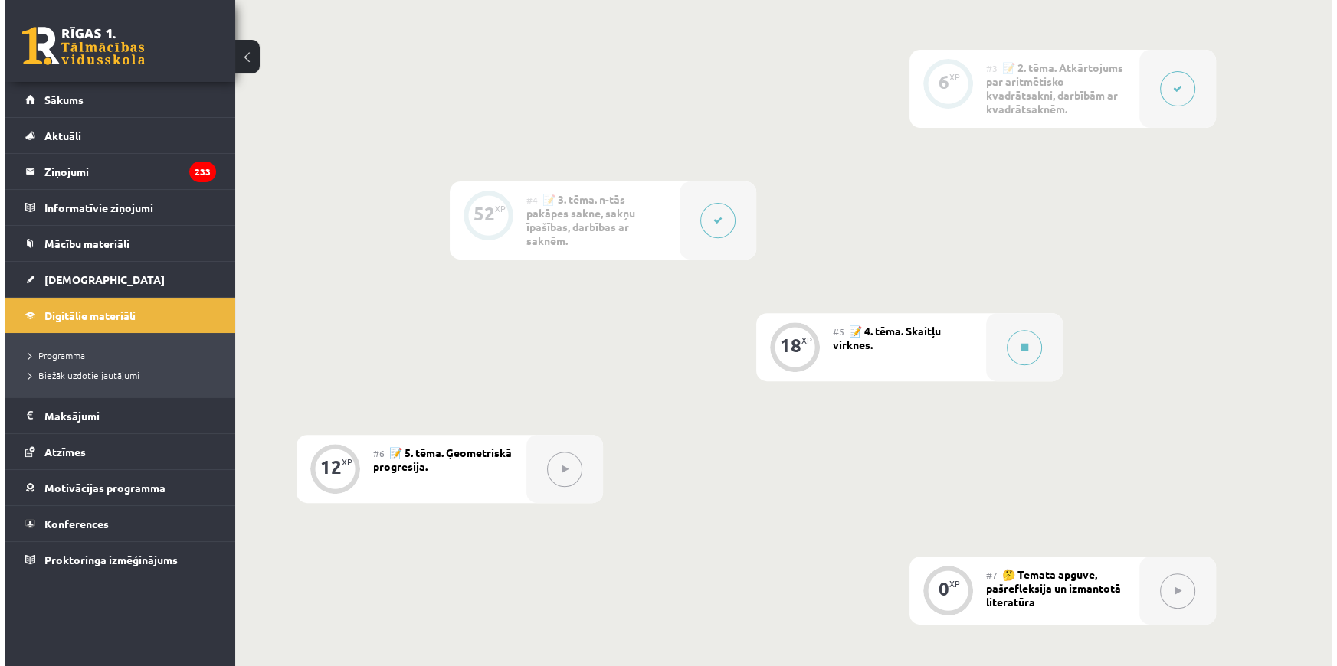
scroll to position [696, 0]
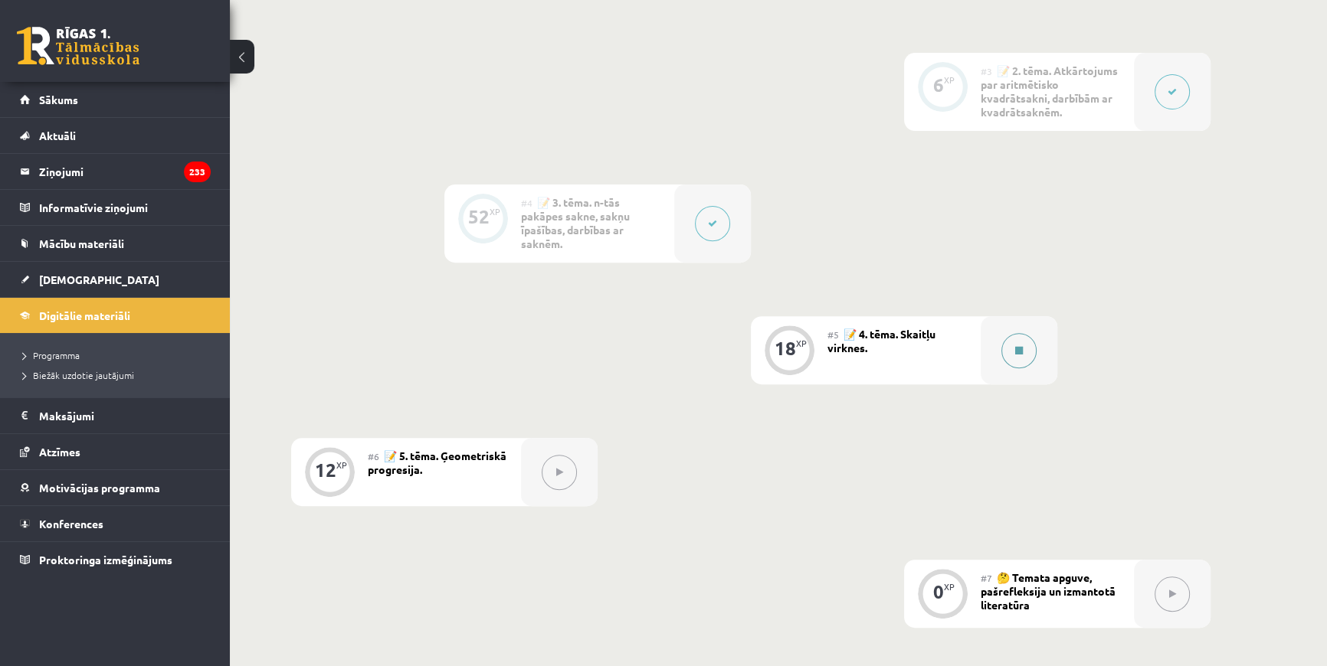
click at [1011, 350] on button at bounding box center [1018, 350] width 35 height 35
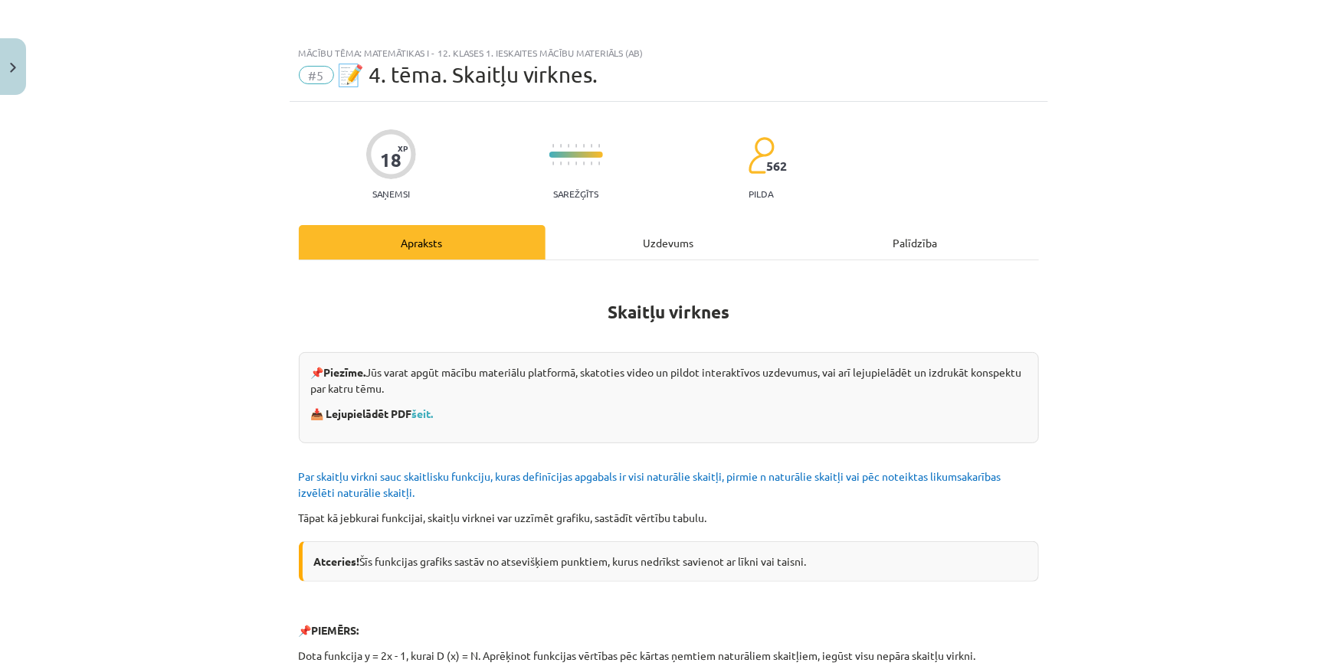
click at [619, 245] on div "Uzdevums" at bounding box center [668, 242] width 247 height 34
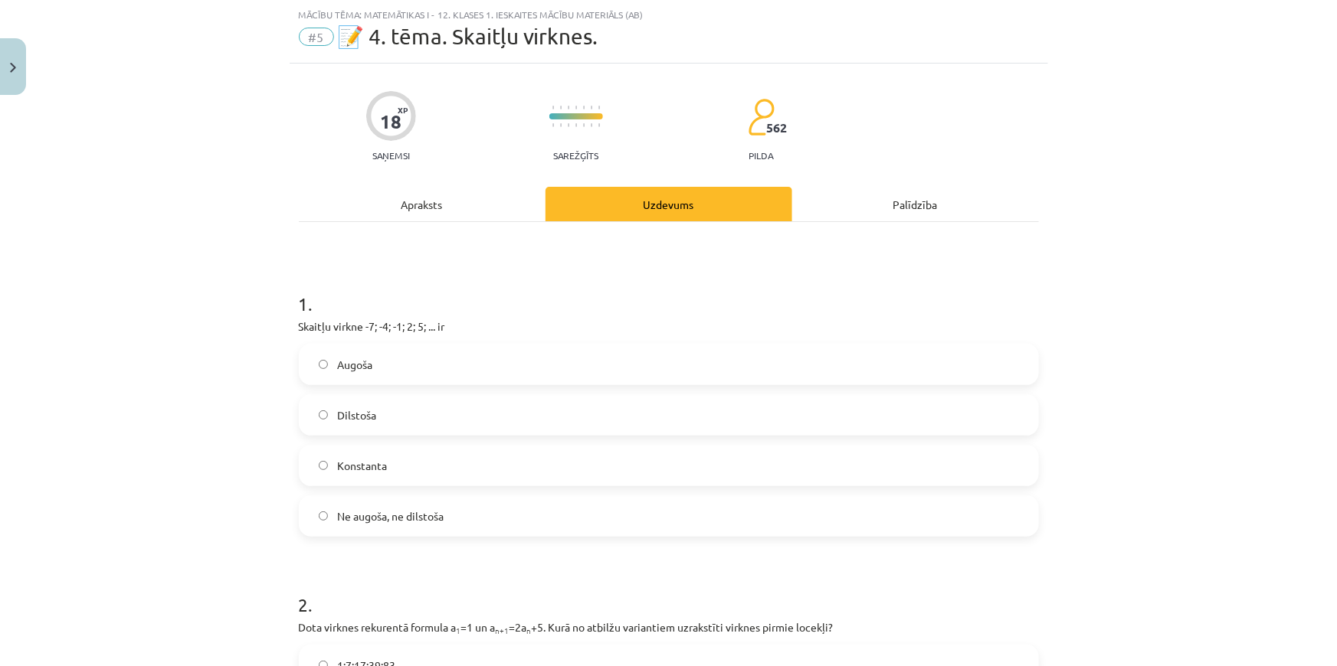
click at [395, 362] on label "Augoša" at bounding box center [668, 364] width 737 height 38
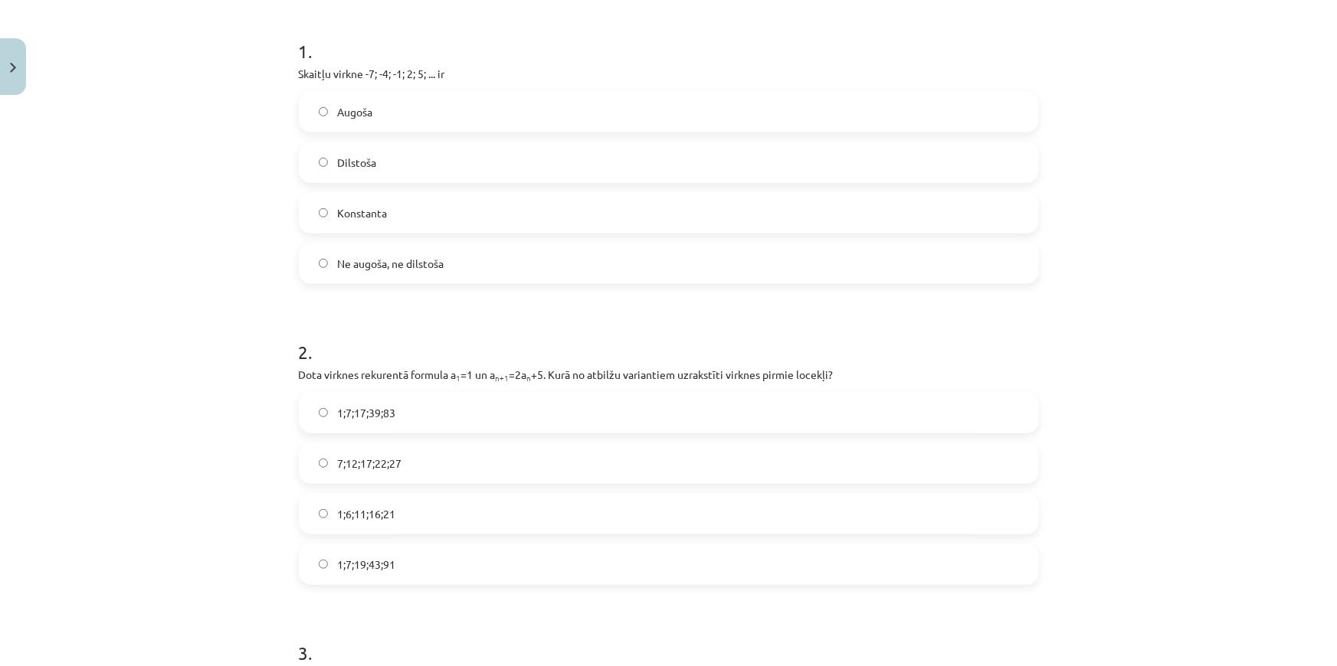
scroll to position [316, 0]
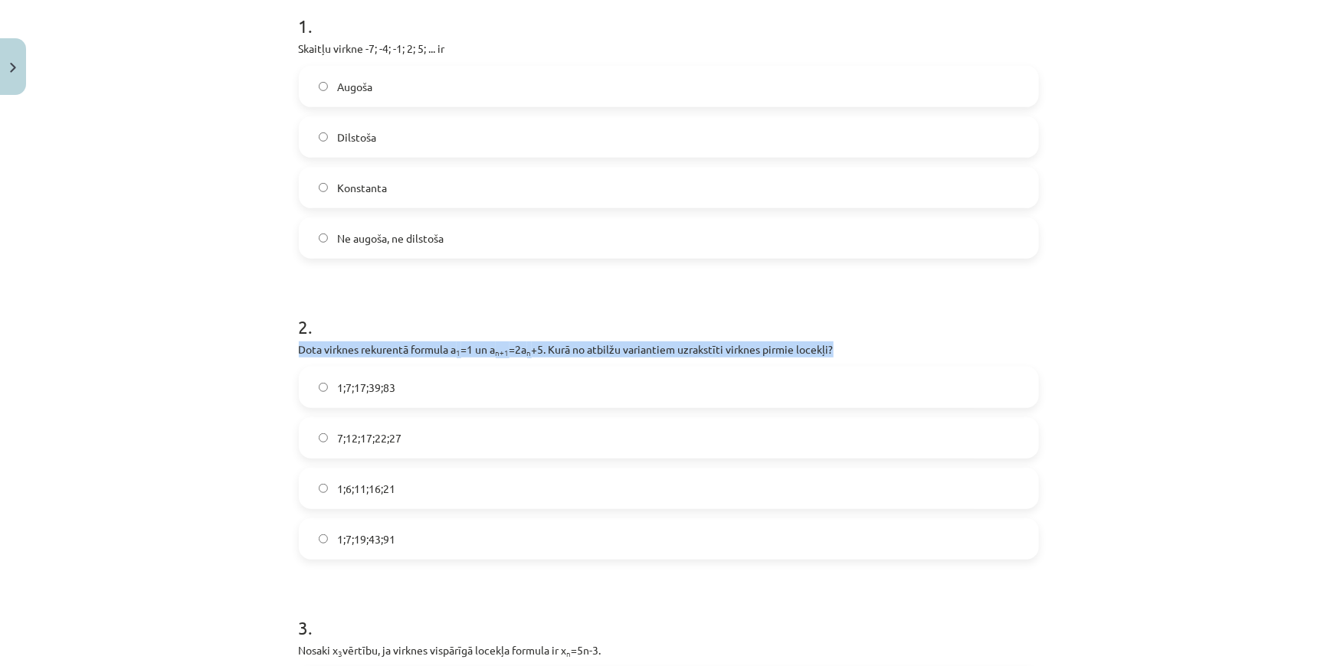
drag, startPoint x: 293, startPoint y: 349, endPoint x: 877, endPoint y: 339, distance: 583.7
click at [877, 339] on div "2 . Dota virknes rekurentā formula a 1 =1 un a n+1 =2a n +5. Kurā no atbilžu va…" at bounding box center [669, 425] width 740 height 270
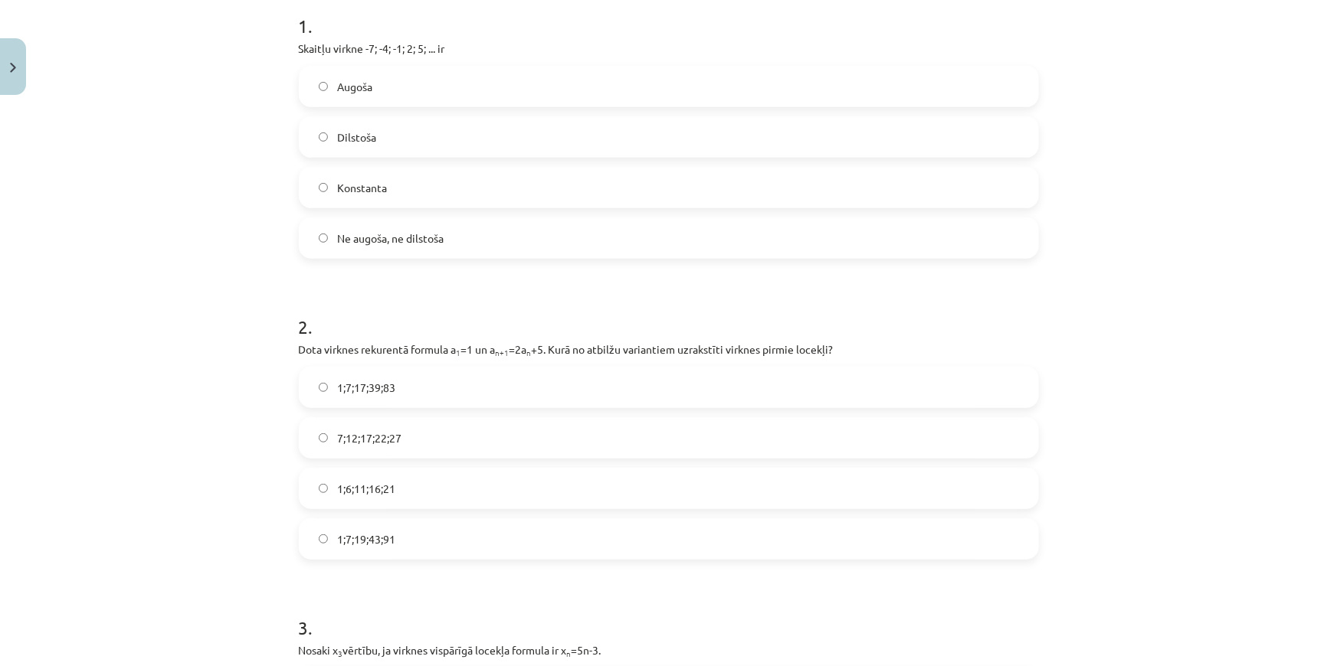
drag, startPoint x: 810, startPoint y: 339, endPoint x: 712, endPoint y: 319, distance: 100.6
click at [712, 319] on h1 "2 ." at bounding box center [669, 313] width 740 height 47
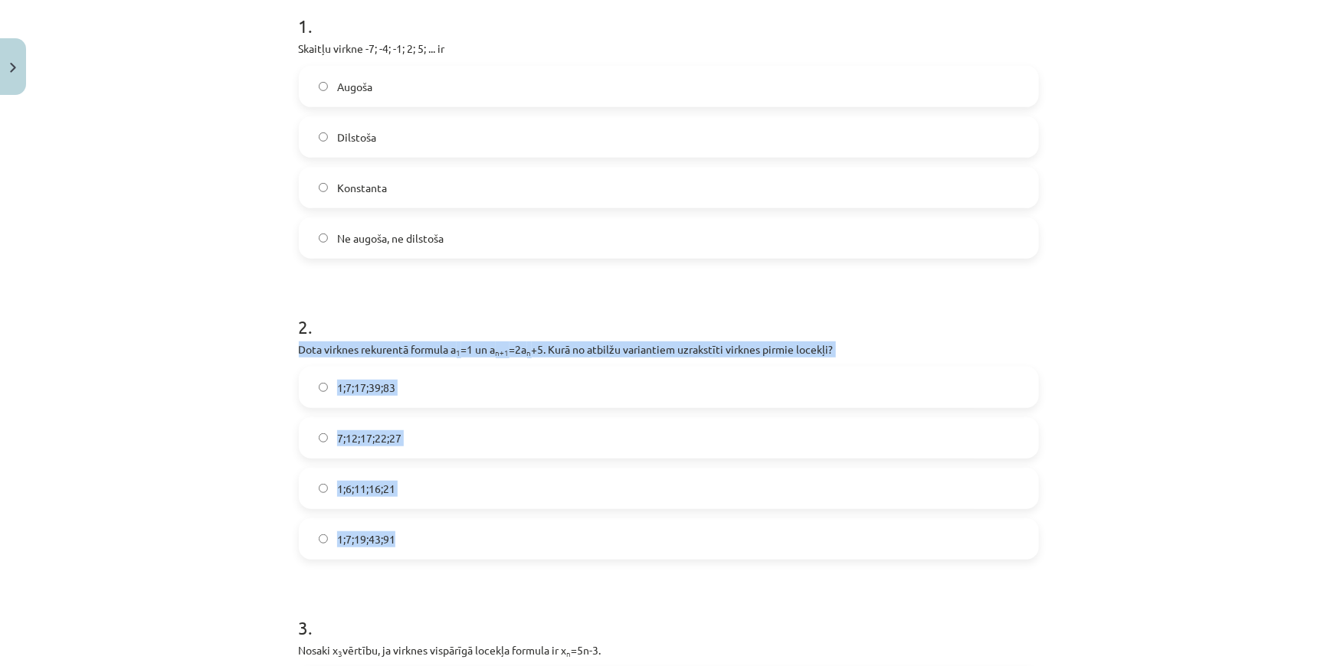
drag, startPoint x: 284, startPoint y: 340, endPoint x: 486, endPoint y: 535, distance: 280.1
copy div "Dota virknes rekurentā formula a 1 =1 un a n+1 =2a n +5. Kurā no atbilžu varian…"
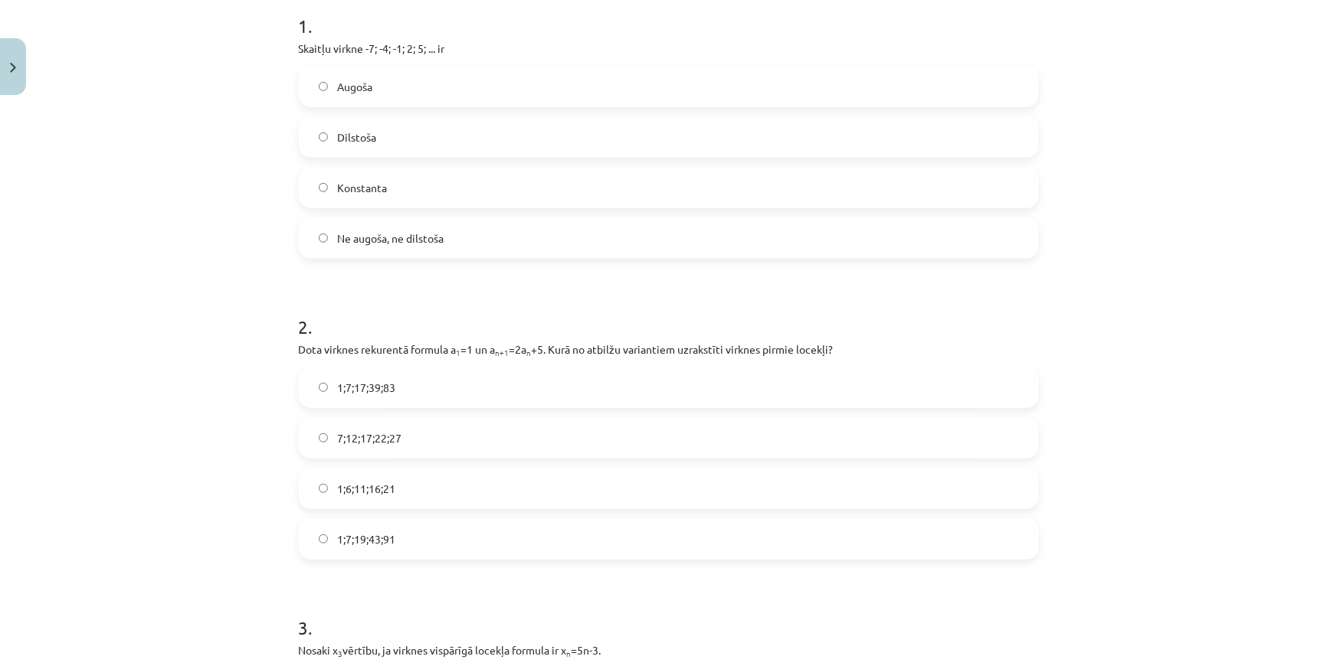
click at [481, 306] on h1 "2 ." at bounding box center [669, 313] width 740 height 47
drag, startPoint x: 375, startPoint y: 535, endPoint x: 387, endPoint y: 541, distance: 12.7
click at [376, 535] on span "1;7;19;43;91" at bounding box center [366, 540] width 58 height 16
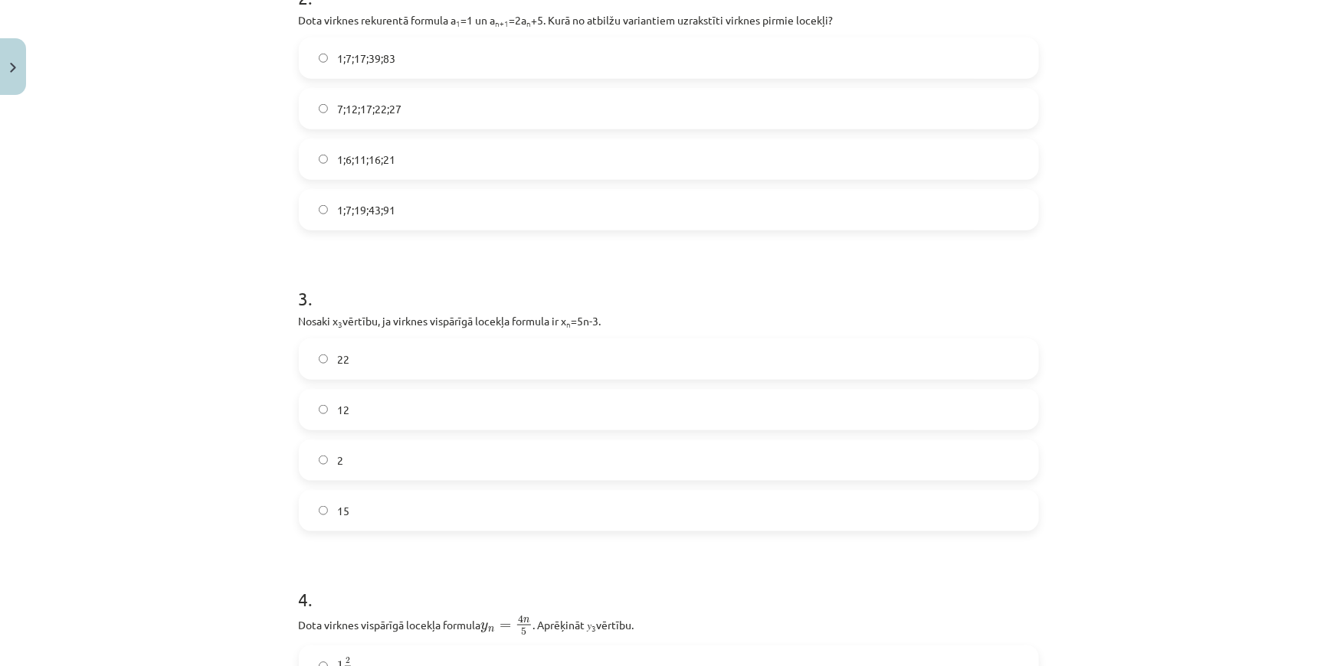
scroll to position [665, 0]
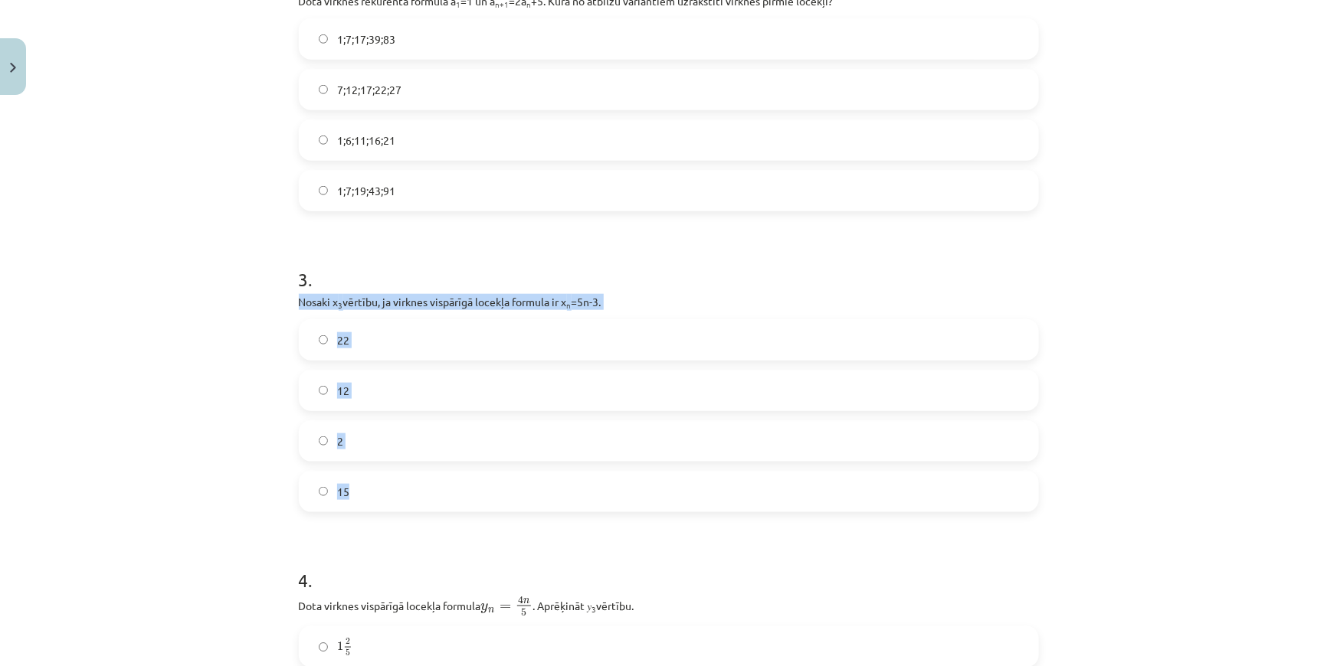
drag, startPoint x: 292, startPoint y: 301, endPoint x: 418, endPoint y: 498, distance: 233.9
click at [418, 498] on div "18 XP Saņemsi Sarežģīts 562 pilda Apraksts Uzdevums Palīdzība 1 . Skaitļu virkn…" at bounding box center [669, 499] width 758 height 2124
copy div "Nosaki x 3 vērtību, ja virknes vispārīgā locekļa formula ir x n =5n-3. 22 12 2 …"
click at [381, 414] on div "22 12 2 15" at bounding box center [669, 415] width 740 height 193
click at [375, 399] on label "12" at bounding box center [668, 390] width 737 height 38
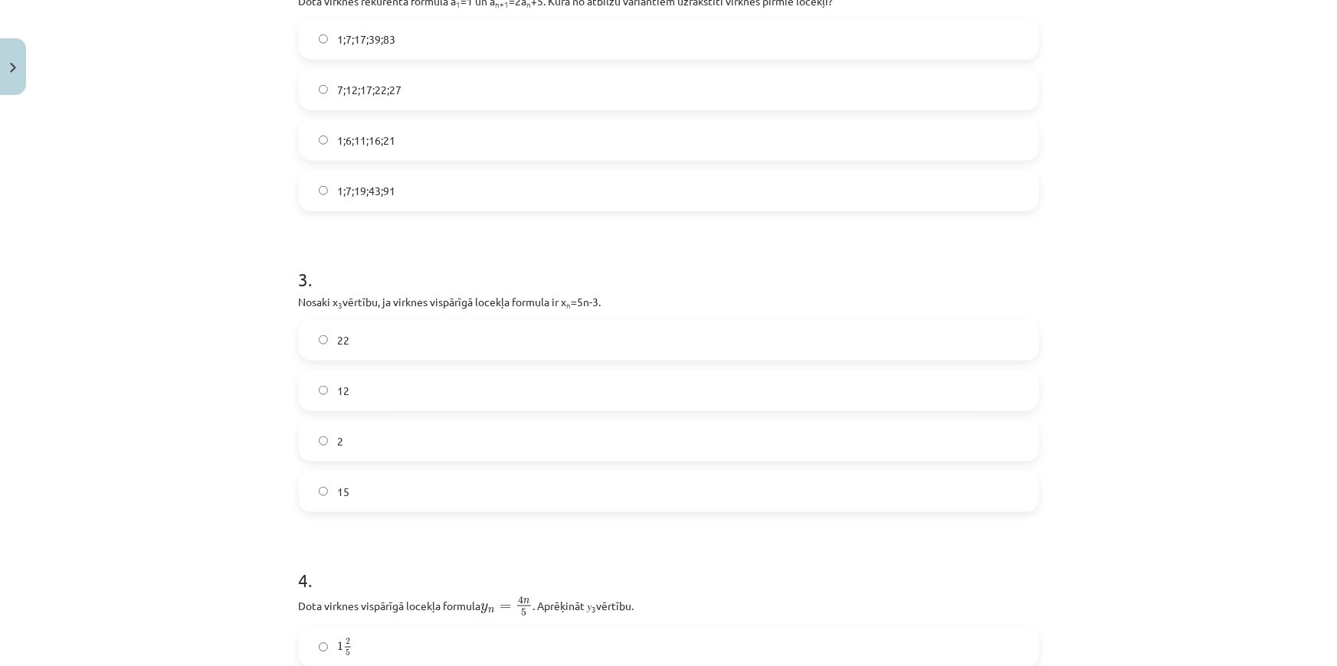
click at [185, 449] on div "Mācību tēma: Matemātikas i - 12. klases 1. ieskaites mācību materiāls (ab) #5 📝…" at bounding box center [668, 333] width 1337 height 666
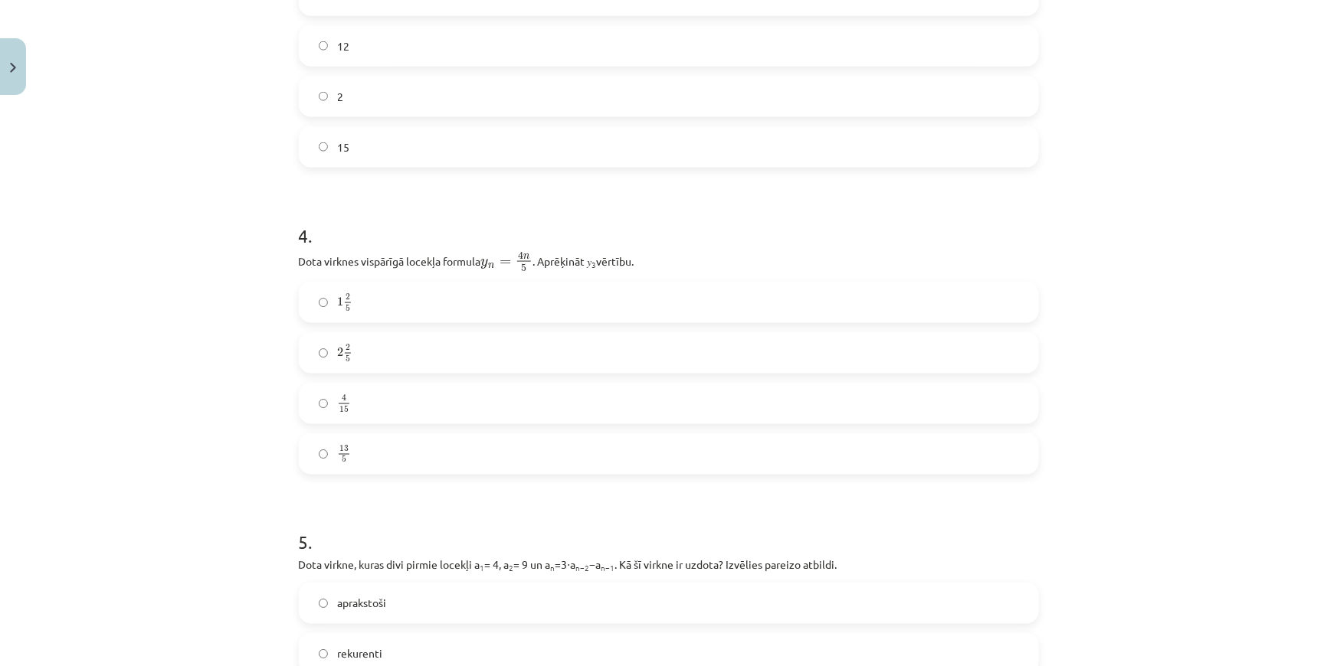
scroll to position [1013, 0]
click at [414, 345] on label "2 2 5 2 2 5" at bounding box center [668, 350] width 737 height 38
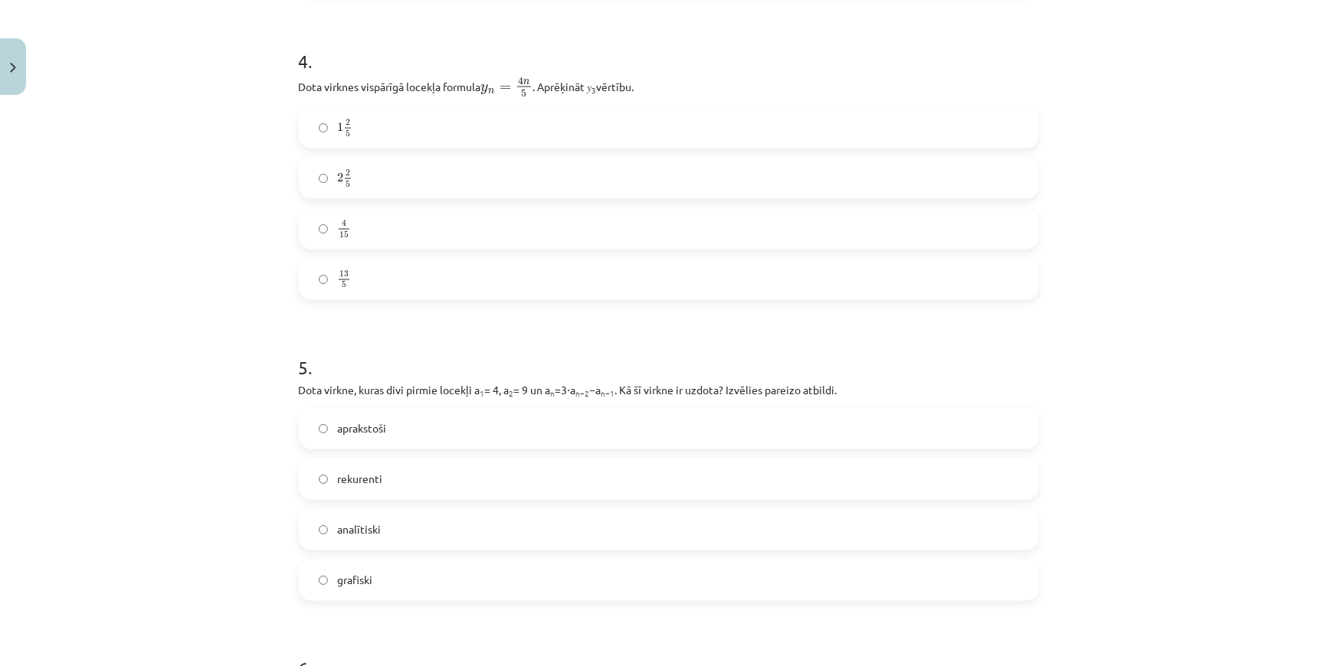
scroll to position [1222, 0]
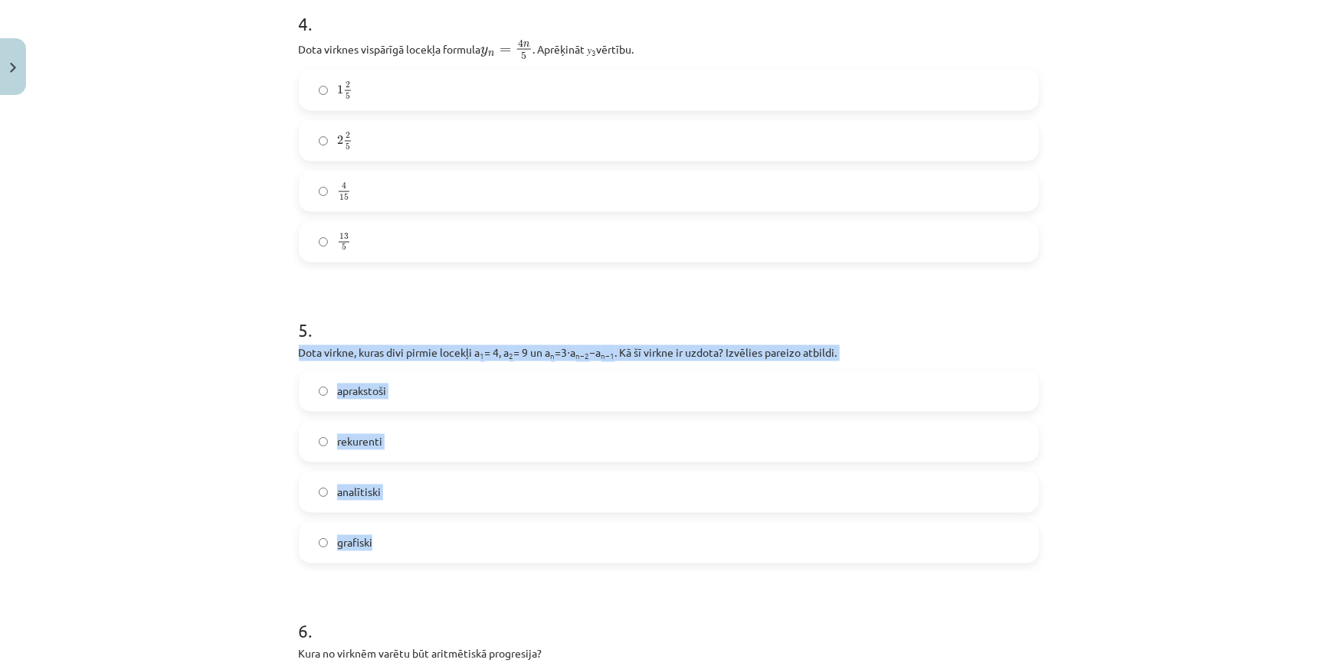
drag, startPoint x: 291, startPoint y: 352, endPoint x: 434, endPoint y: 554, distance: 246.7
copy div "Dota virkne, kuras divi pirmie locekļi a 1 = 4, a 2 = 9 un a n =3⋅a n−2 −a n−1 …"
click at [414, 434] on label "rekurenti" at bounding box center [668, 442] width 737 height 38
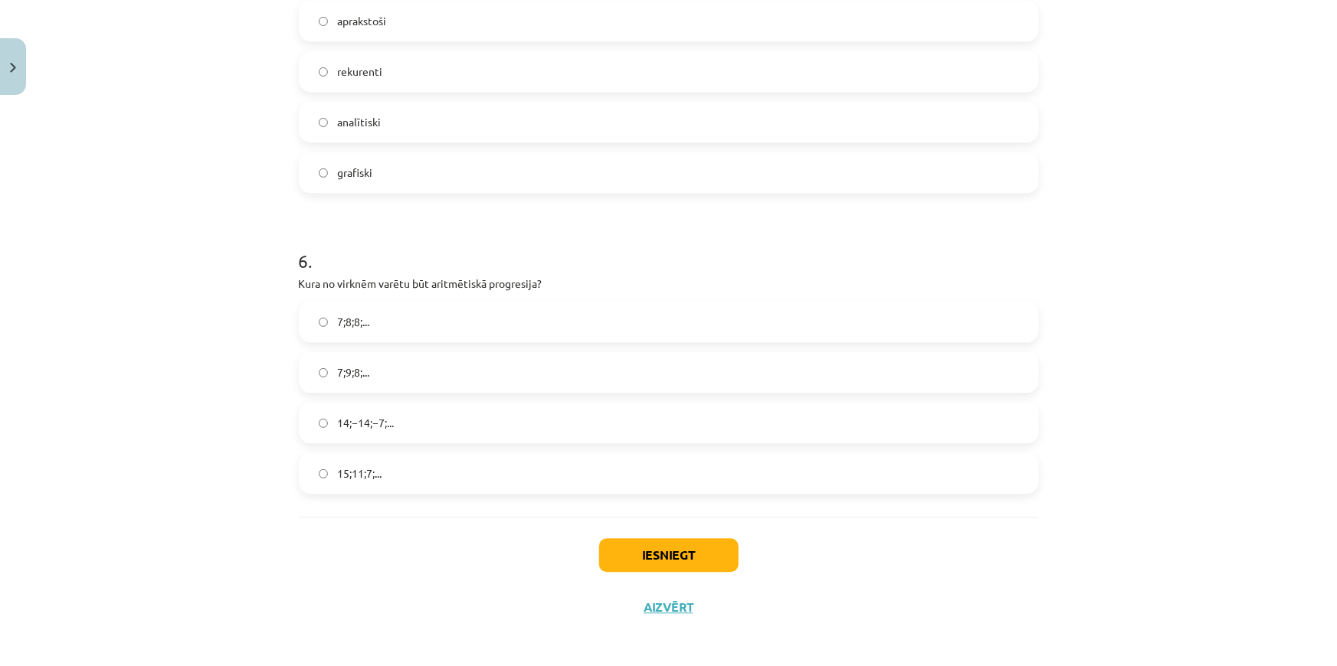
scroll to position [1596, 0]
click at [350, 365] on span "7;9;8;..." at bounding box center [353, 369] width 32 height 16
click at [373, 325] on label "7;8;8;..." at bounding box center [668, 318] width 737 height 38
drag, startPoint x: 430, startPoint y: 283, endPoint x: 481, endPoint y: 281, distance: 50.6
click at [481, 281] on p "Kura no virknēm varētu būt aritmētiskā progresija?" at bounding box center [669, 280] width 740 height 16
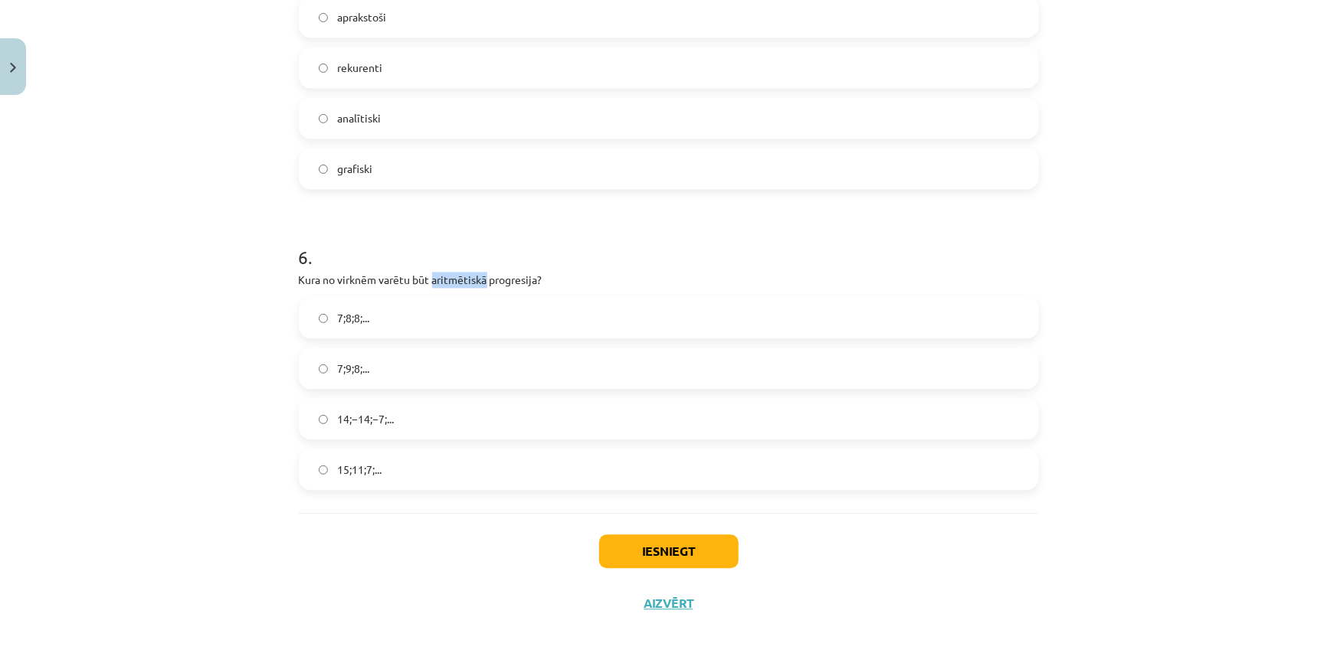
click at [481, 281] on p "Kura no virknēm varētu būt aritmētiskā progresija?" at bounding box center [669, 280] width 740 height 16
drag, startPoint x: 427, startPoint y: 280, endPoint x: 531, endPoint y: 276, distance: 103.5
click at [531, 276] on p "Kura no virknēm varētu būt aritmētiskā progresija?" at bounding box center [669, 280] width 740 height 16
click at [554, 272] on p "Kura no virknēm varētu būt aritmētiskā progresija?" at bounding box center [669, 280] width 740 height 16
drag, startPoint x: 284, startPoint y: 283, endPoint x: 455, endPoint y: 460, distance: 245.9
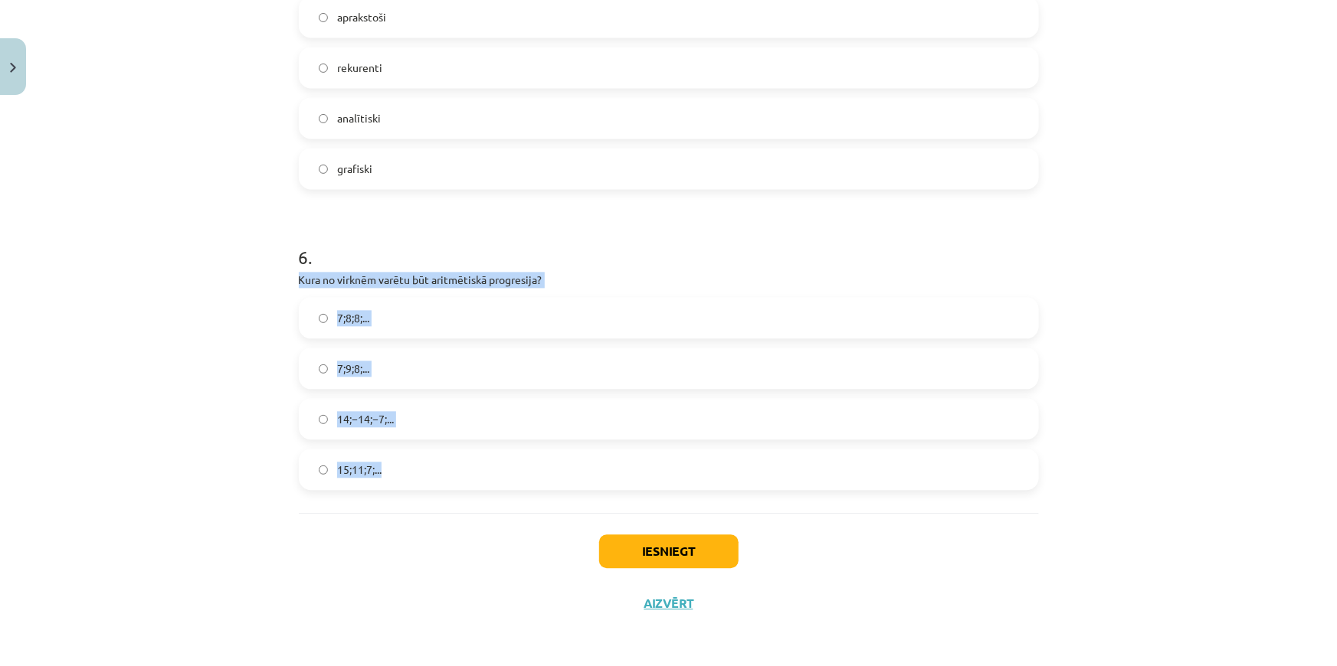
copy div "Kura no virknēm varētu būt aritmētiskā progresija? 7;8;8;... 7;9;8;... 14;−14;−…"
click at [623, 299] on label "7;8;8;..." at bounding box center [668, 318] width 737 height 38
click at [406, 470] on label "15;11;7;..." at bounding box center [668, 469] width 737 height 38
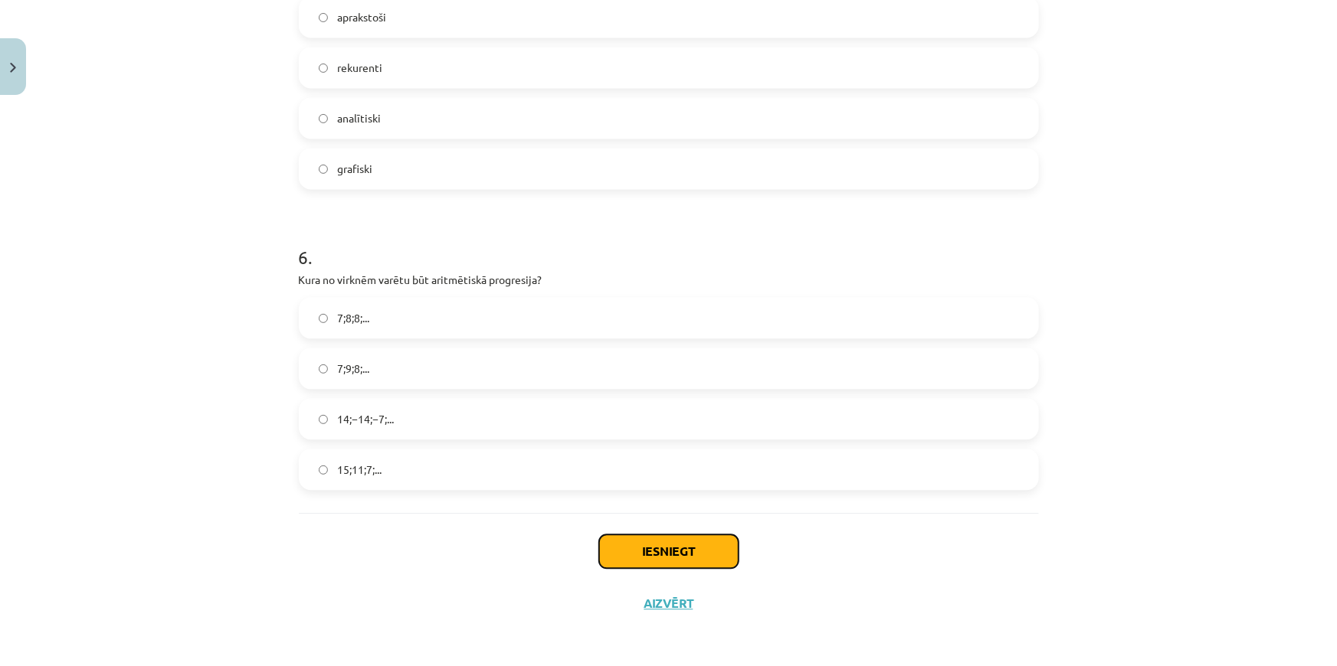
click at [636, 551] on button "Iesniegt" at bounding box center [668, 552] width 139 height 34
click at [625, 546] on button "Iesniegt" at bounding box center [668, 552] width 139 height 34
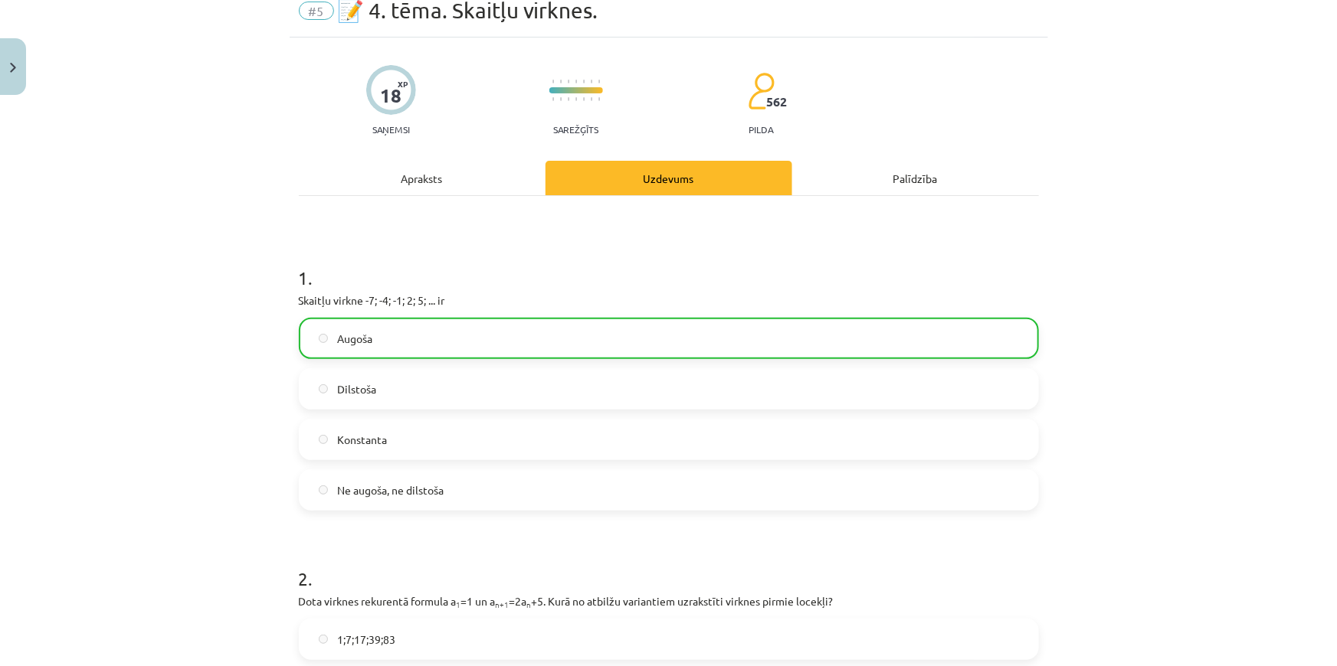
scroll to position [0, 0]
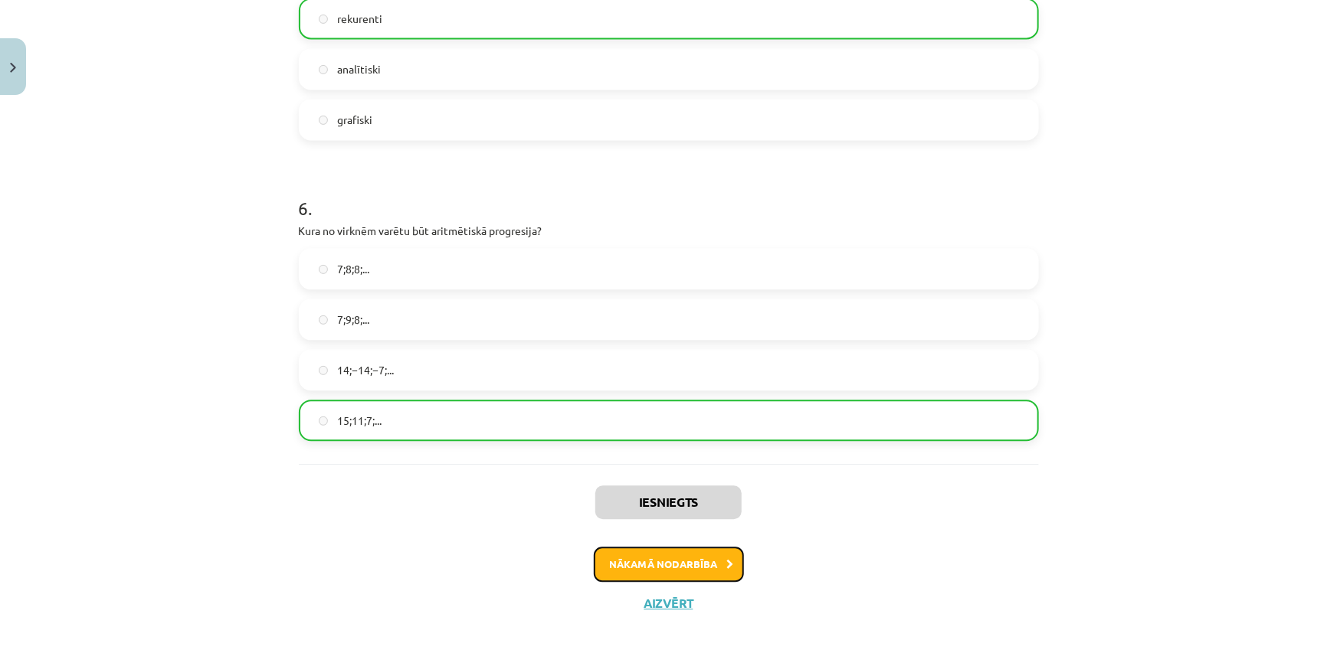
click at [700, 561] on button "Nākamā nodarbība" at bounding box center [669, 564] width 150 height 35
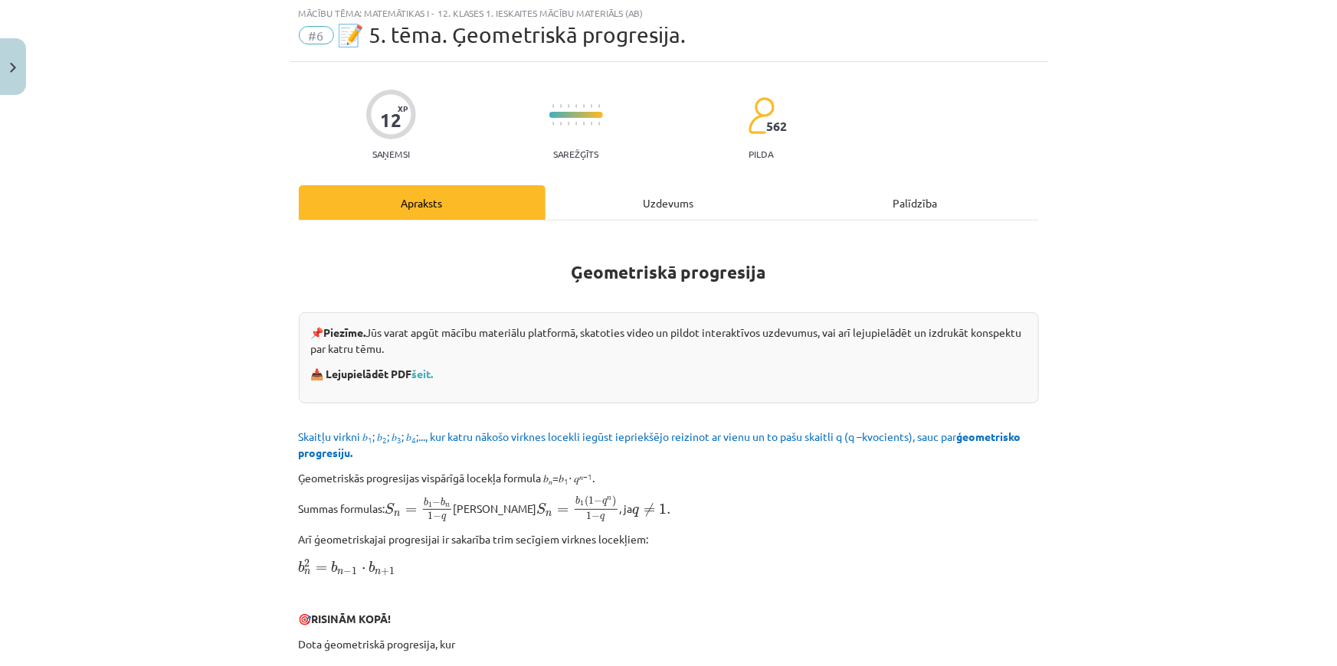
scroll to position [38, 0]
click at [636, 204] on div "Uzdevums" at bounding box center [668, 204] width 247 height 34
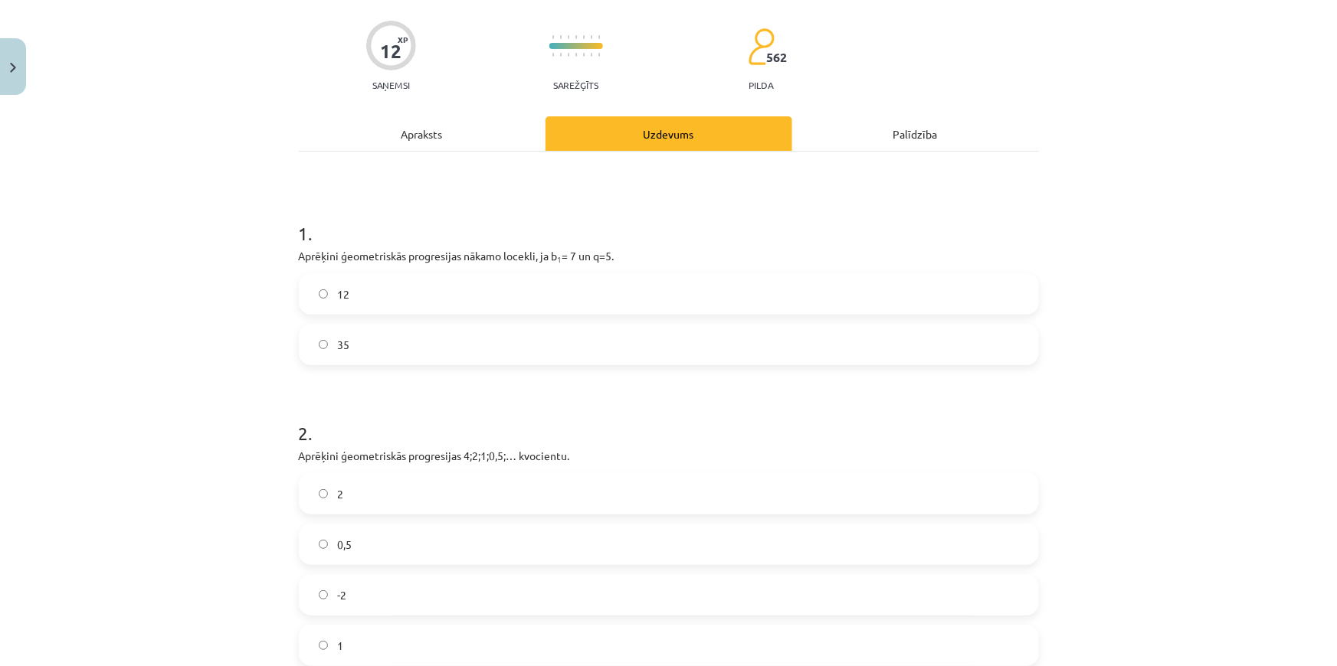
scroll to position [107, 0]
click at [496, 348] on label "35" at bounding box center [668, 346] width 737 height 38
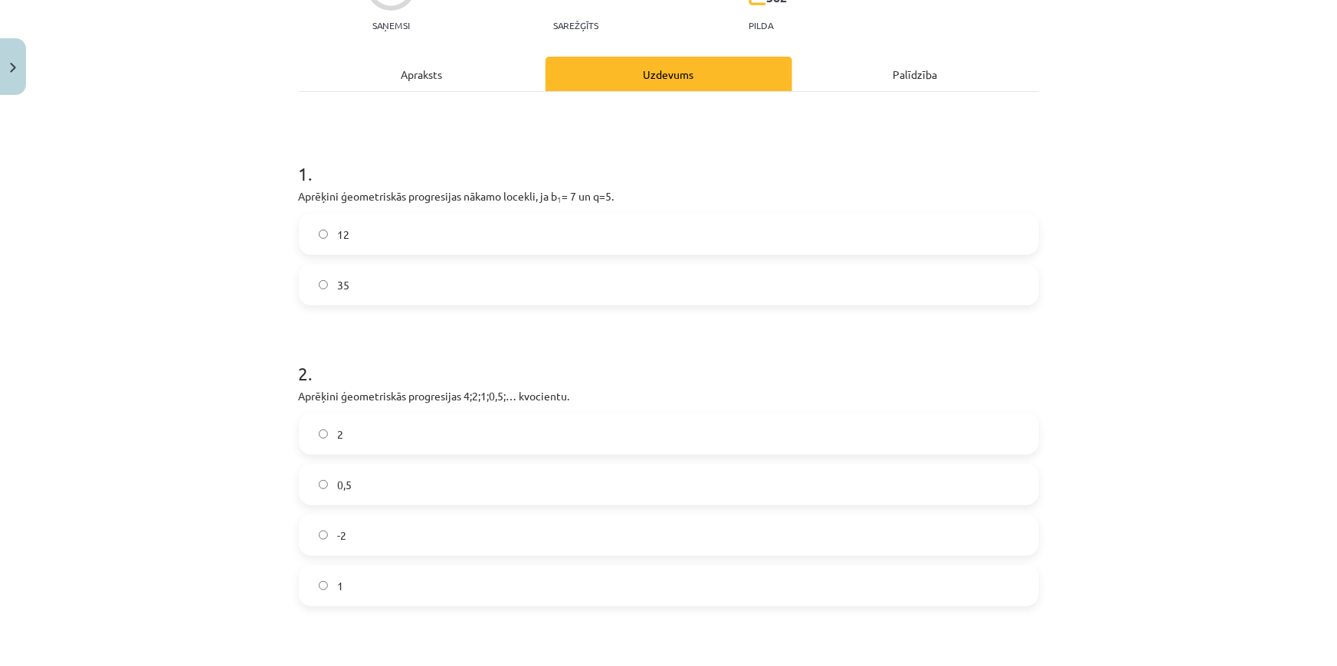
scroll to position [247, 0]
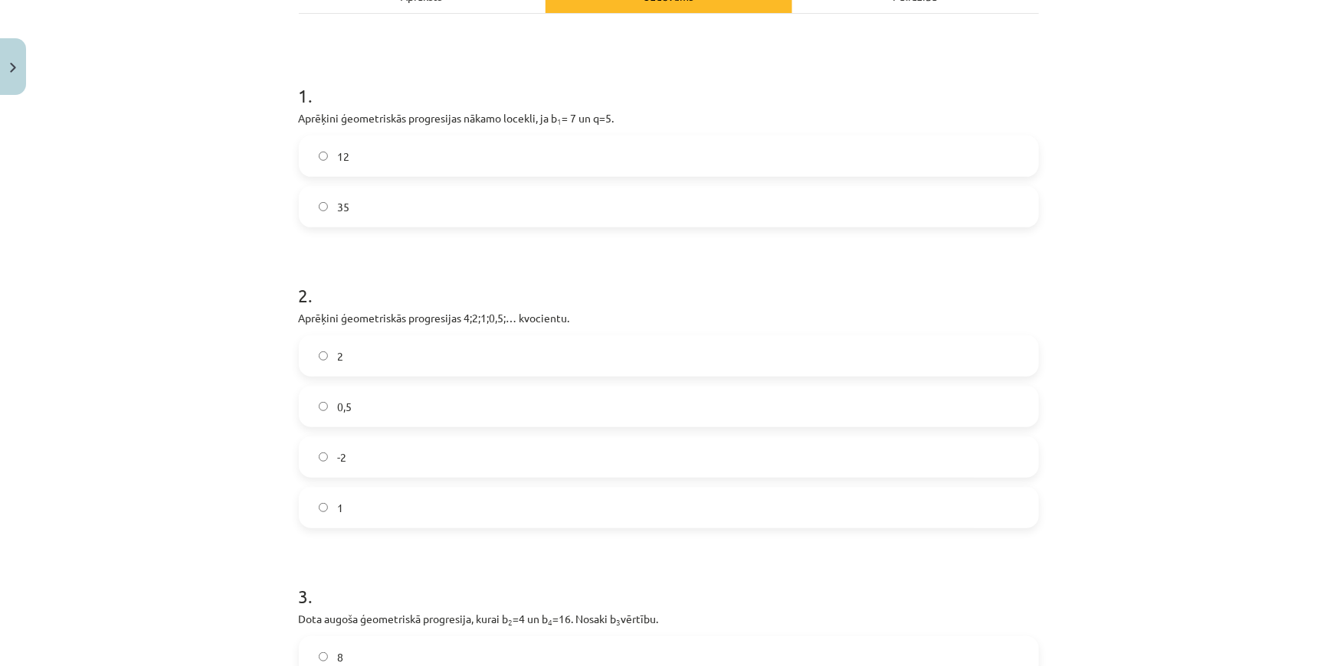
drag, startPoint x: 329, startPoint y: 119, endPoint x: 673, endPoint y: 119, distance: 343.2
click at [673, 119] on div "12 XP Saņemsi Sarežģīts 562 pilda Apraksts Uzdevums Palīdzība 1 . Aprēķini ģeom…" at bounding box center [669, 412] width 758 height 1114
copy p "Aprēķini ģeometriskās progresijas nākamo locekli, ja b 1 = 7 un q=5."
click at [486, 276] on h1 "2 ." at bounding box center [669, 281] width 740 height 47
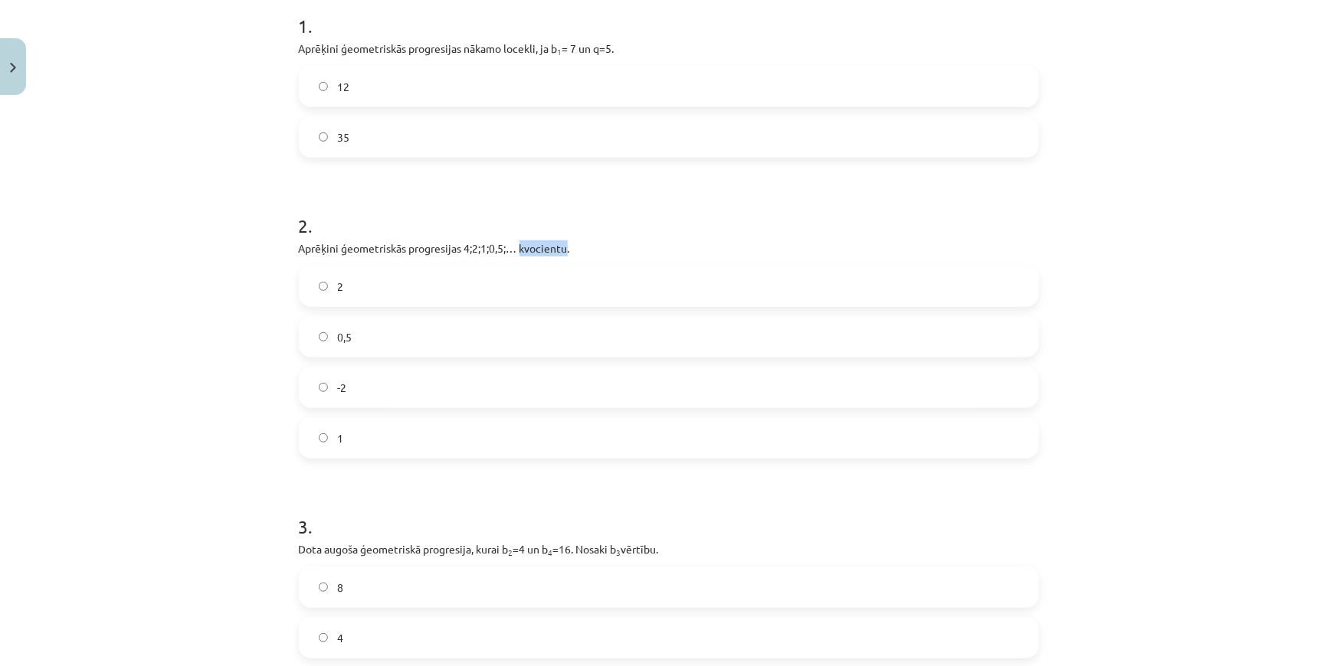
drag, startPoint x: 517, startPoint y: 245, endPoint x: 562, endPoint y: 246, distance: 45.2
click at [562, 246] on p "Aprēķini ģeometriskās progresijas 4;2;1;0,5;… kvocientu." at bounding box center [669, 249] width 740 height 16
copy p "kvocientu"
click at [742, 243] on p "Aprēķini ģeometriskās progresijas 4;2;1;0,5;… kvocientu." at bounding box center [669, 249] width 740 height 16
click at [426, 345] on label "0,5" at bounding box center [668, 337] width 737 height 38
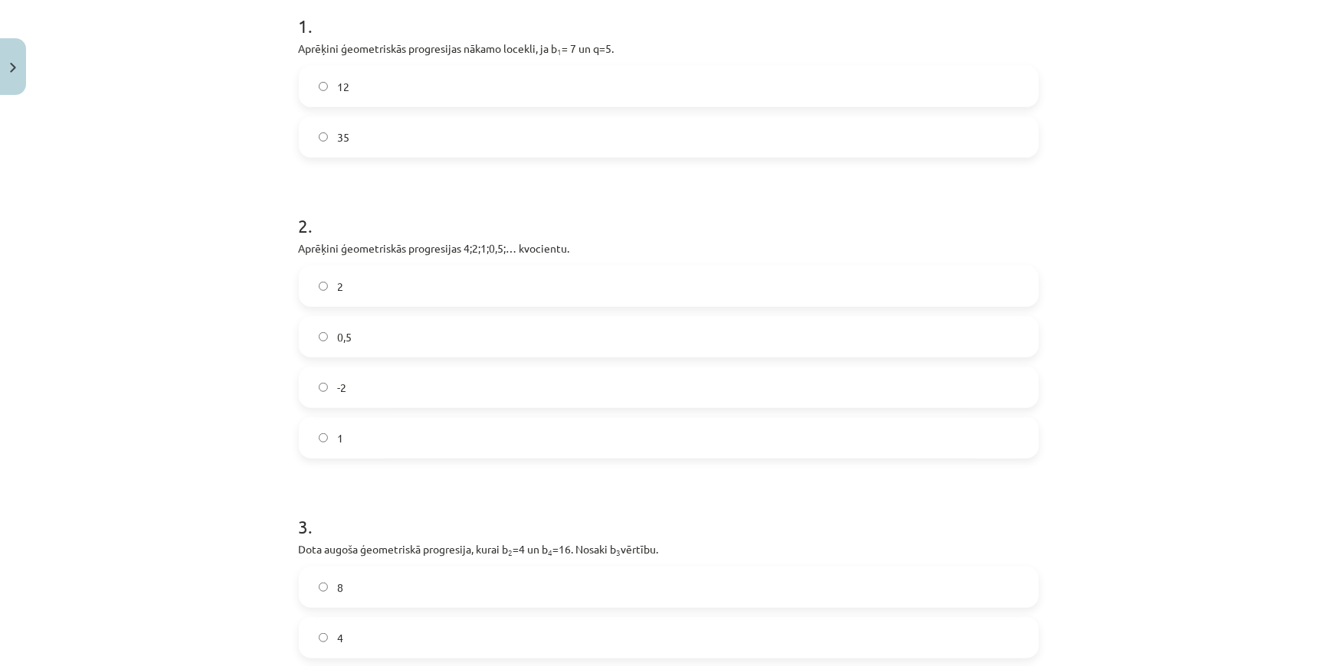
click at [498, 249] on p "Aprēķini ģeometriskās progresijas 4;2;1;0,5;… kvocientu." at bounding box center [669, 249] width 740 height 16
click at [497, 249] on p "Aprēķini ģeometriskās progresijas 4;2;1;0,5;… kvocientu." at bounding box center [669, 249] width 740 height 16
click at [502, 247] on p "Aprēķini ģeometriskās progresijas 4;2;1;0,5;… kvocientu." at bounding box center [669, 249] width 740 height 16
drag, startPoint x: 291, startPoint y: 250, endPoint x: 489, endPoint y: 460, distance: 288.8
click at [489, 461] on div "12 XP Saņemsi Sarežģīts 562 pilda Apraksts Uzdevums Palīdzība 1 . Aprēķini ģeom…" at bounding box center [669, 343] width 758 height 1114
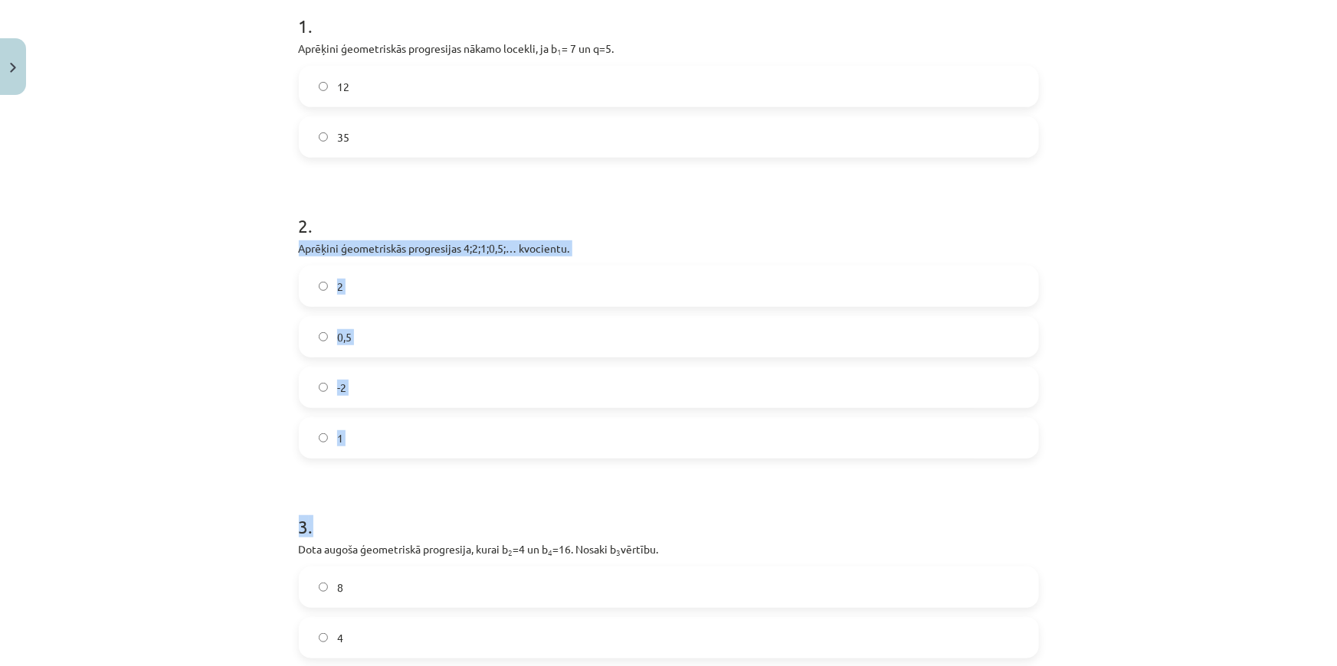
click at [406, 460] on form "1 . Aprēķini ģeometriskās progresijas nākamo locekli, ja b 1 = 7 un q=5. 12 35 …" at bounding box center [669, 374] width 740 height 771
drag, startPoint x: 405, startPoint y: 457, endPoint x: 353, endPoint y: 374, distance: 98.4
click at [353, 374] on form "1 . Aprēķini ģeometriskās progresijas nākamo locekli, ja b 1 = 7 un q=5. 12 35 …" at bounding box center [669, 374] width 740 height 771
drag, startPoint x: 290, startPoint y: 241, endPoint x: 426, endPoint y: 421, distance: 225.3
click at [426, 421] on div "12 XP Saņemsi Sarežģīts 562 pilda Apraksts Uzdevums Palīdzība 1 . Aprēķini ģeom…" at bounding box center [669, 343] width 758 height 1114
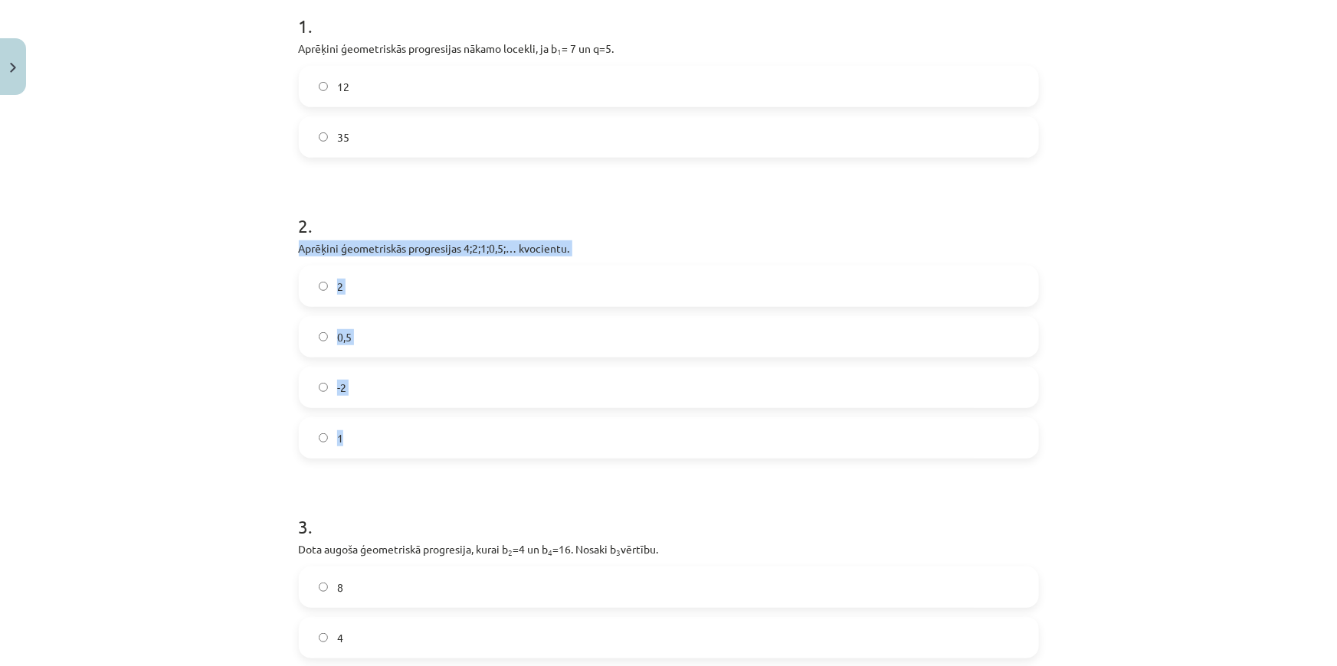
copy div "Aprēķini ģeometriskās progresijas 4;2;1;0,5;… kvocientu. 2 0,5 -2 1"
click at [717, 199] on h1 "2 ." at bounding box center [669, 211] width 740 height 47
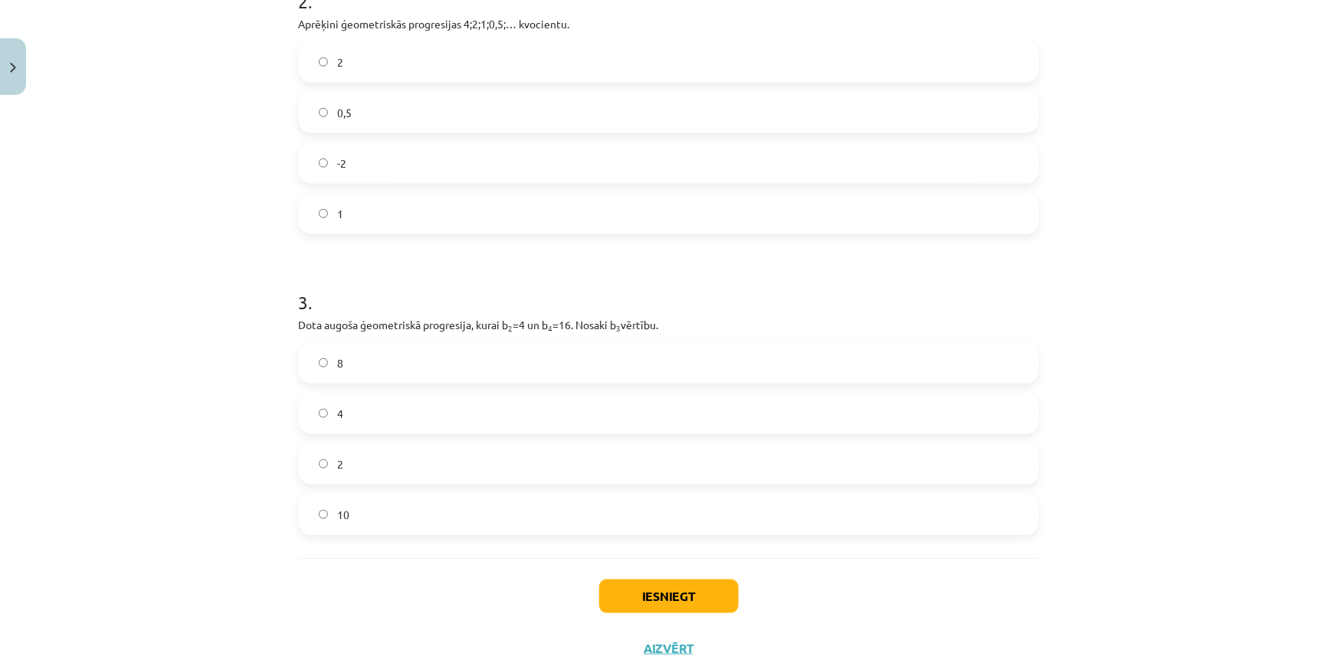
scroll to position [587, 0]
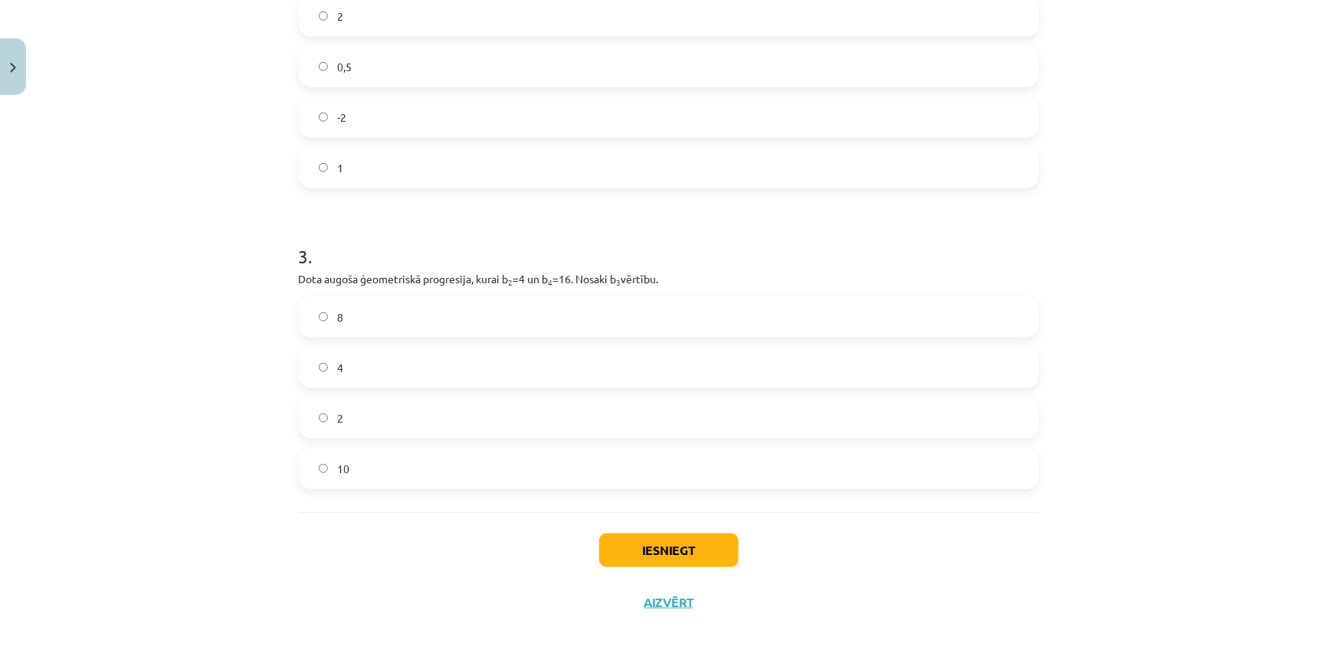
click at [489, 309] on label "8" at bounding box center [668, 317] width 737 height 38
click at [637, 539] on button "Iesniegt" at bounding box center [668, 551] width 139 height 34
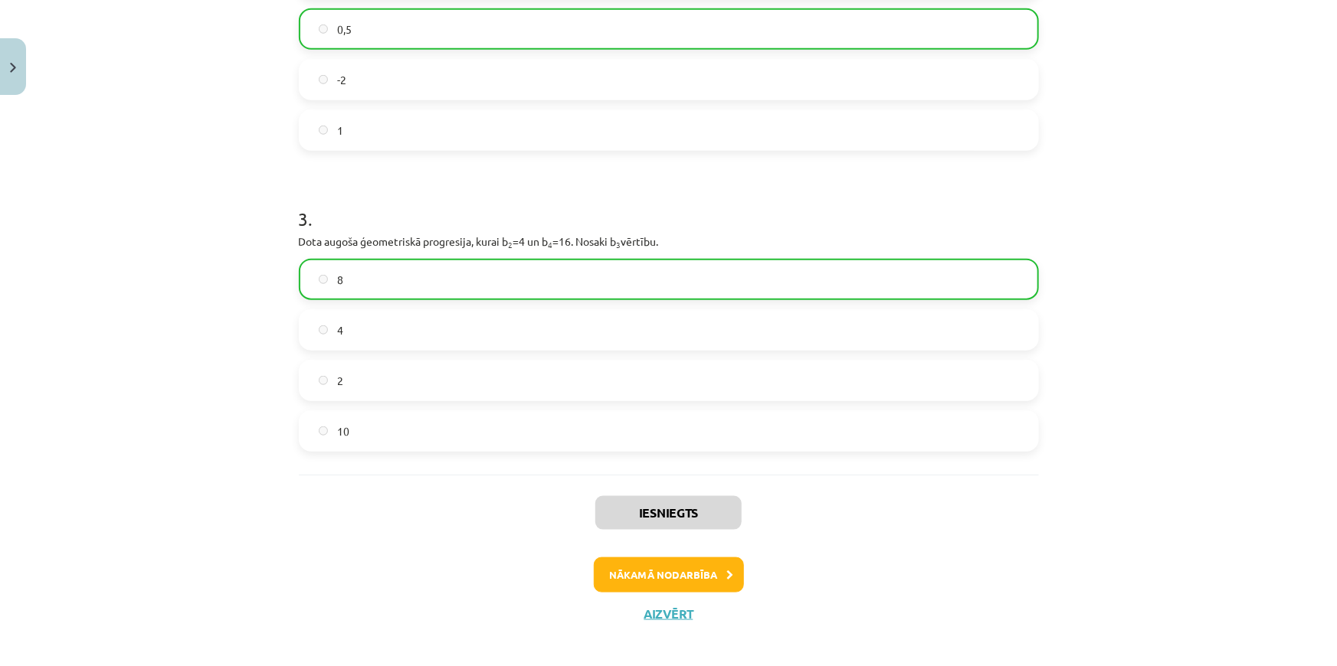
scroll to position [636, 0]
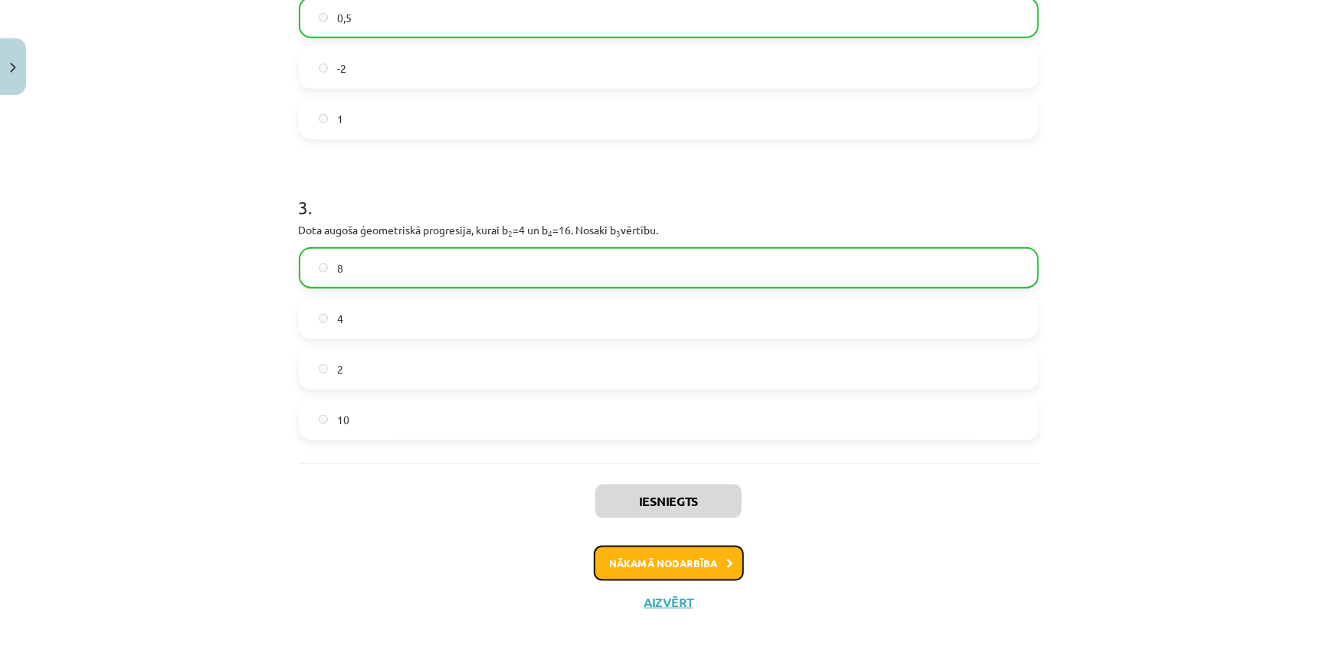
click at [672, 552] on button "Nākamā nodarbība" at bounding box center [669, 563] width 150 height 35
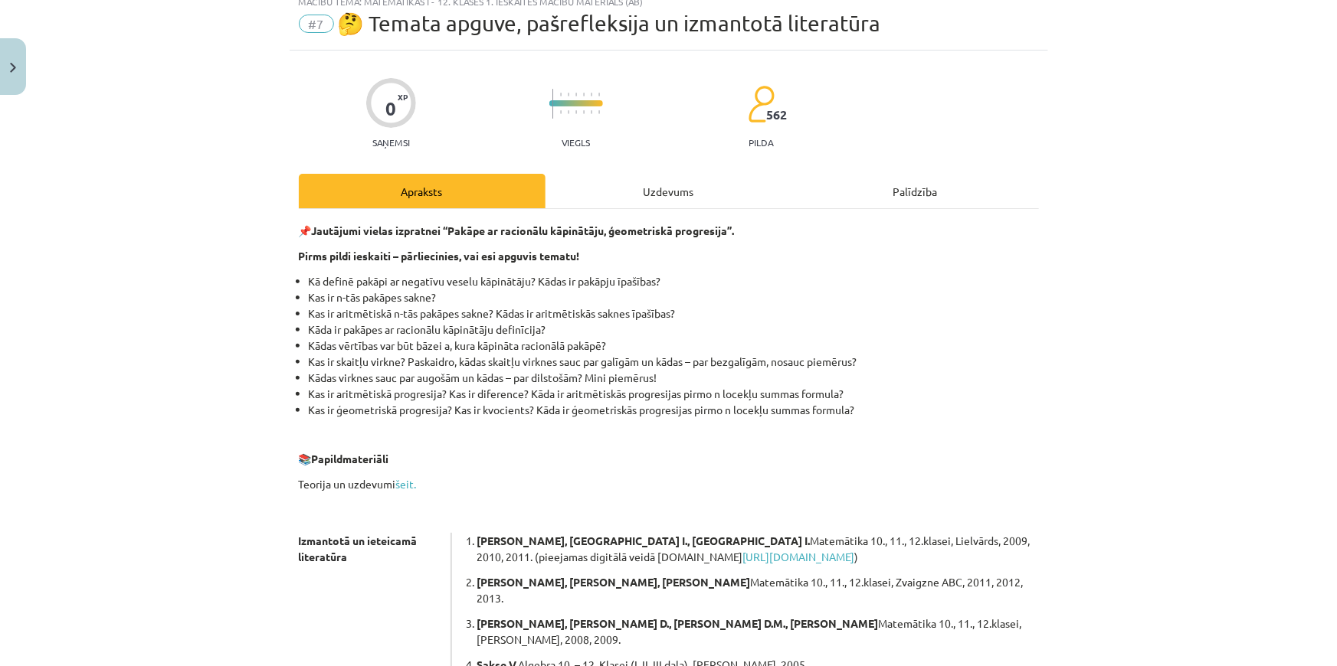
scroll to position [38, 0]
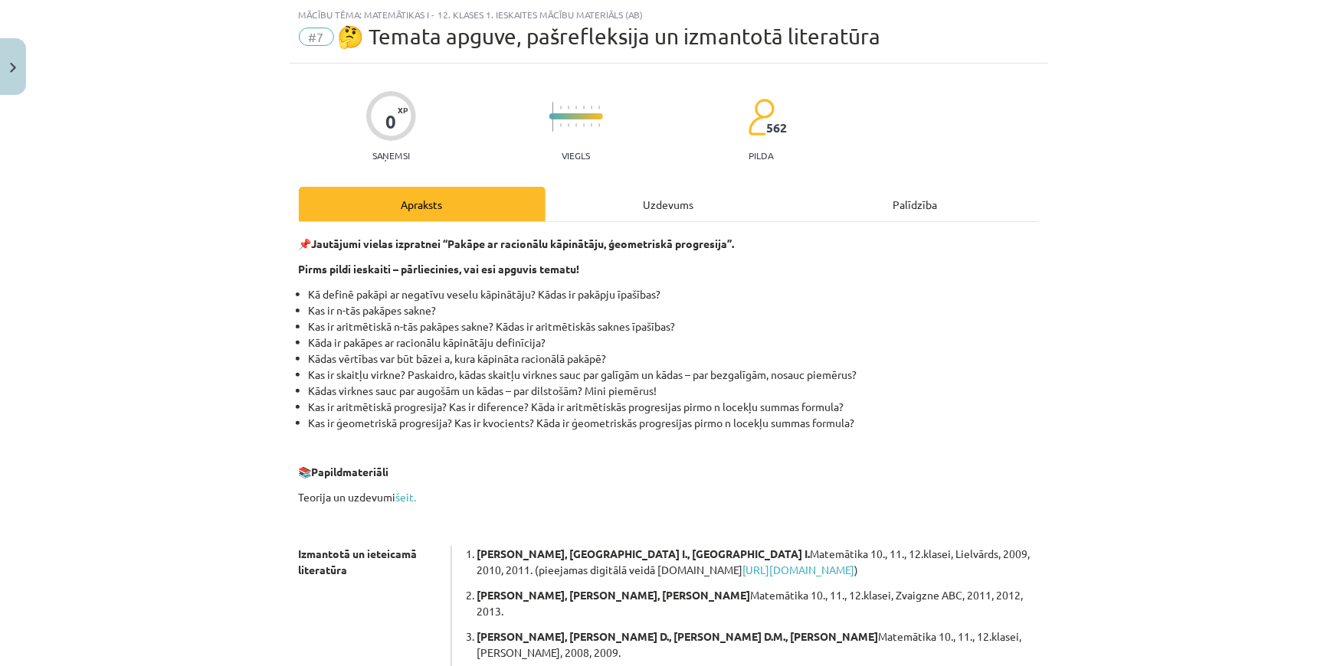
click at [636, 175] on div "0 XP Saņemsi Viegls 562 pilda Apraksts Uzdevums Palīdzība 📌 Jautājumi vielas iz…" at bounding box center [669, 502] width 758 height 877
click at [646, 205] on div "Uzdevums" at bounding box center [668, 204] width 247 height 34
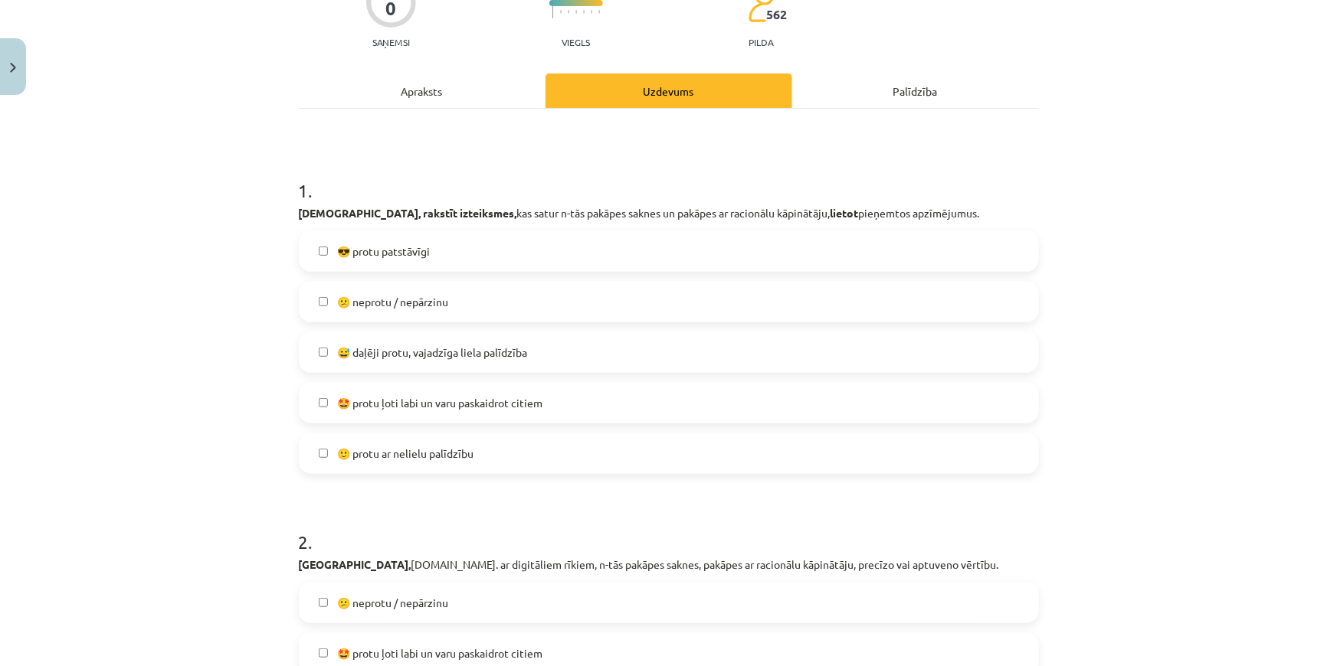
scroll to position [208, 0]
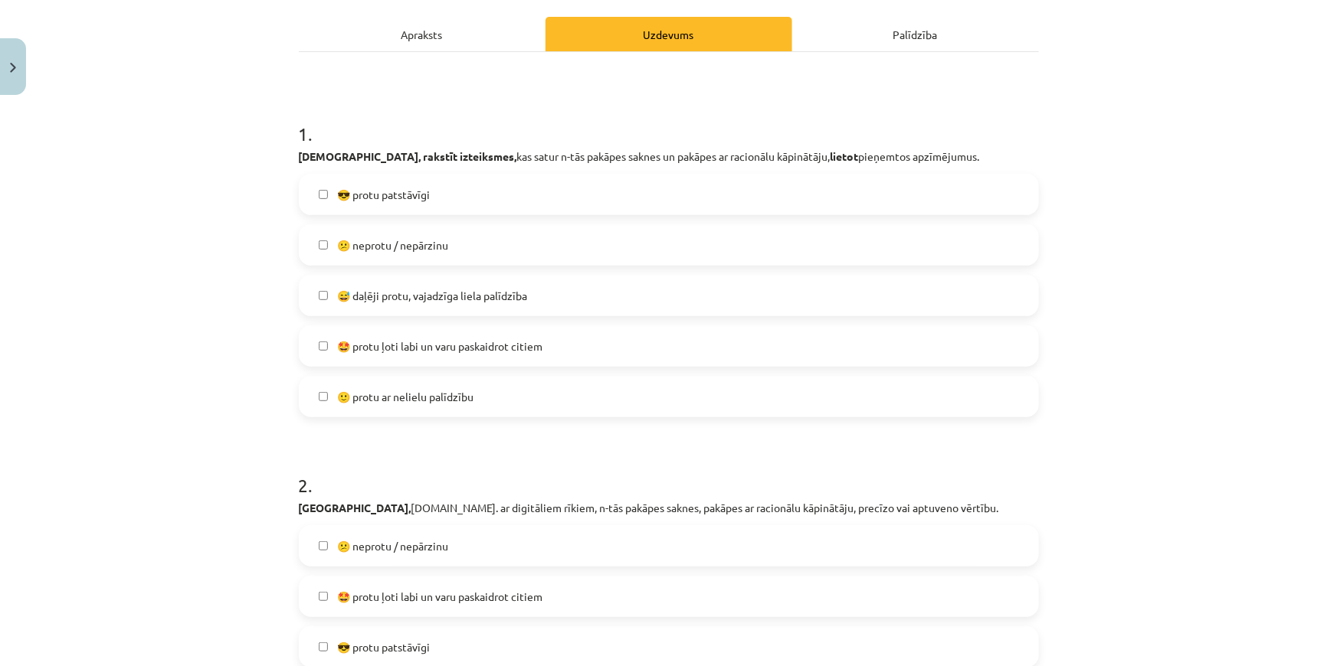
click at [478, 297] on span "😅 daļēji protu, vajadzīga liela palīdzība" at bounding box center [432, 296] width 190 height 16
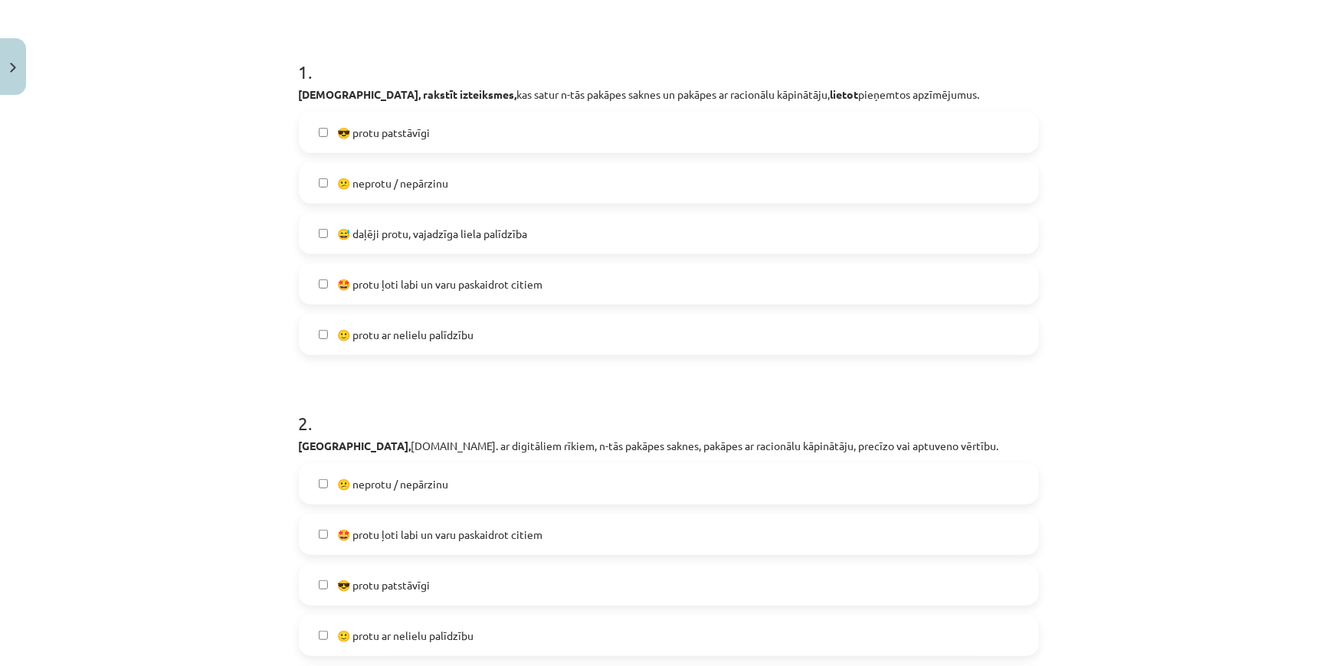
scroll to position [348, 0]
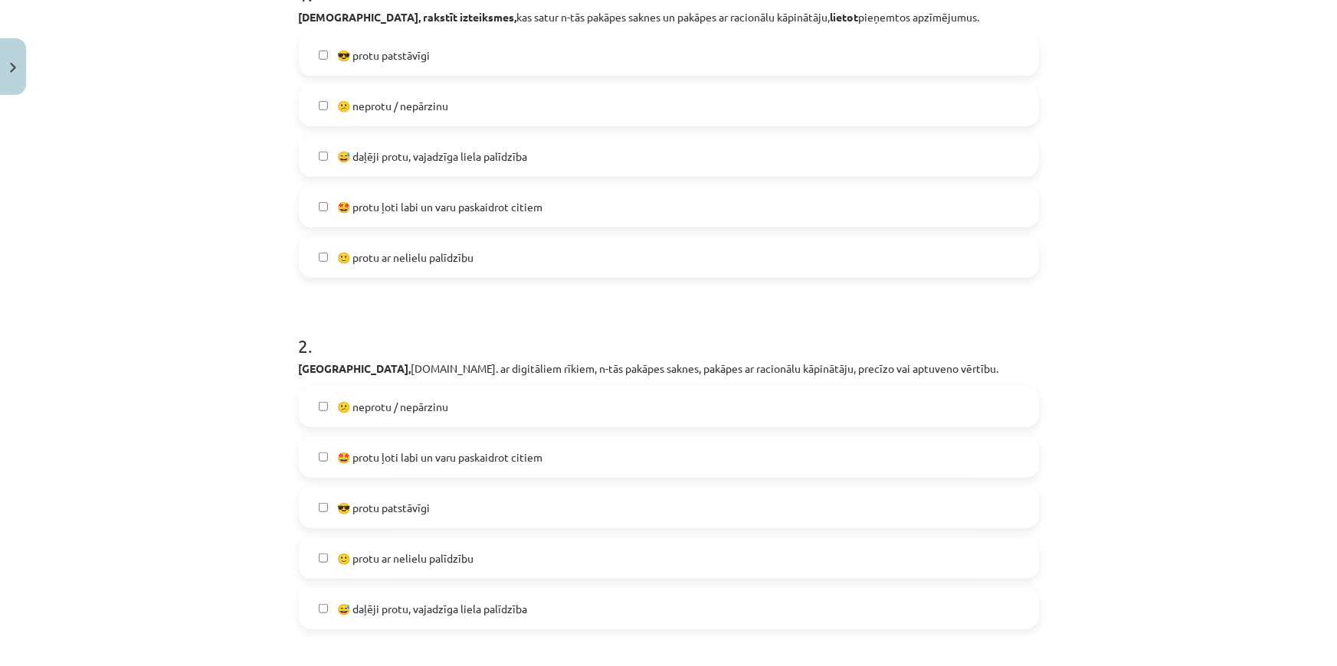
click at [406, 257] on span "🙂 protu ar nelielu palīdzību" at bounding box center [405, 258] width 136 height 16
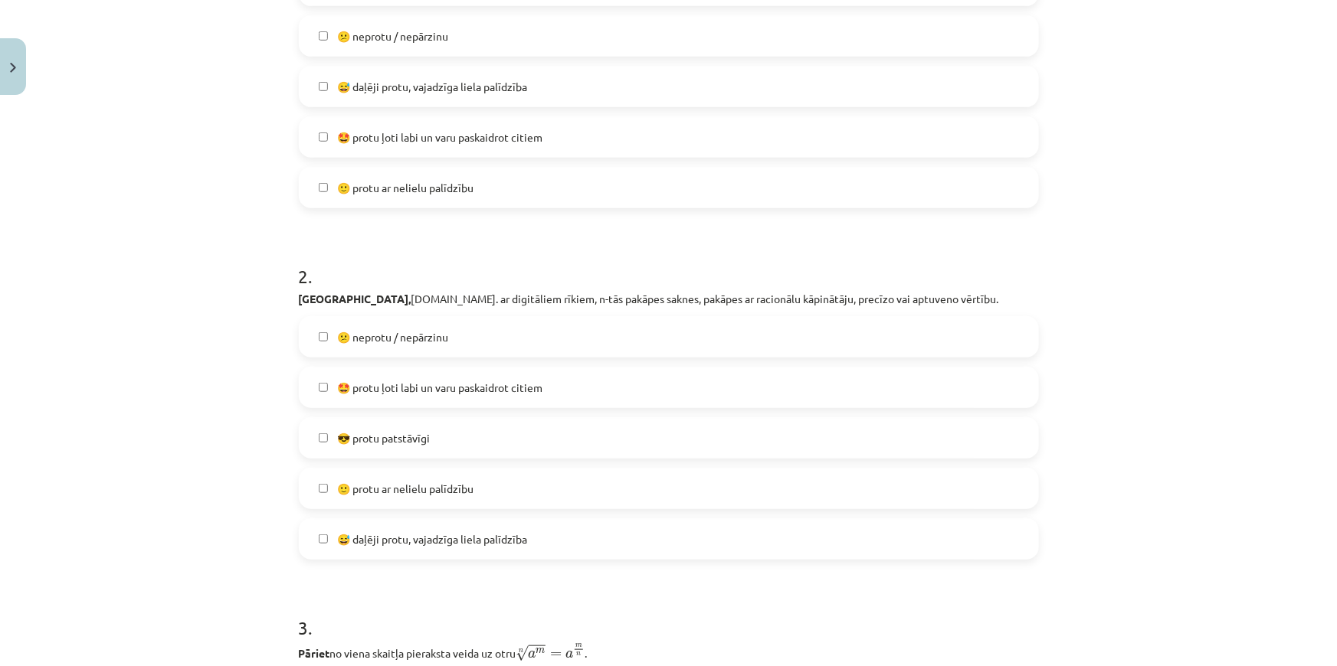
scroll to position [487, 0]
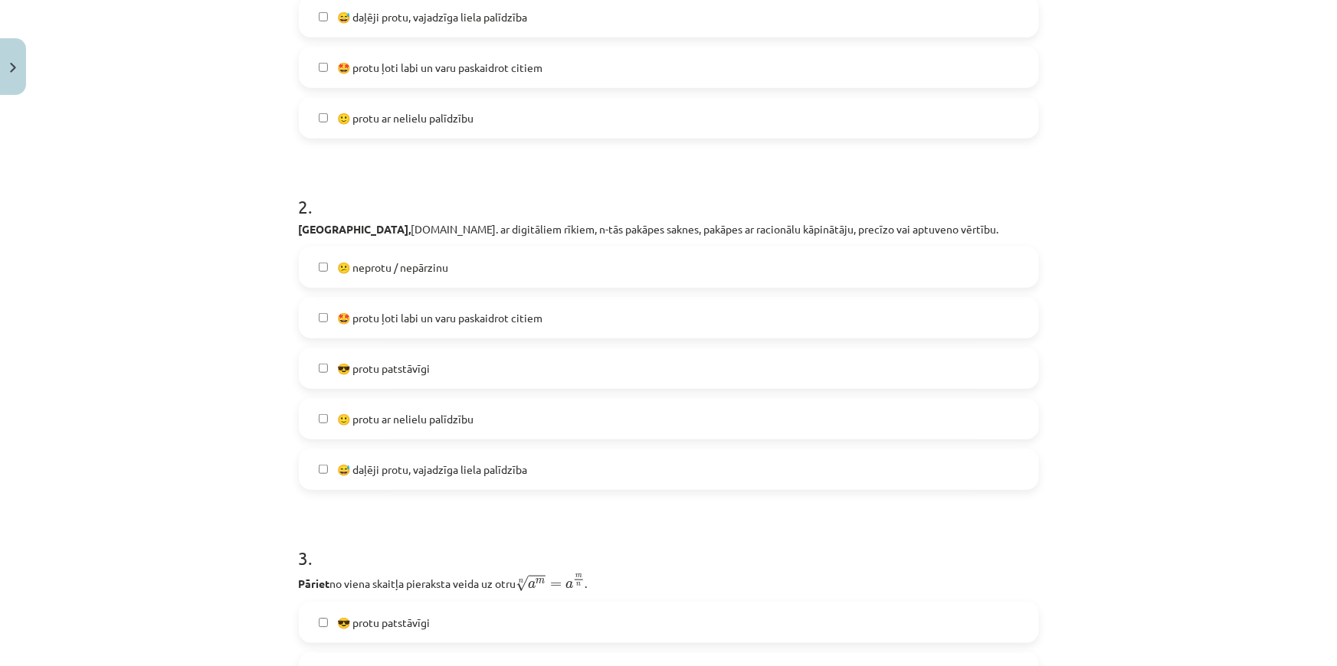
click at [430, 415] on span "🙂 protu ar nelielu palīdzību" at bounding box center [405, 419] width 136 height 16
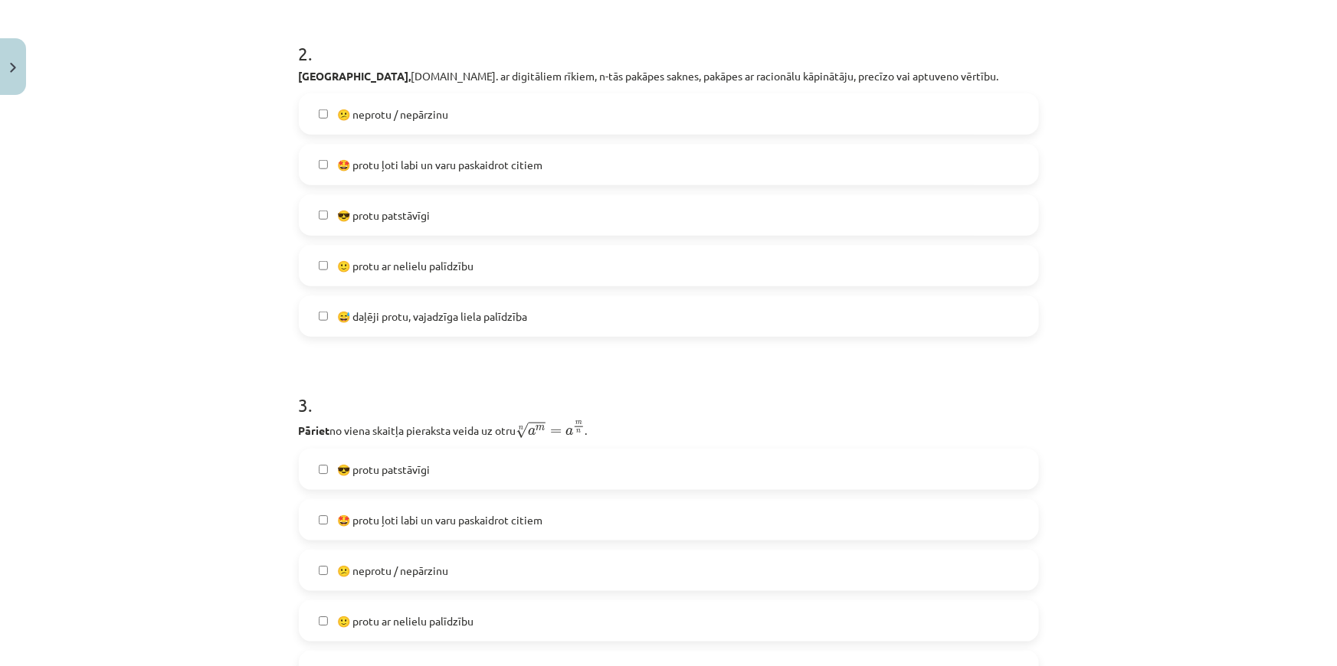
scroll to position [696, 0]
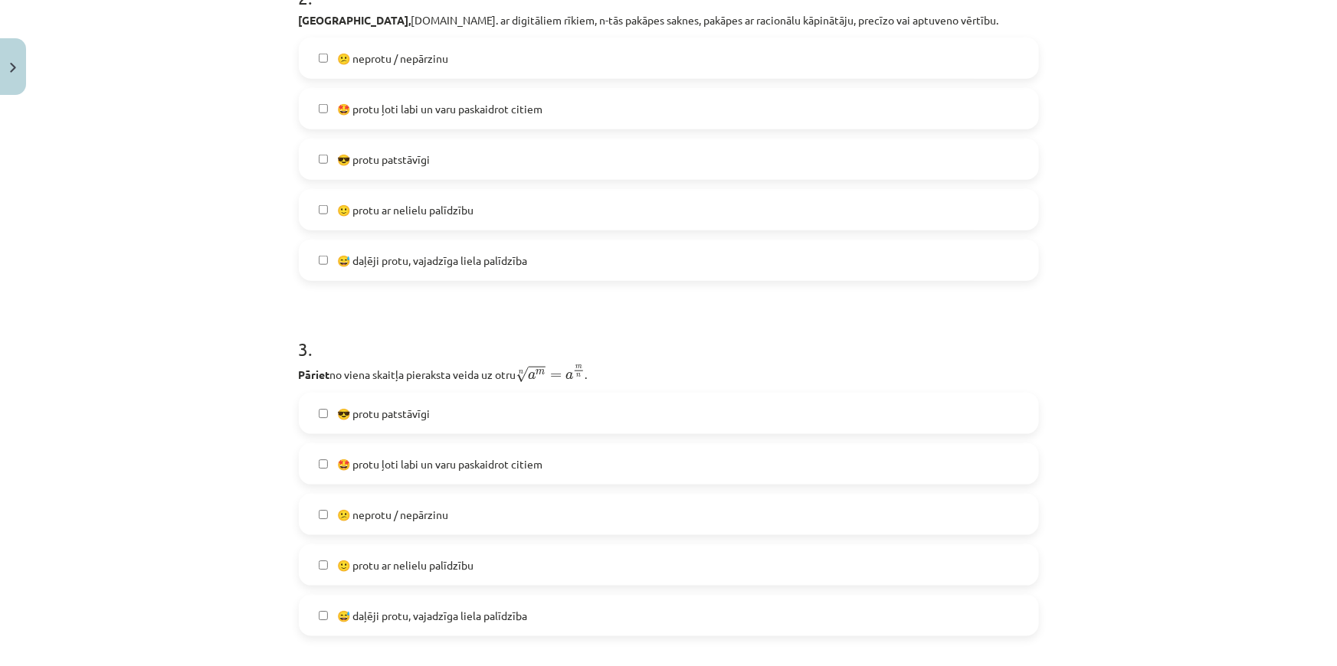
click at [453, 550] on label "🙂 protu ar nelielu palīdzību" at bounding box center [668, 565] width 737 height 38
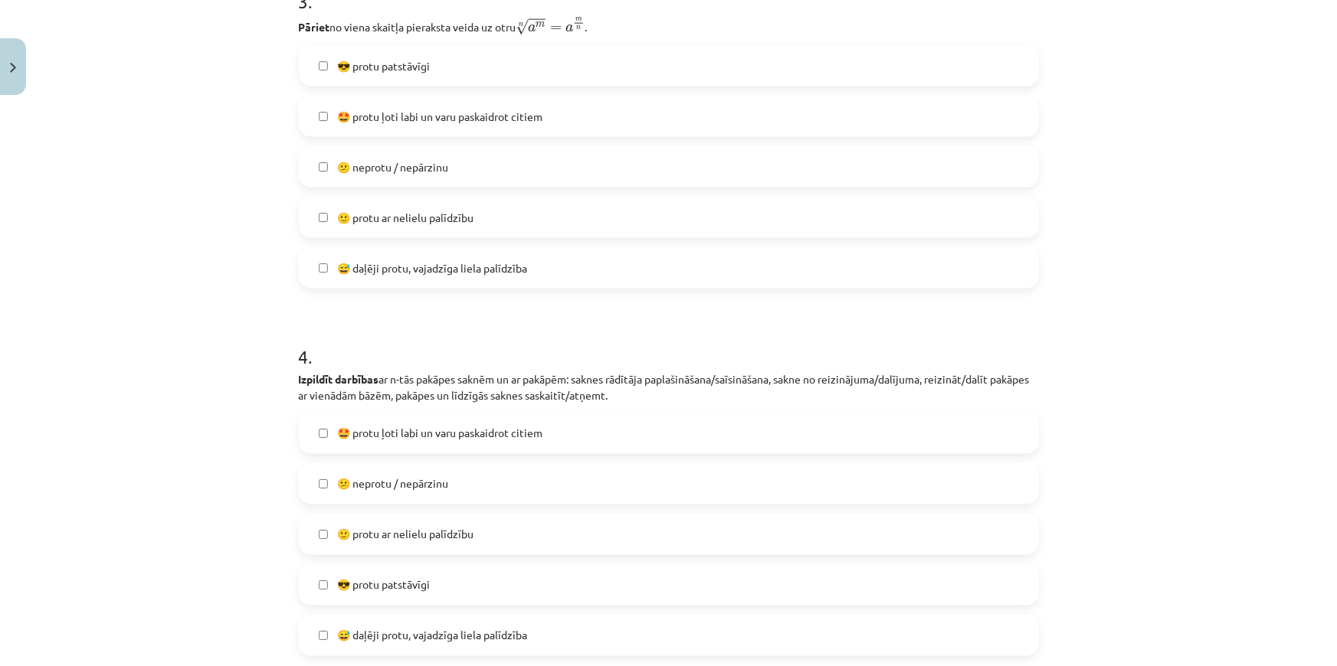
click at [470, 531] on span "🙂 protu ar nelielu palīdzību" at bounding box center [405, 535] width 136 height 16
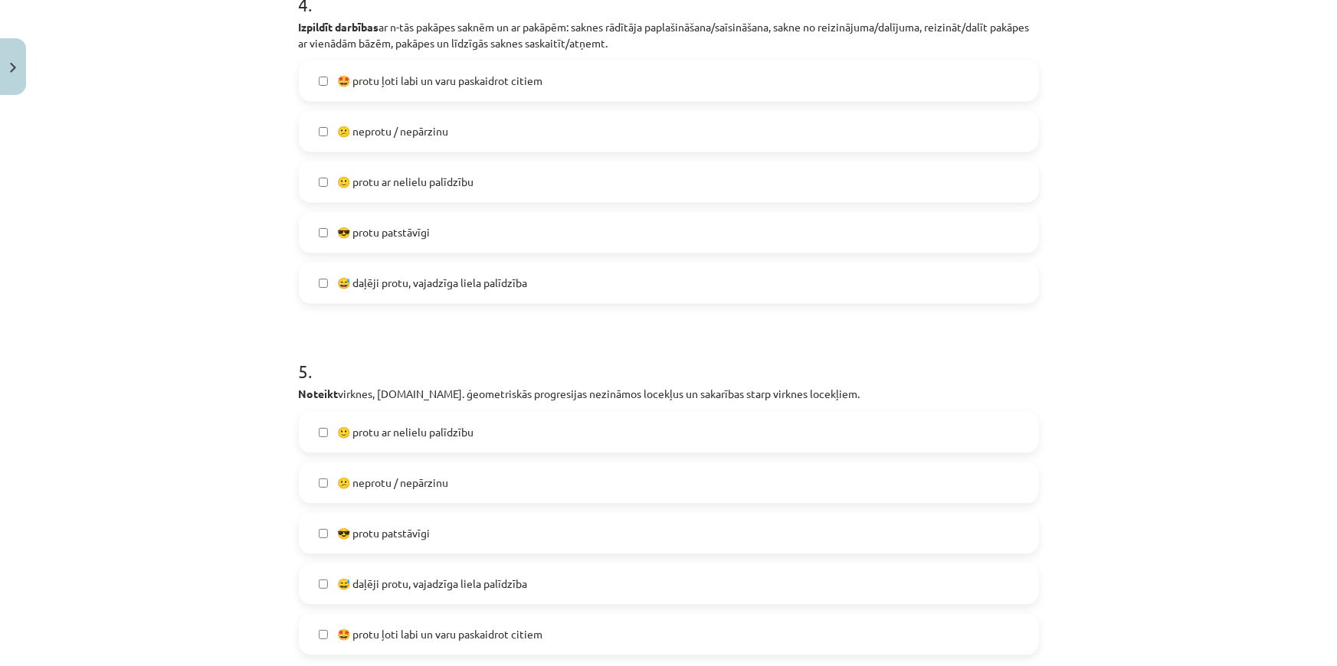
scroll to position [1462, 0]
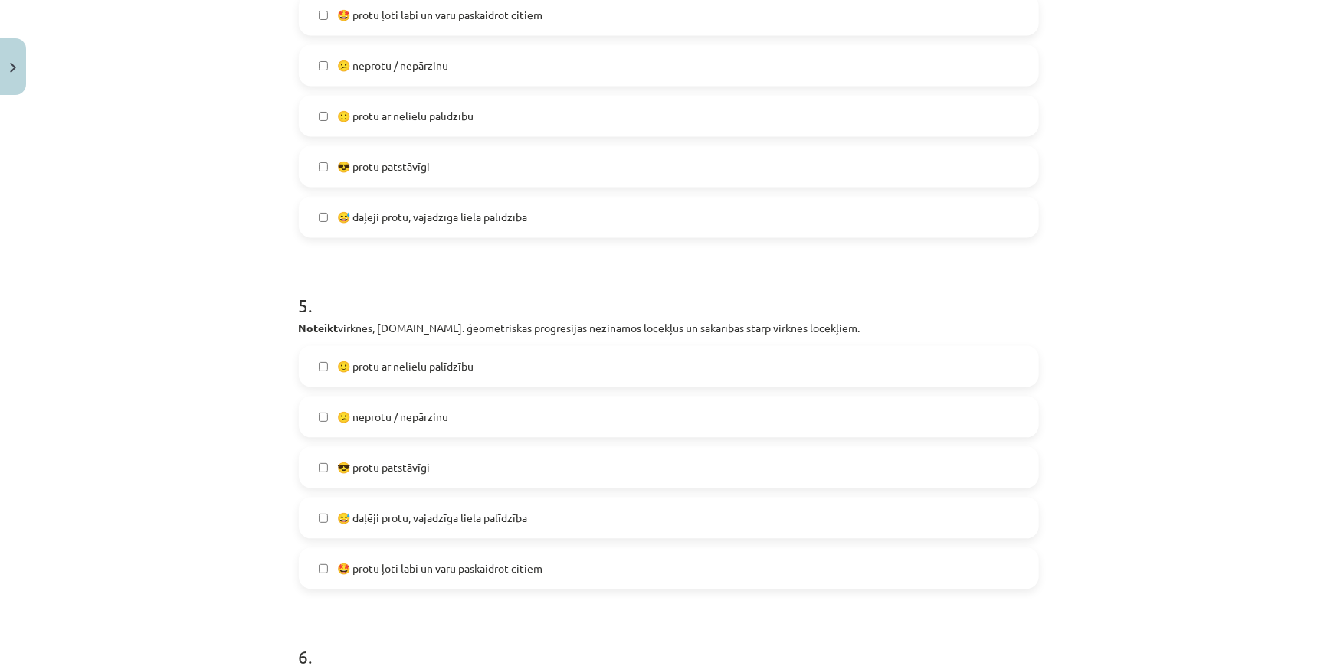
click at [423, 368] on span "🙂 protu ar nelielu palīdzību" at bounding box center [405, 367] width 136 height 16
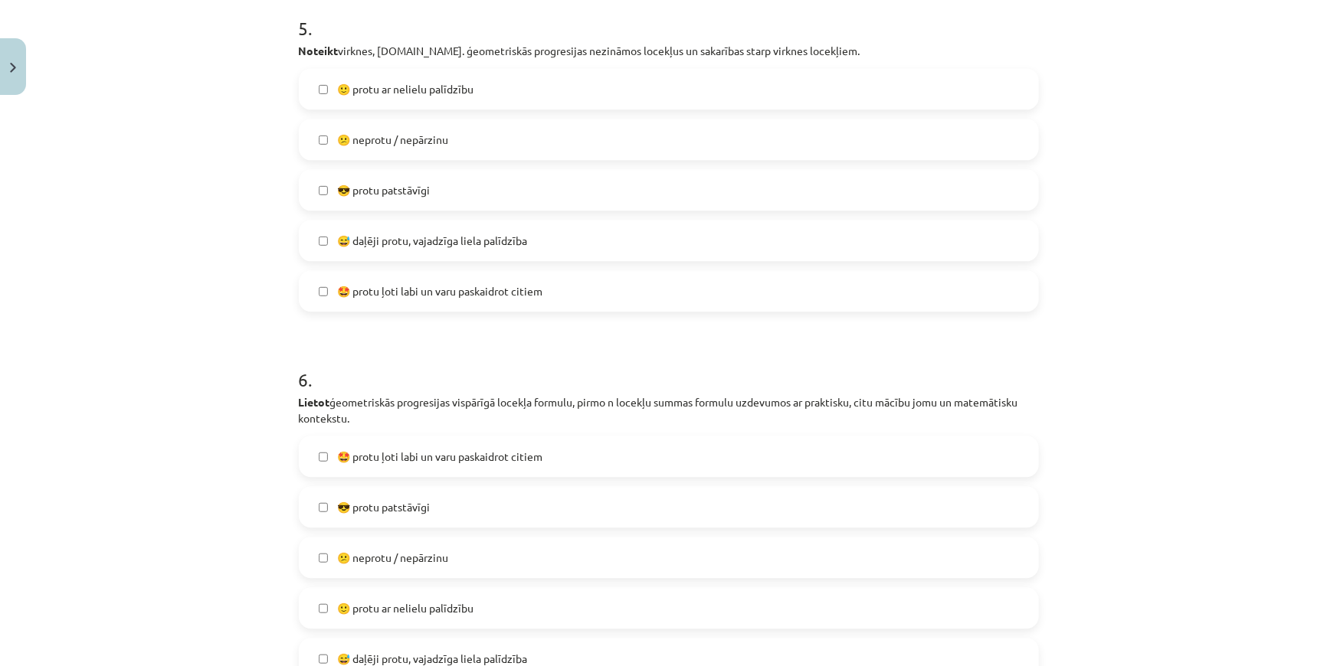
scroll to position [1880, 0]
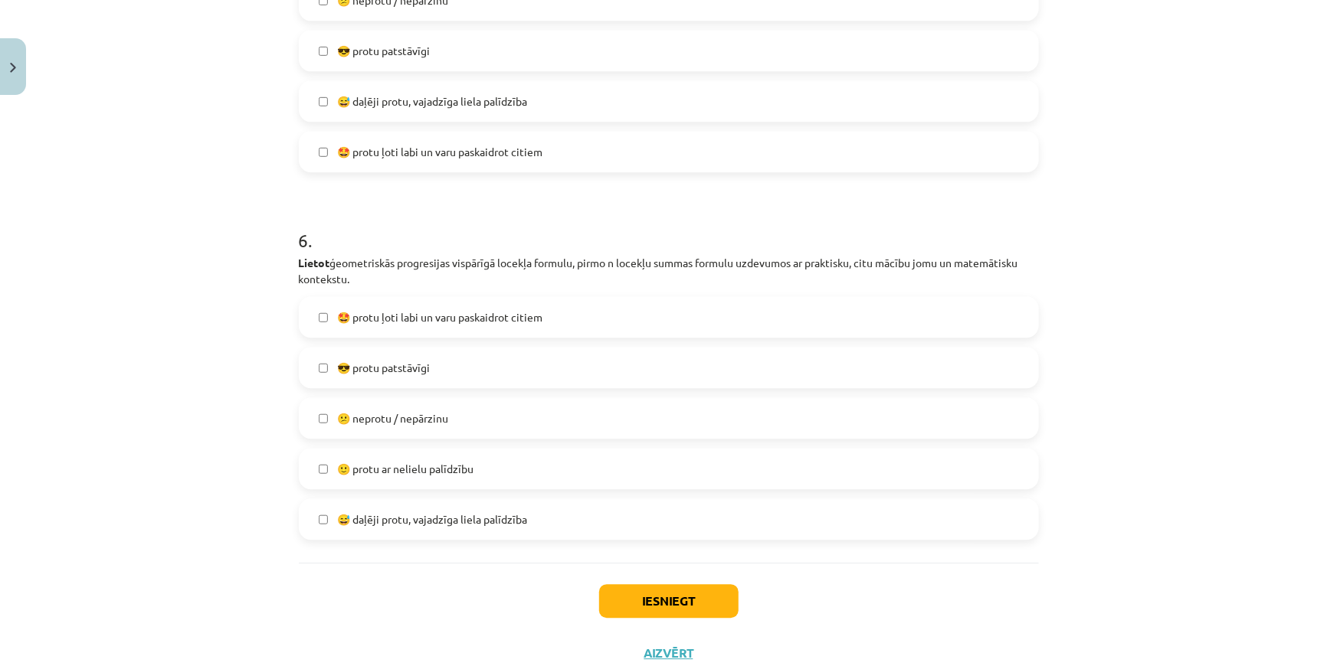
click at [438, 468] on span "🙂 protu ar nelielu palīdzību" at bounding box center [405, 469] width 136 height 16
click at [699, 594] on button "Iesniegt" at bounding box center [668, 601] width 139 height 34
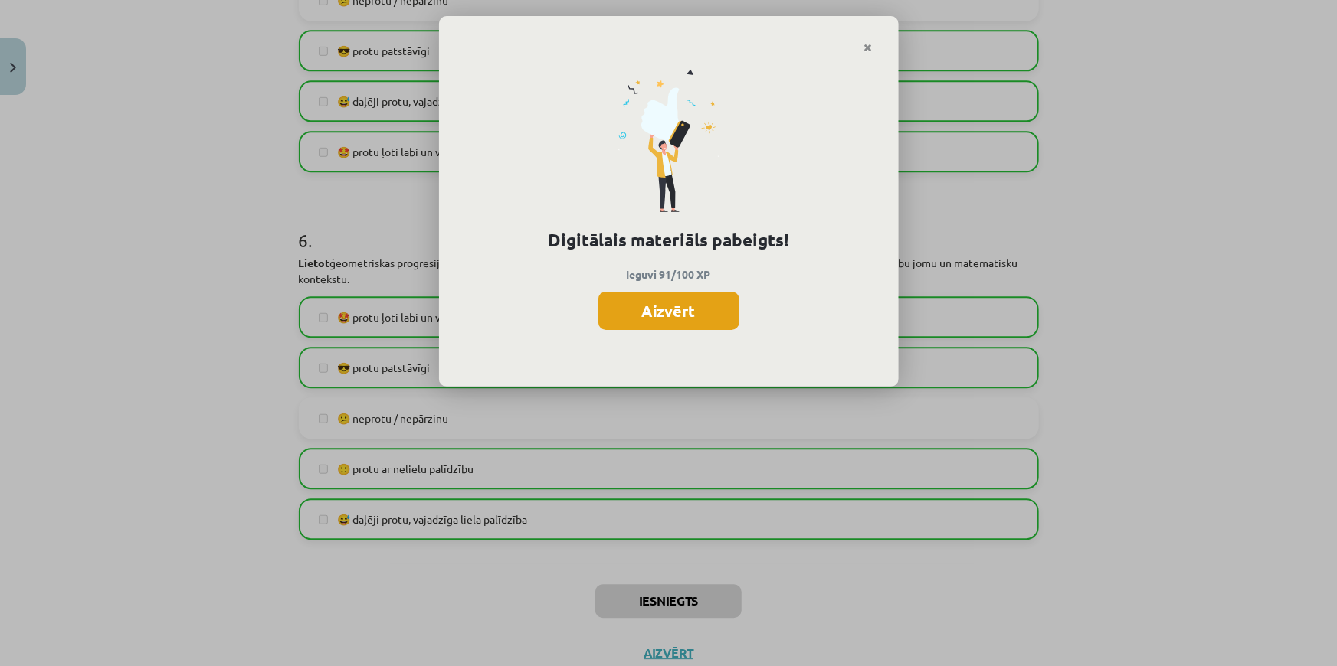
click at [666, 320] on button "Aizvērt" at bounding box center [668, 311] width 141 height 38
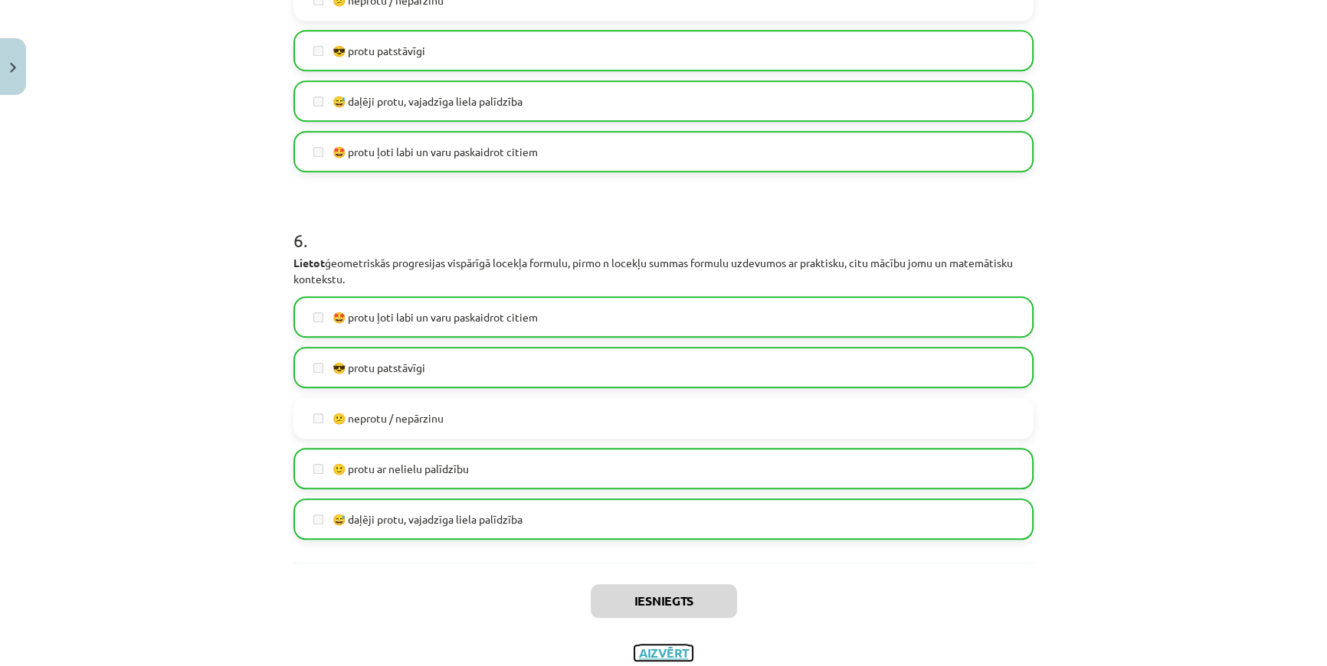
click at [670, 650] on button "Aizvērt" at bounding box center [663, 653] width 58 height 15
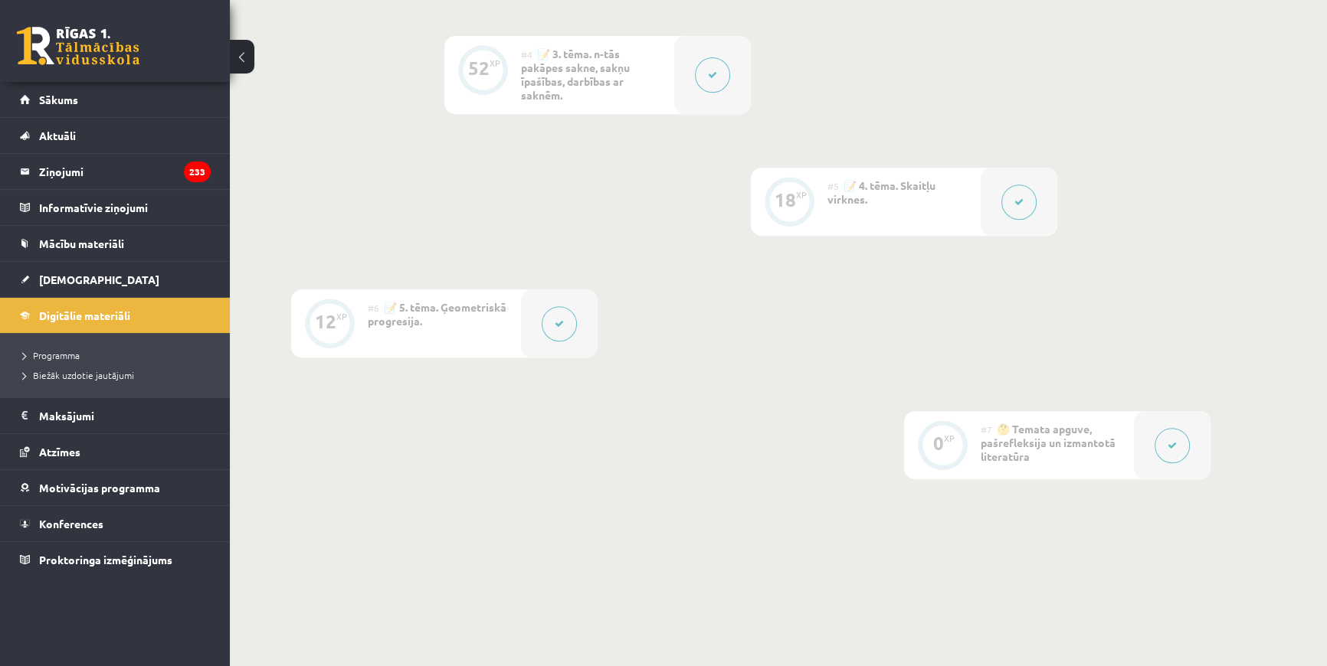
scroll to position [904, 0]
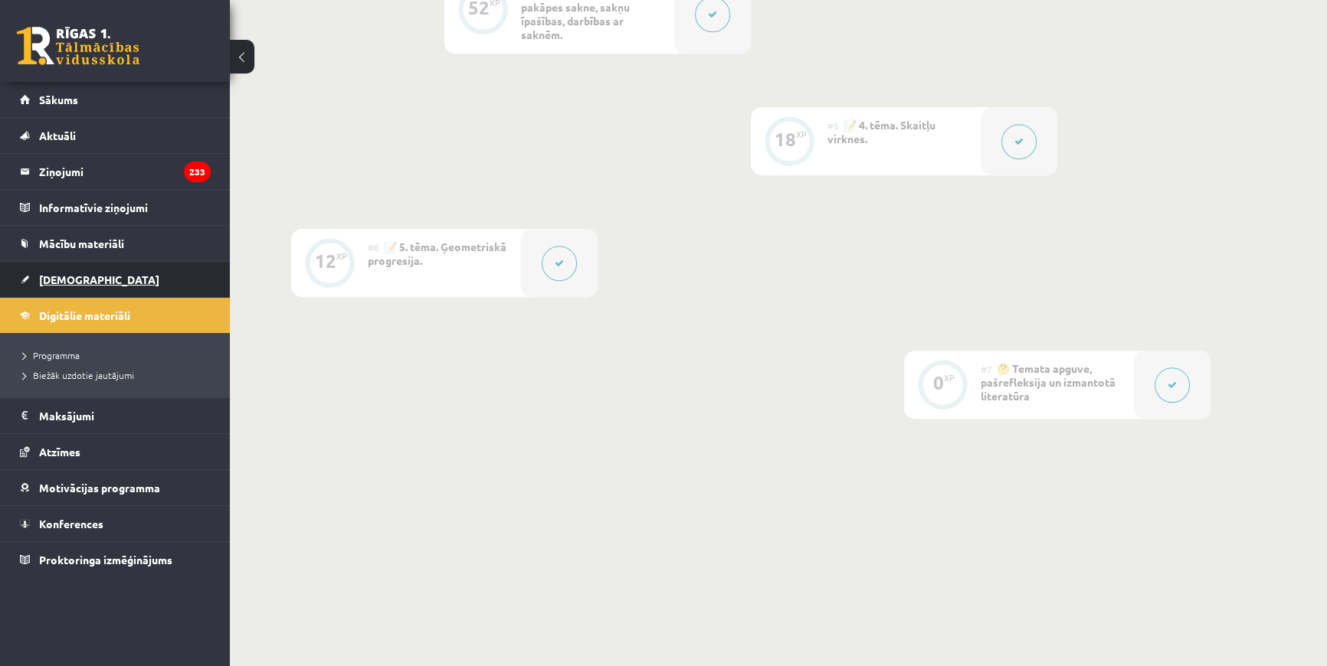
click at [85, 280] on link "[DEMOGRAPHIC_DATA]" at bounding box center [115, 279] width 191 height 35
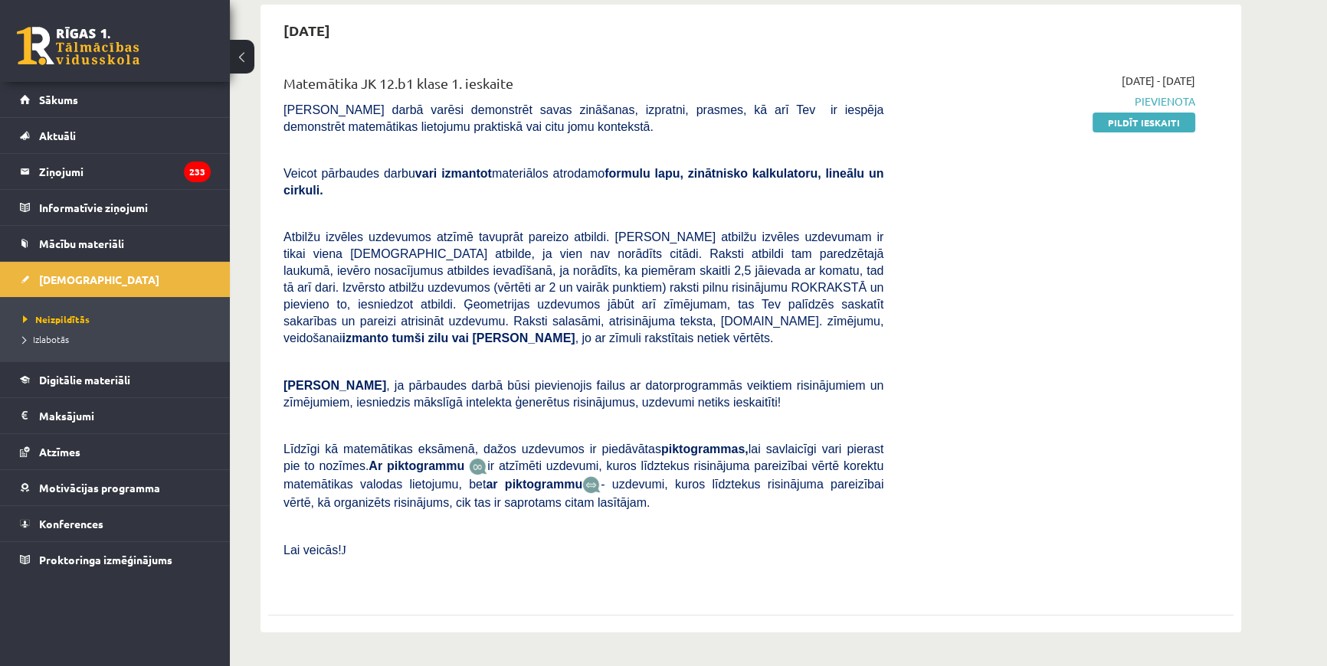
scroll to position [139, 0]
